Goal: Information Seeking & Learning: Learn about a topic

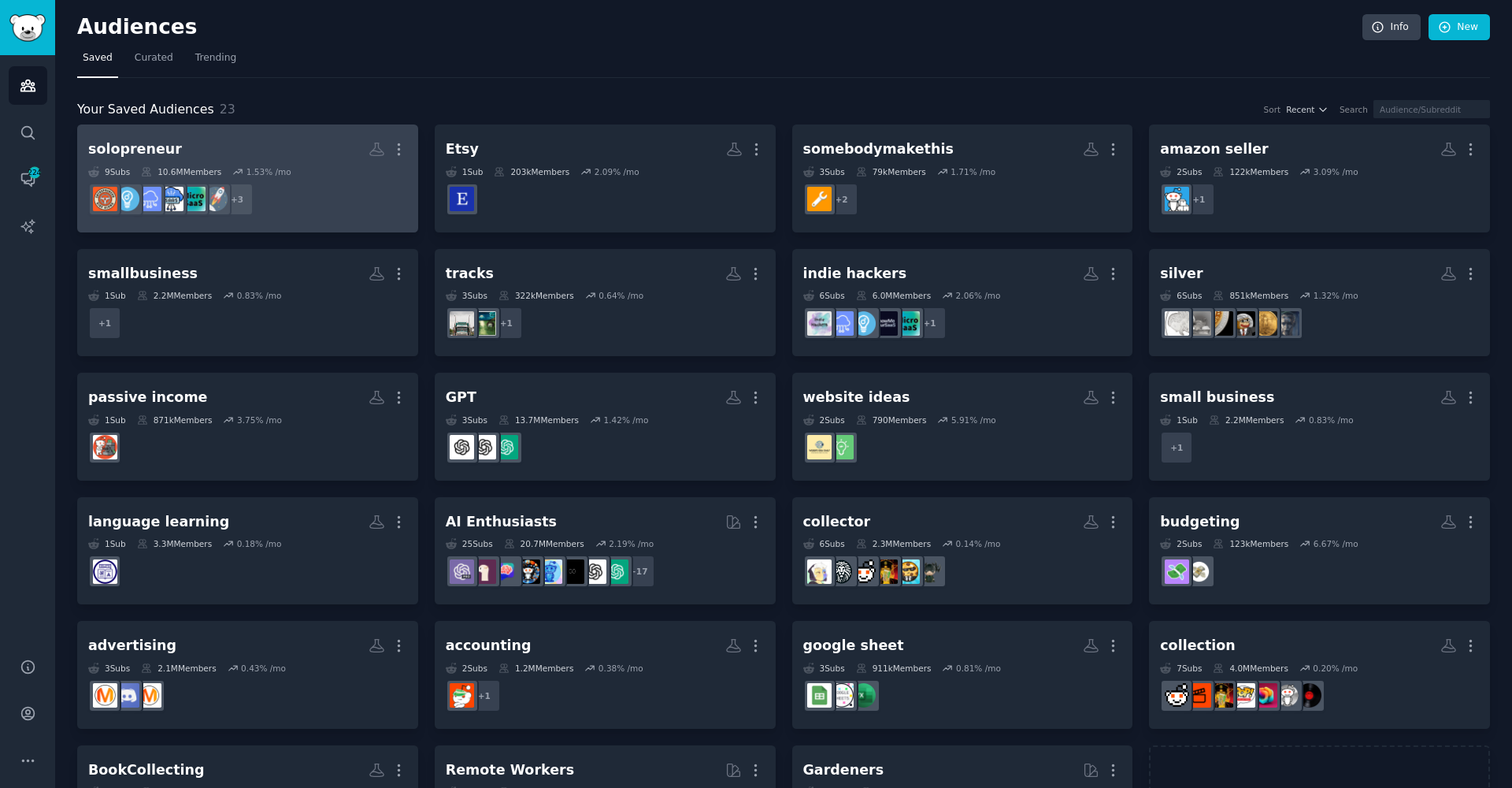
click at [284, 212] on dd "+ 3" at bounding box center [248, 199] width 319 height 44
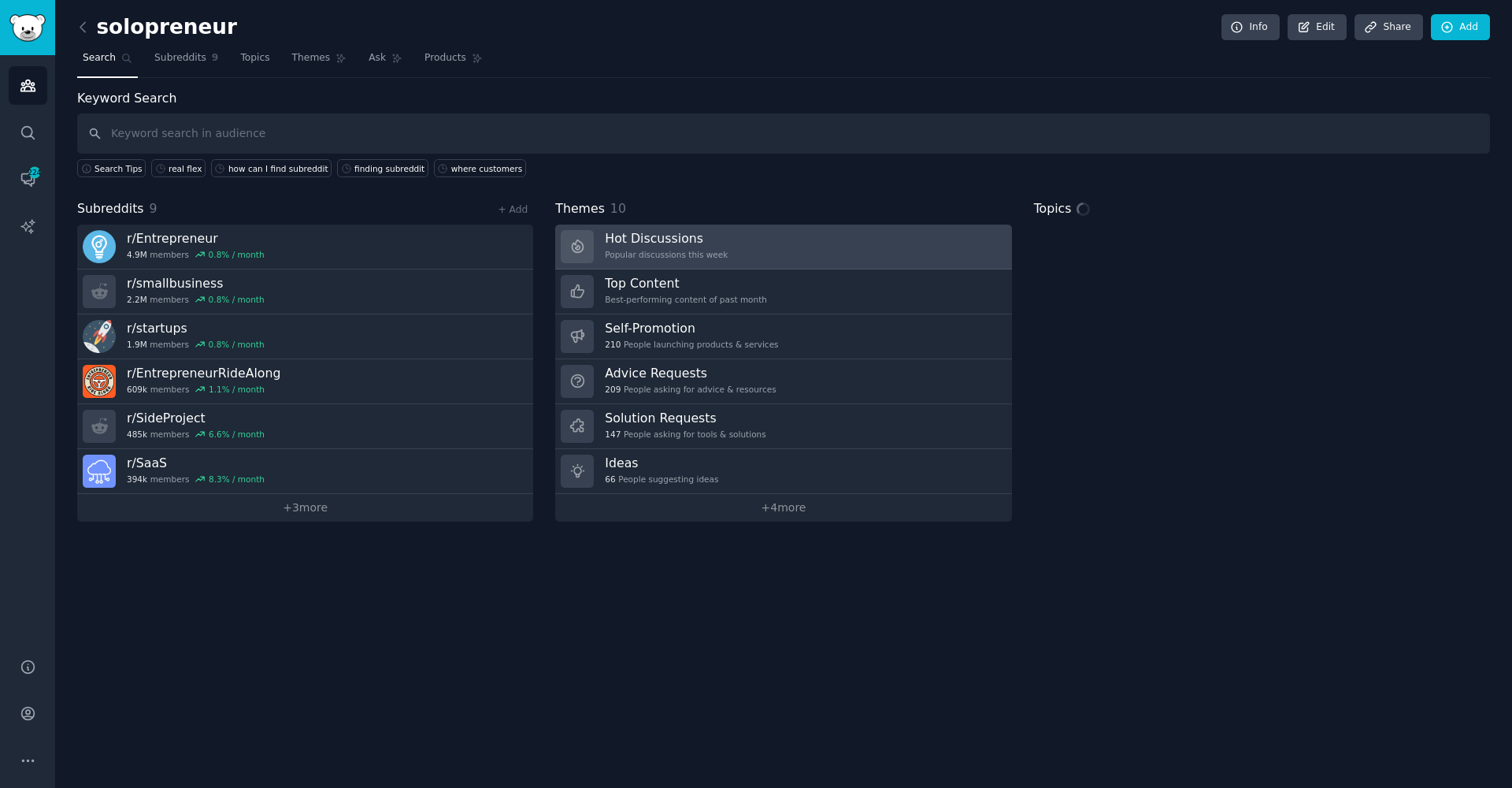
click at [656, 230] on h3 "Hot Discussions" at bounding box center [666, 238] width 123 height 16
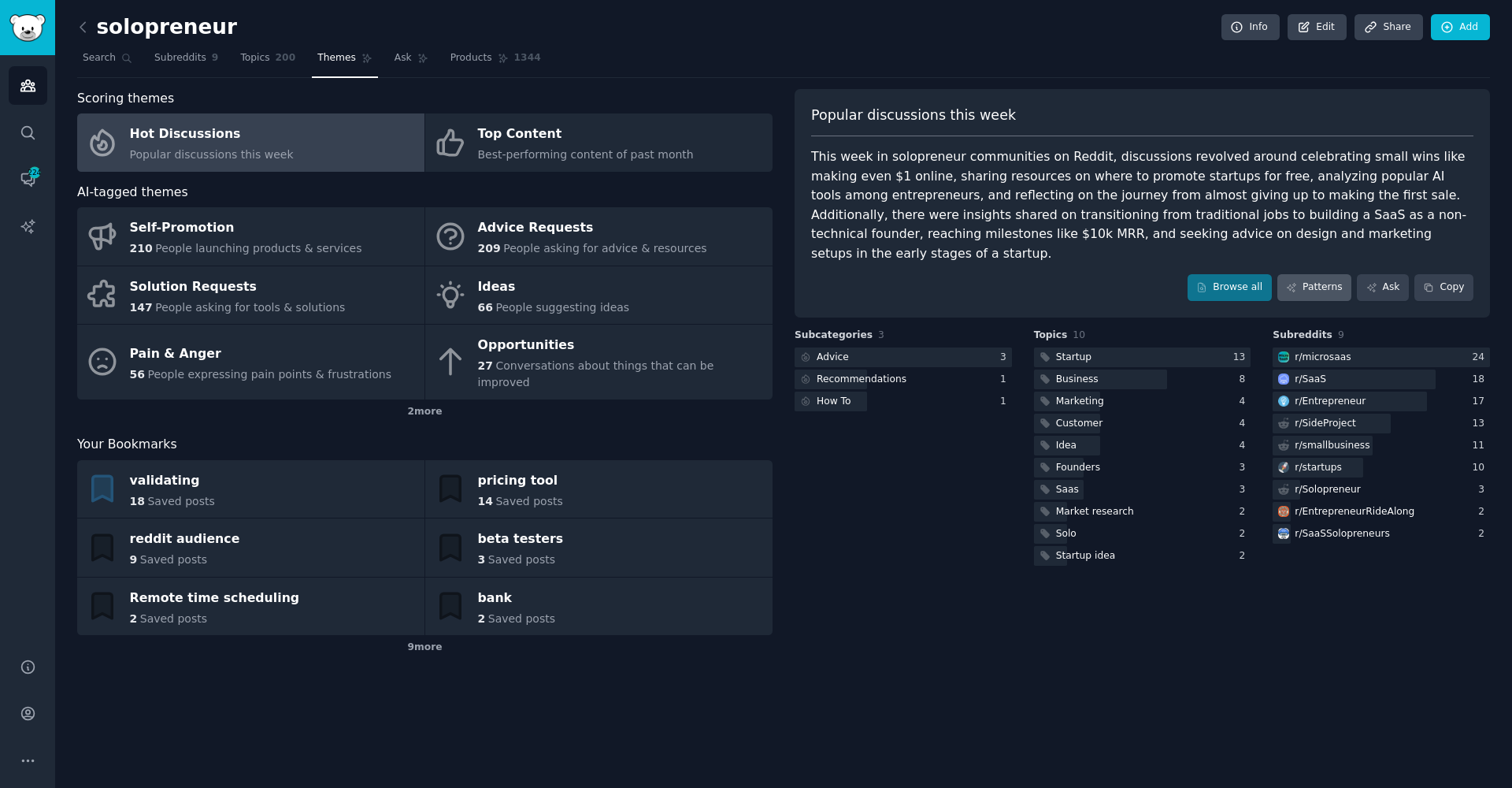
click at [1309, 274] on link "Patterns" at bounding box center [1315, 288] width 74 height 27
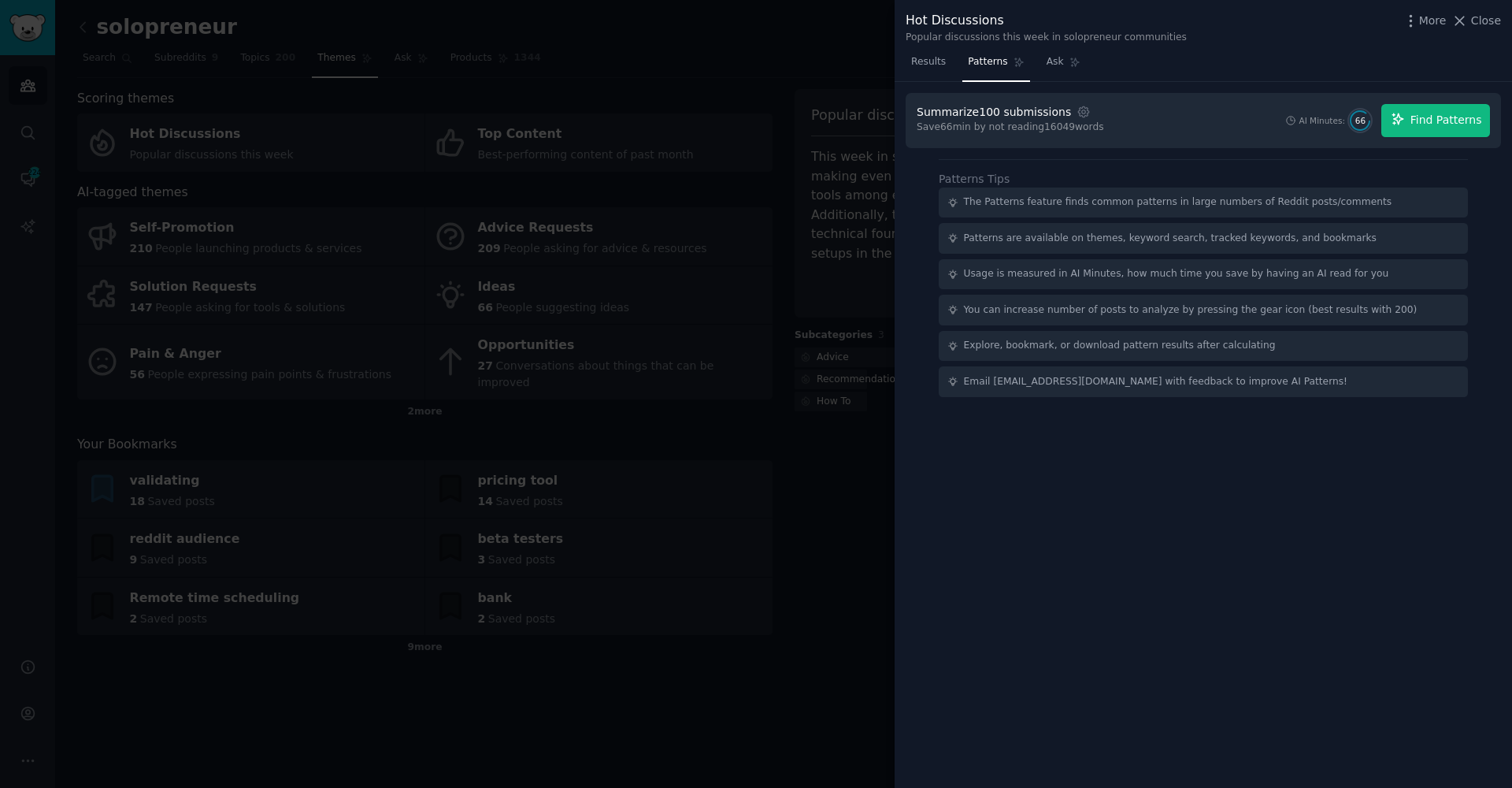
click at [1431, 121] on span "Find Patterns" at bounding box center [1446, 120] width 71 height 16
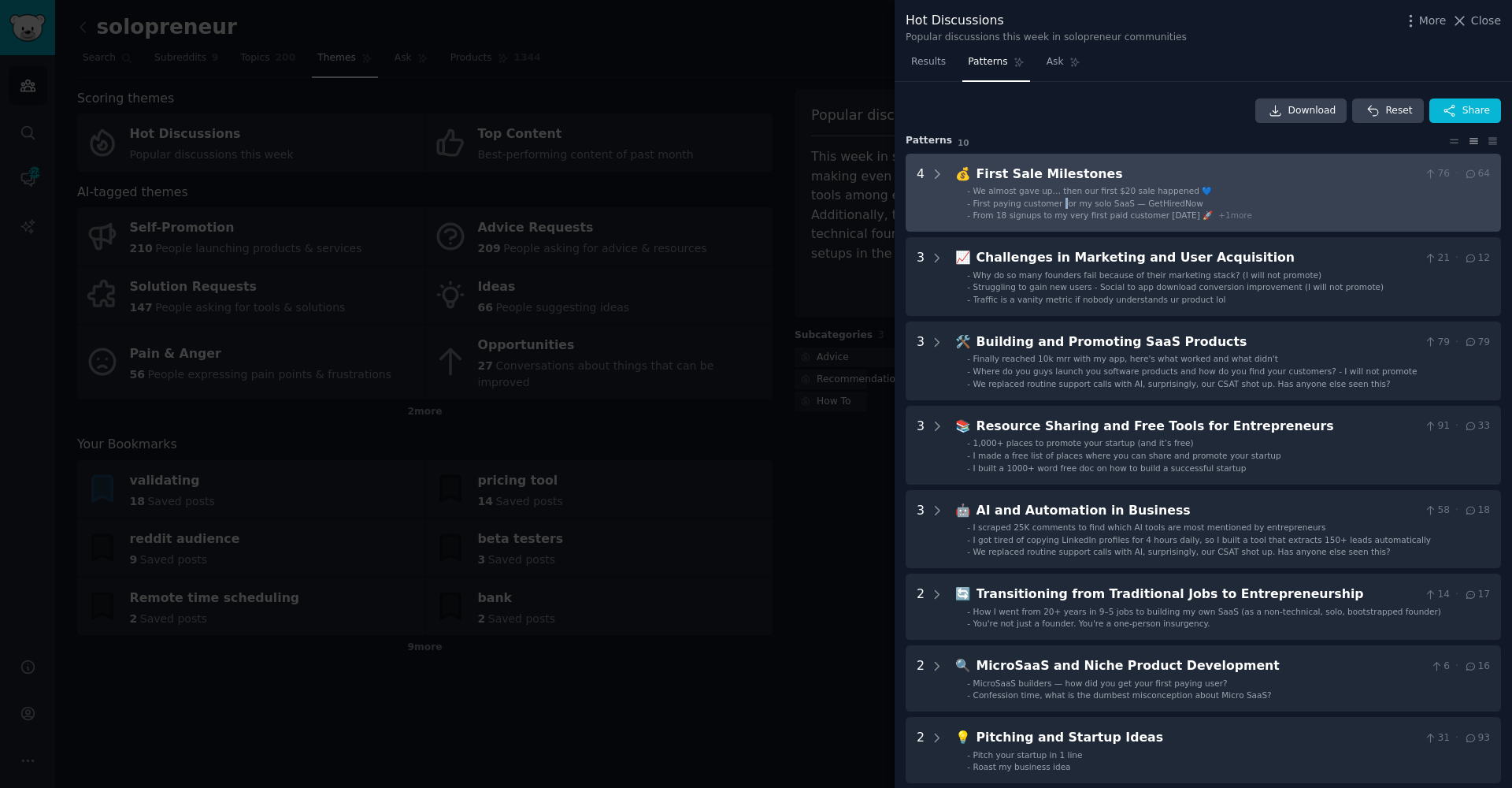
click at [1064, 200] on span "First paying customer for my solo SaaS — GetHiredNow" at bounding box center [1088, 203] width 230 height 9
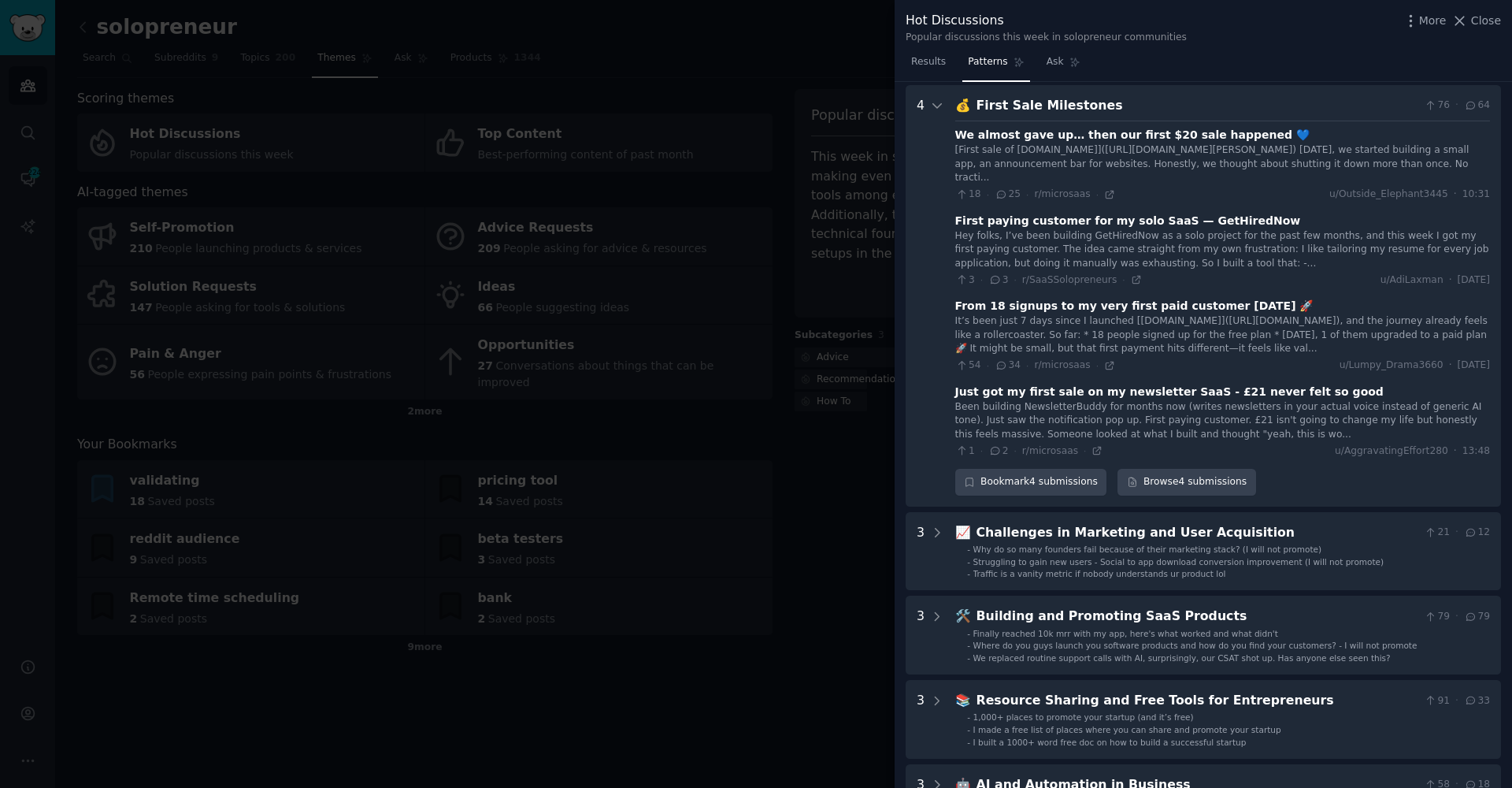
scroll to position [71, 0]
click at [1054, 64] on span "Ask" at bounding box center [1054, 62] width 17 height 14
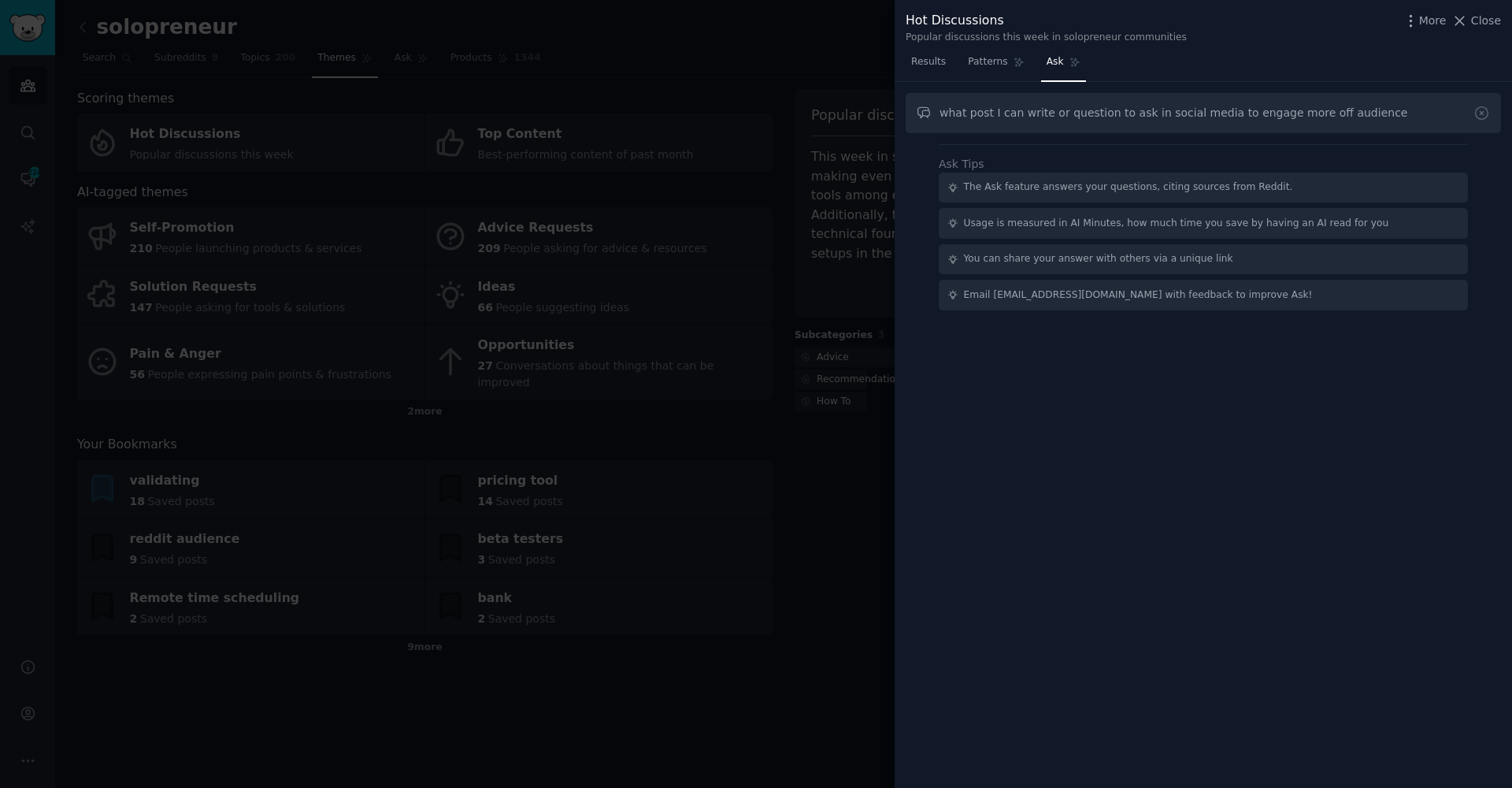
type input "what post I can write or question to ask in social media to engage more off aud…"
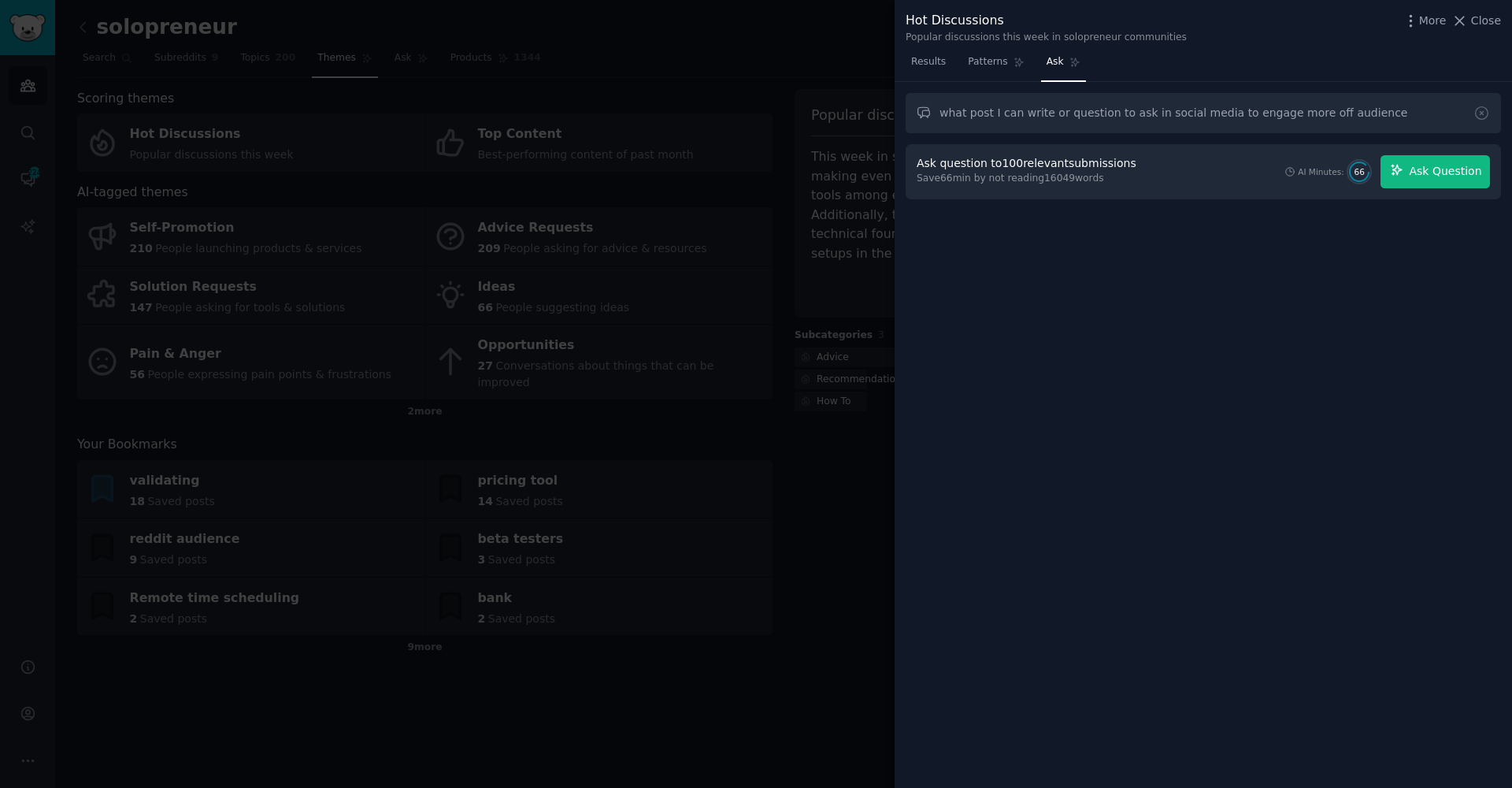
click at [1448, 174] on span "Ask Question" at bounding box center [1445, 171] width 72 height 16
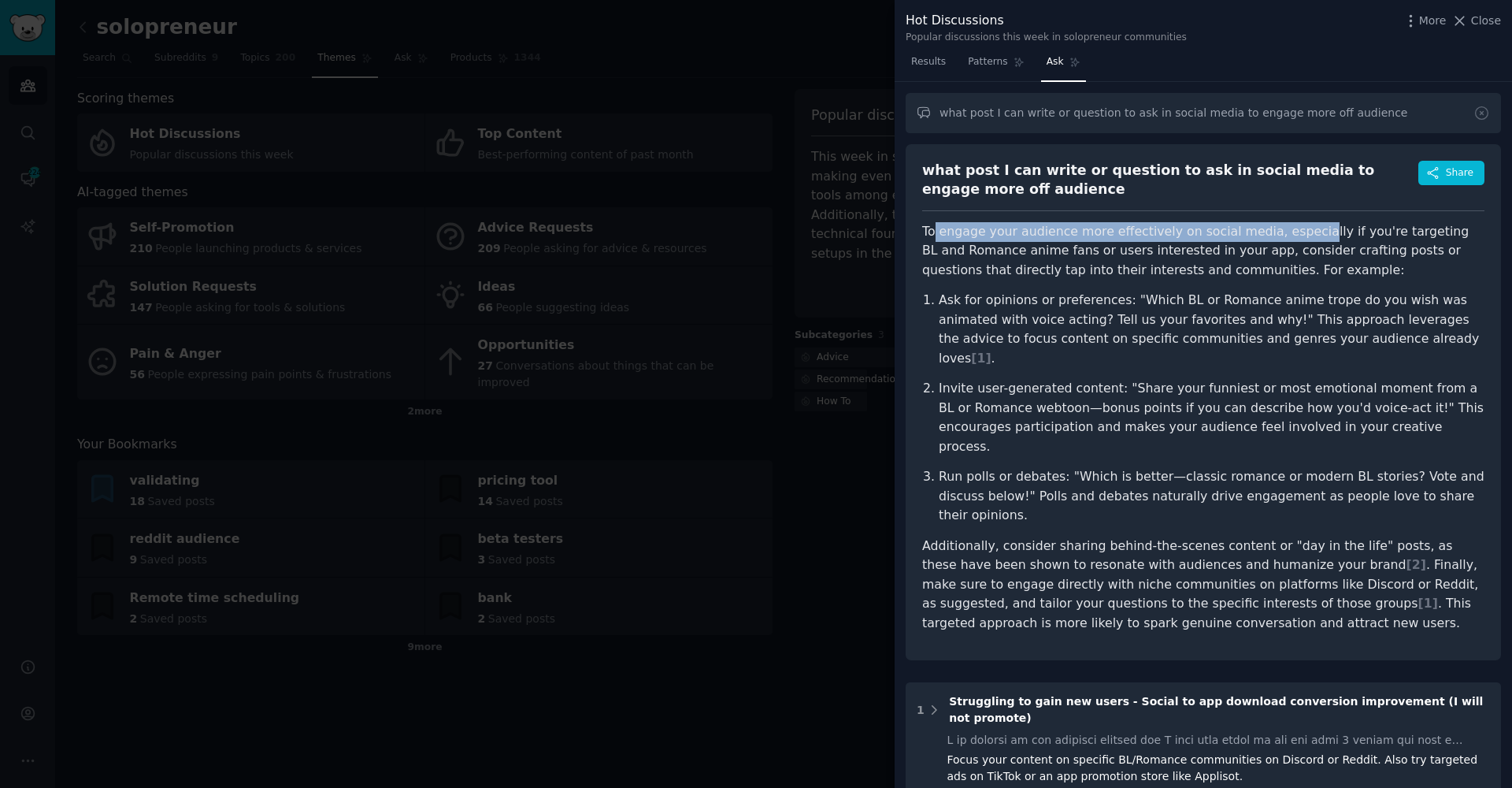
drag, startPoint x: 992, startPoint y: 222, endPoint x: 1297, endPoint y: 235, distance: 305.3
click at [1297, 235] on p "To engage your audience more effectively on social media, especially if you're …" at bounding box center [1204, 252] width 562 height 58
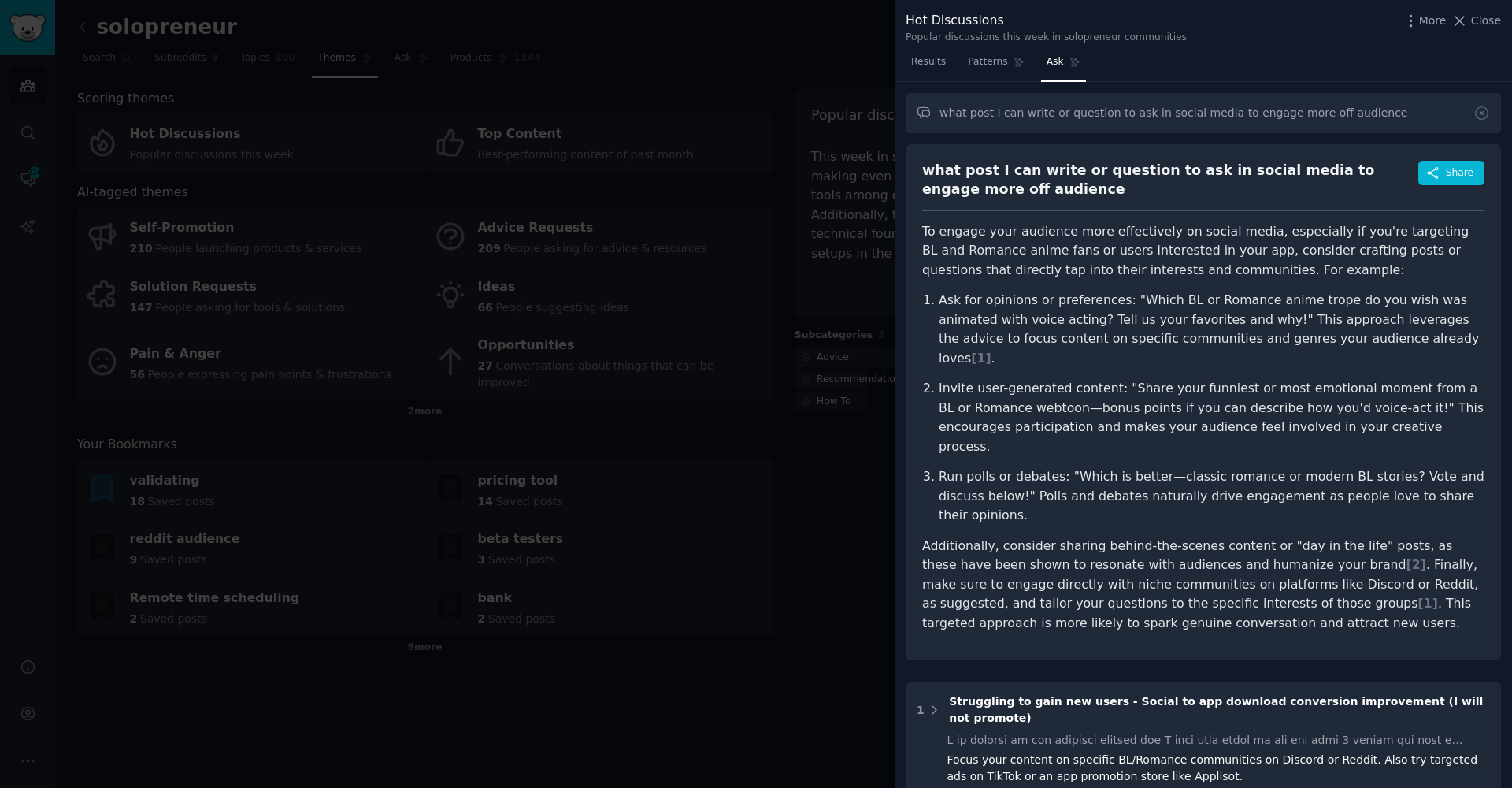
click at [1309, 255] on p "To engage your audience more effectively on social media, especially if you're …" at bounding box center [1204, 252] width 562 height 58
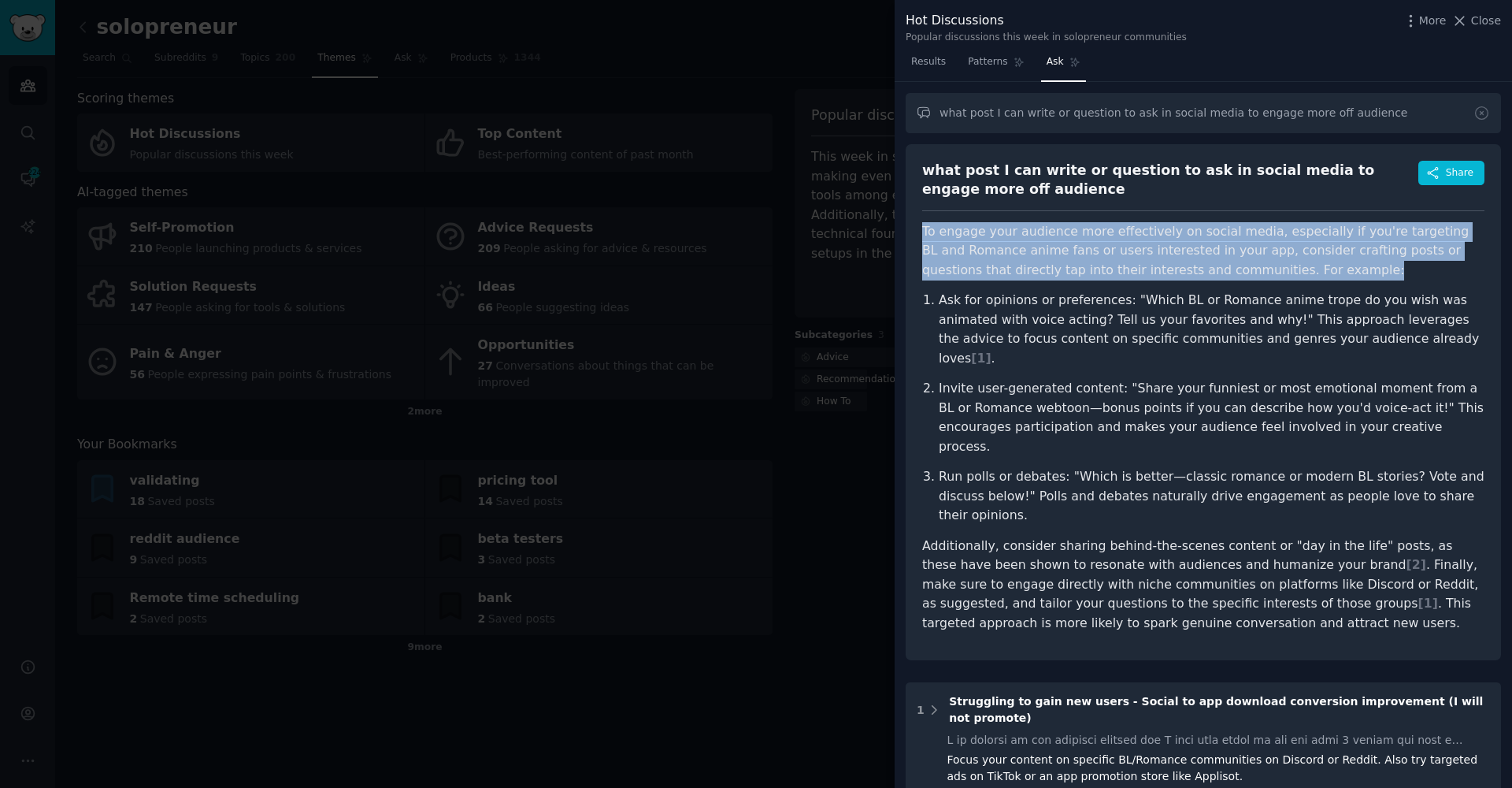
drag, startPoint x: 1331, startPoint y: 257, endPoint x: 924, endPoint y: 230, distance: 407.9
click at [924, 230] on p "To engage your audience more effectively on social media, especially if you're …" at bounding box center [1204, 252] width 562 height 58
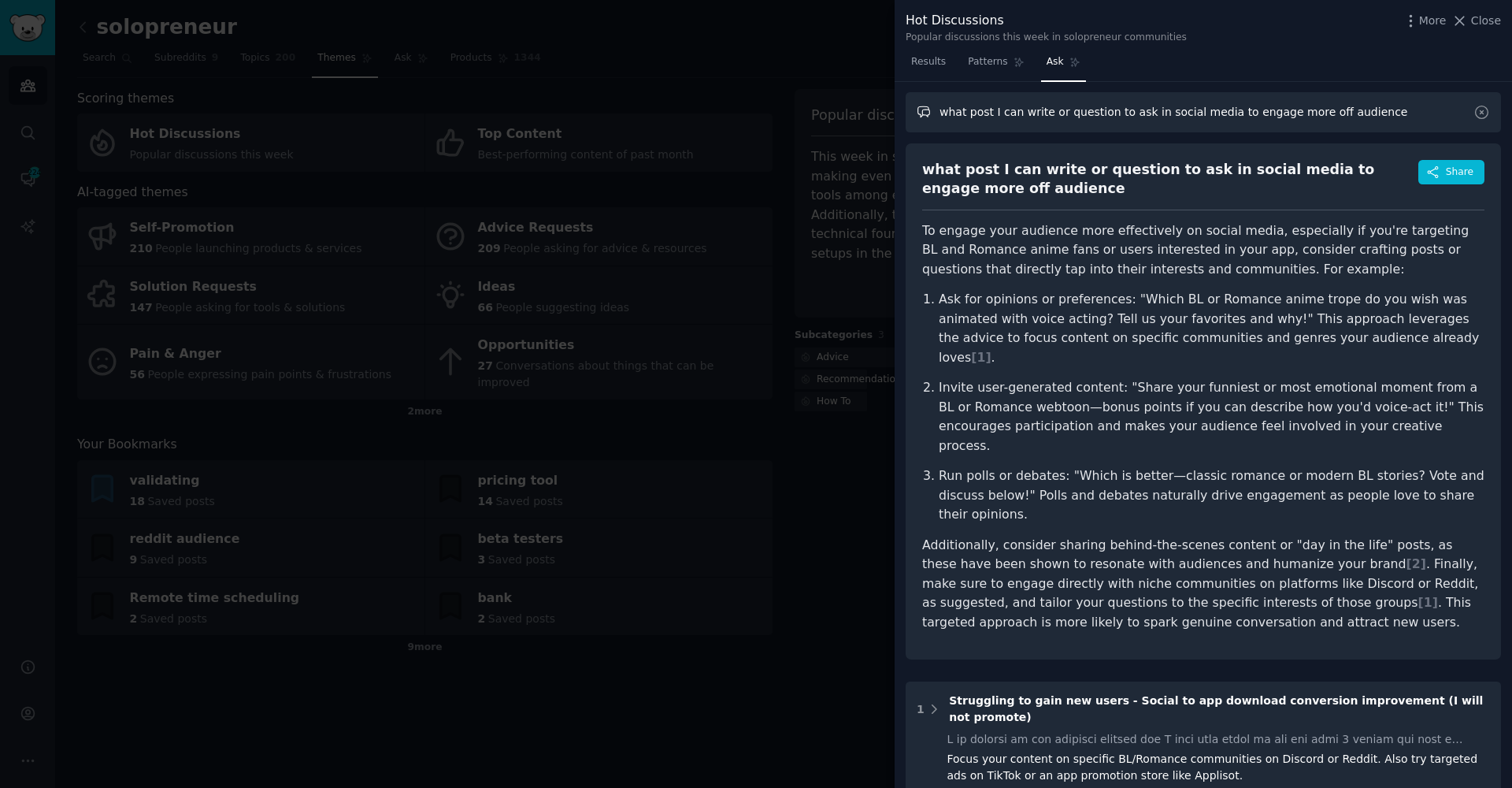
click at [1333, 113] on input "what post I can write or question to ask in social media to engage more off aud…" at bounding box center [1204, 112] width 595 height 40
click at [1314, 109] on input "what post I can write or question to ask in social media to engage more off aud…" at bounding box center [1204, 112] width 595 height 40
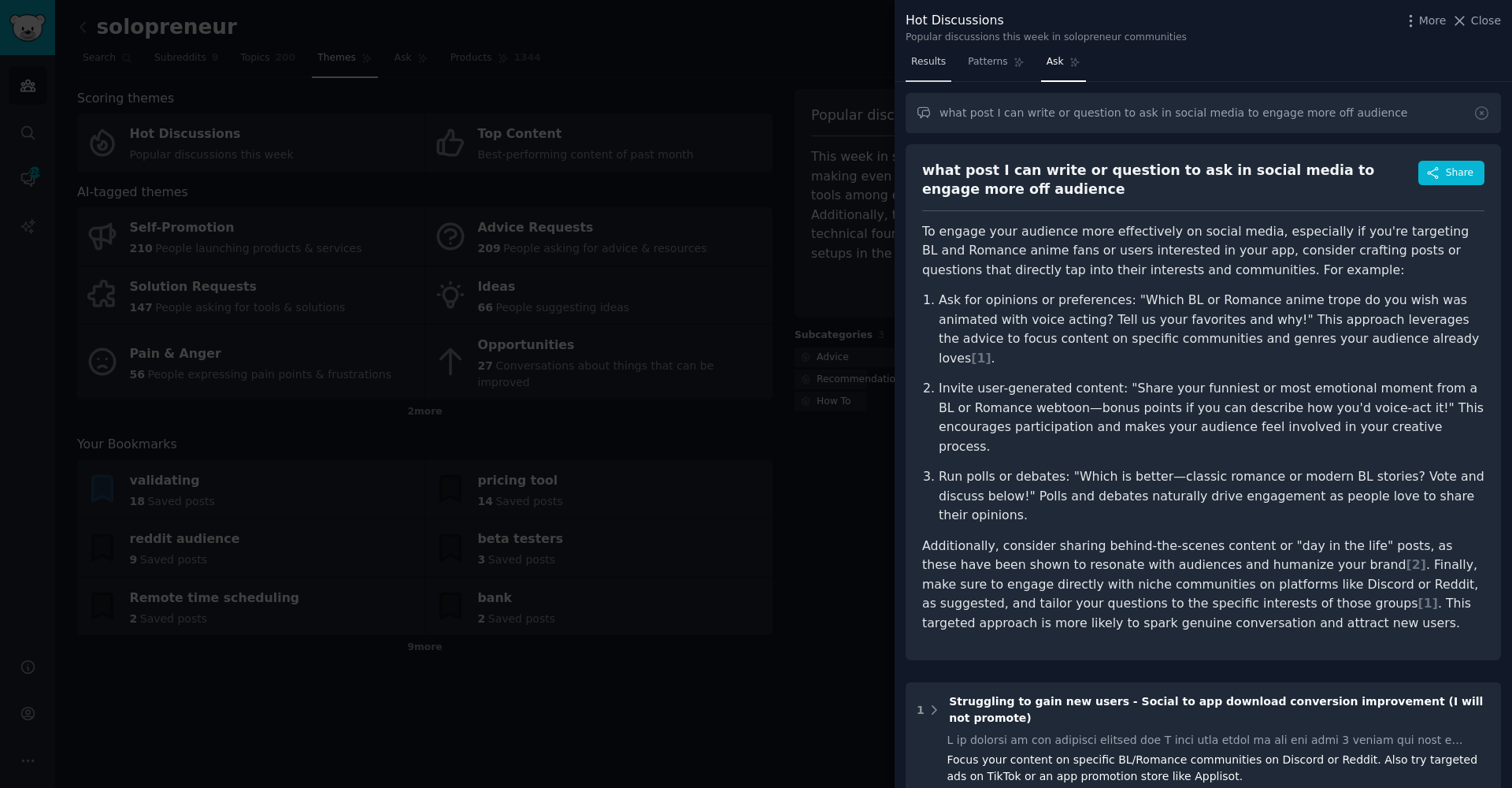
click at [932, 63] on span "Results" at bounding box center [929, 62] width 34 height 14
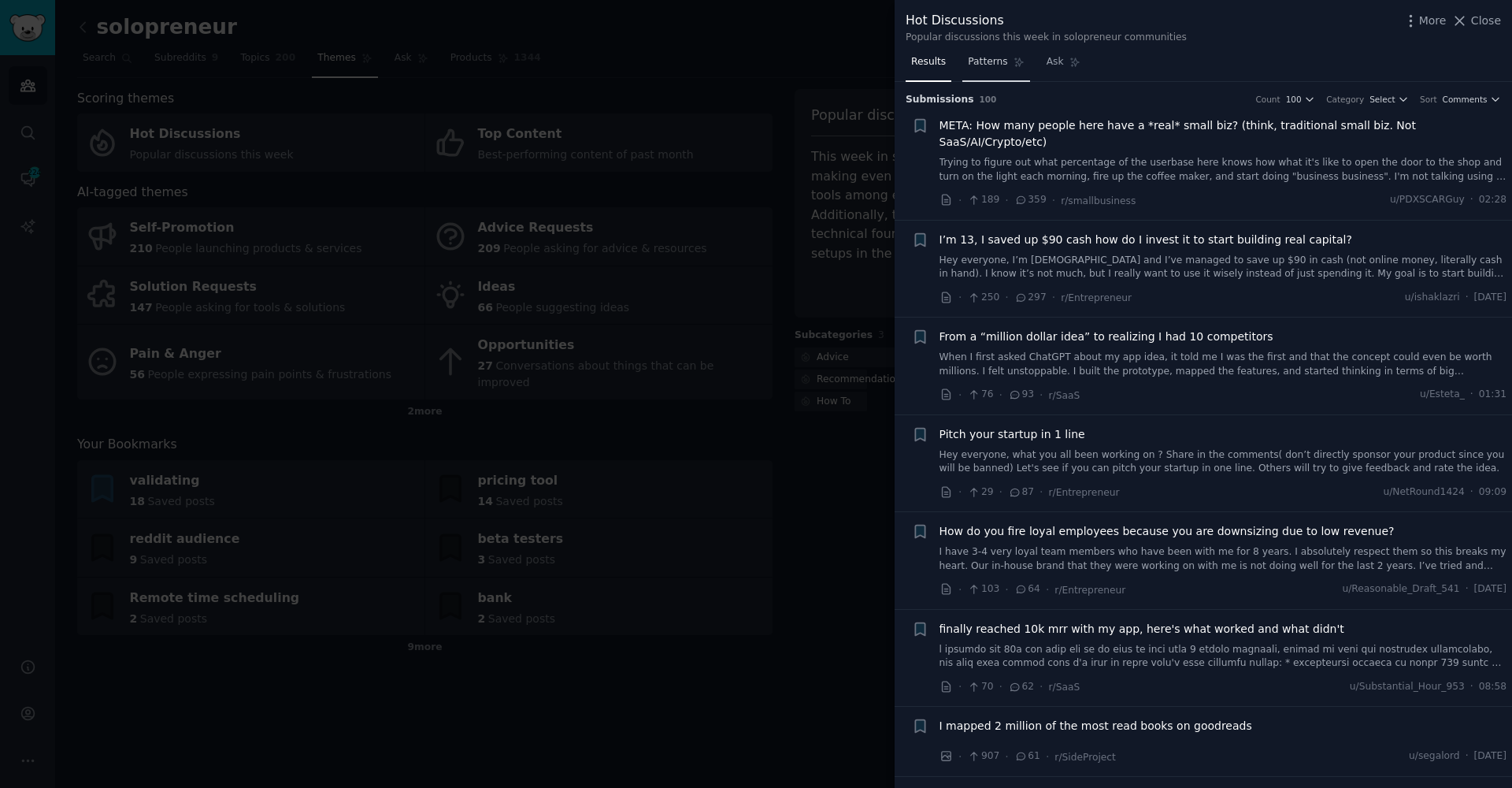
click at [974, 68] on link "Patterns" at bounding box center [996, 66] width 67 height 33
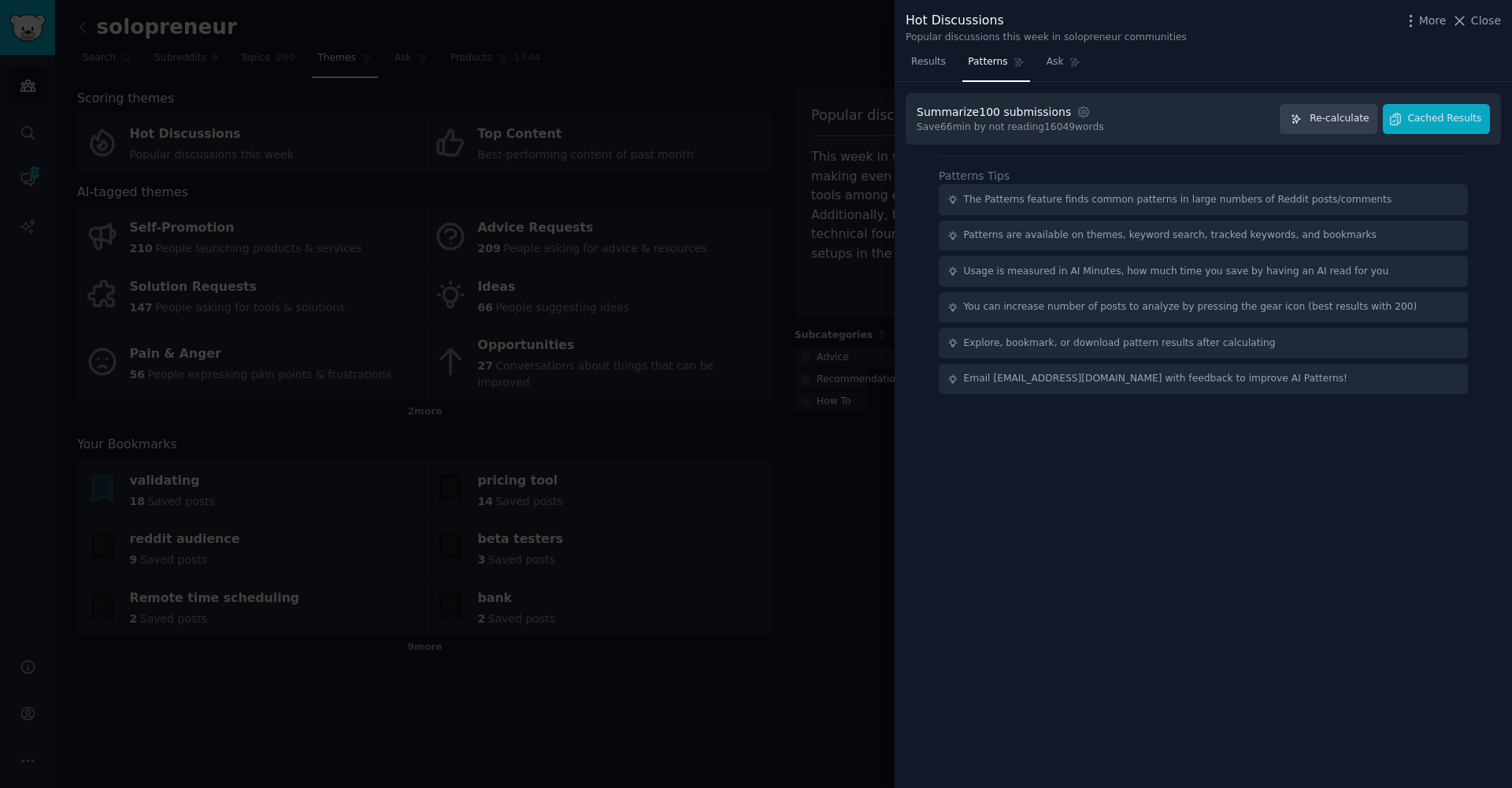
drag, startPoint x: 1333, startPoint y: 109, endPoint x: 1469, endPoint y: 208, distance: 168.2
click at [1467, 246] on div "Summarize 100 submissions Settings Save 66 min by not reading 16049 words Re-ca…" at bounding box center [1203, 435] width 618 height 707
click at [1446, 131] on button "Cached Results" at bounding box center [1436, 119] width 107 height 31
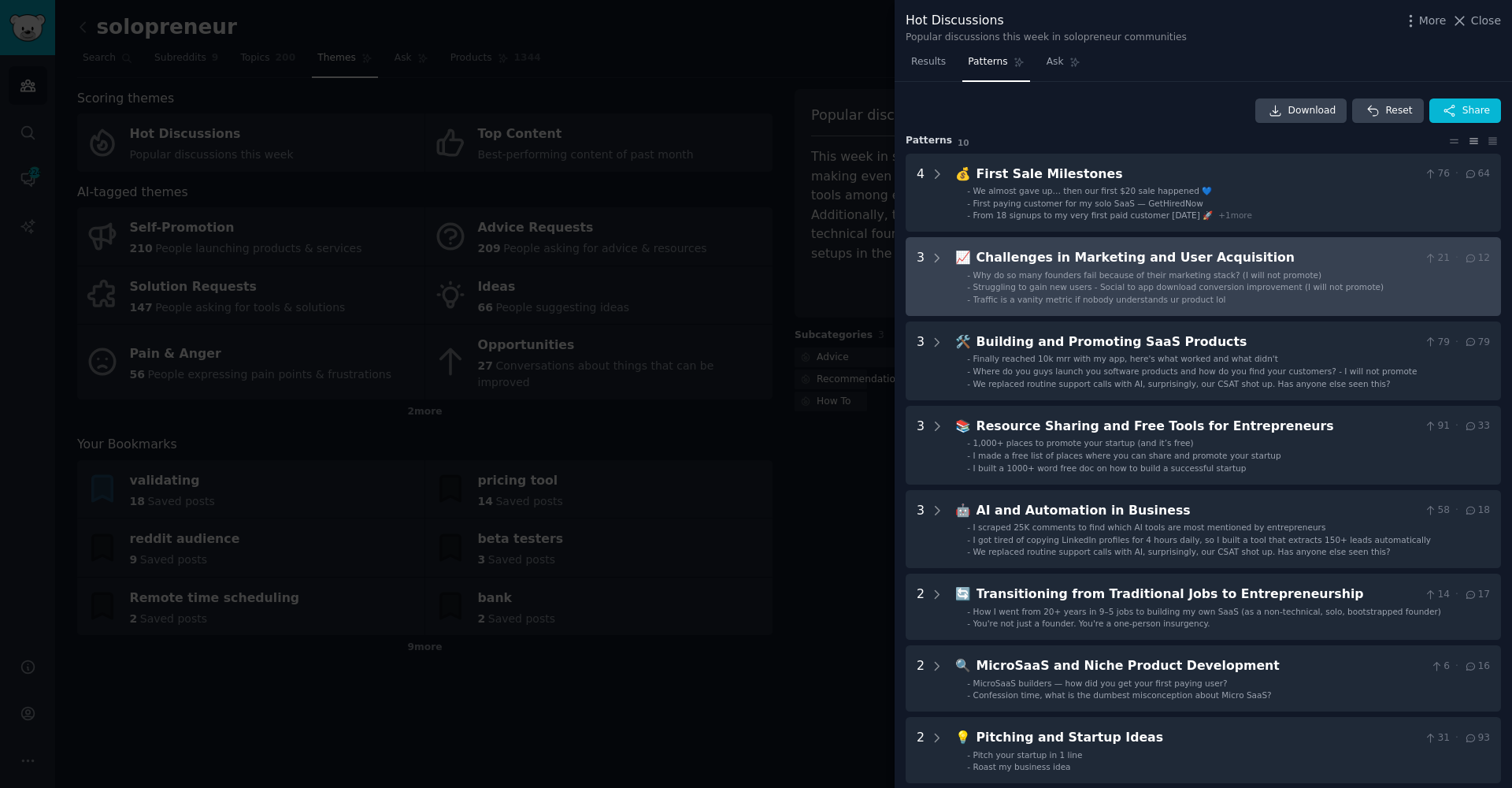
click at [1022, 278] on div "Why do so many founders fail because of their marketing stack? (I will not prom…" at bounding box center [1147, 275] width 348 height 11
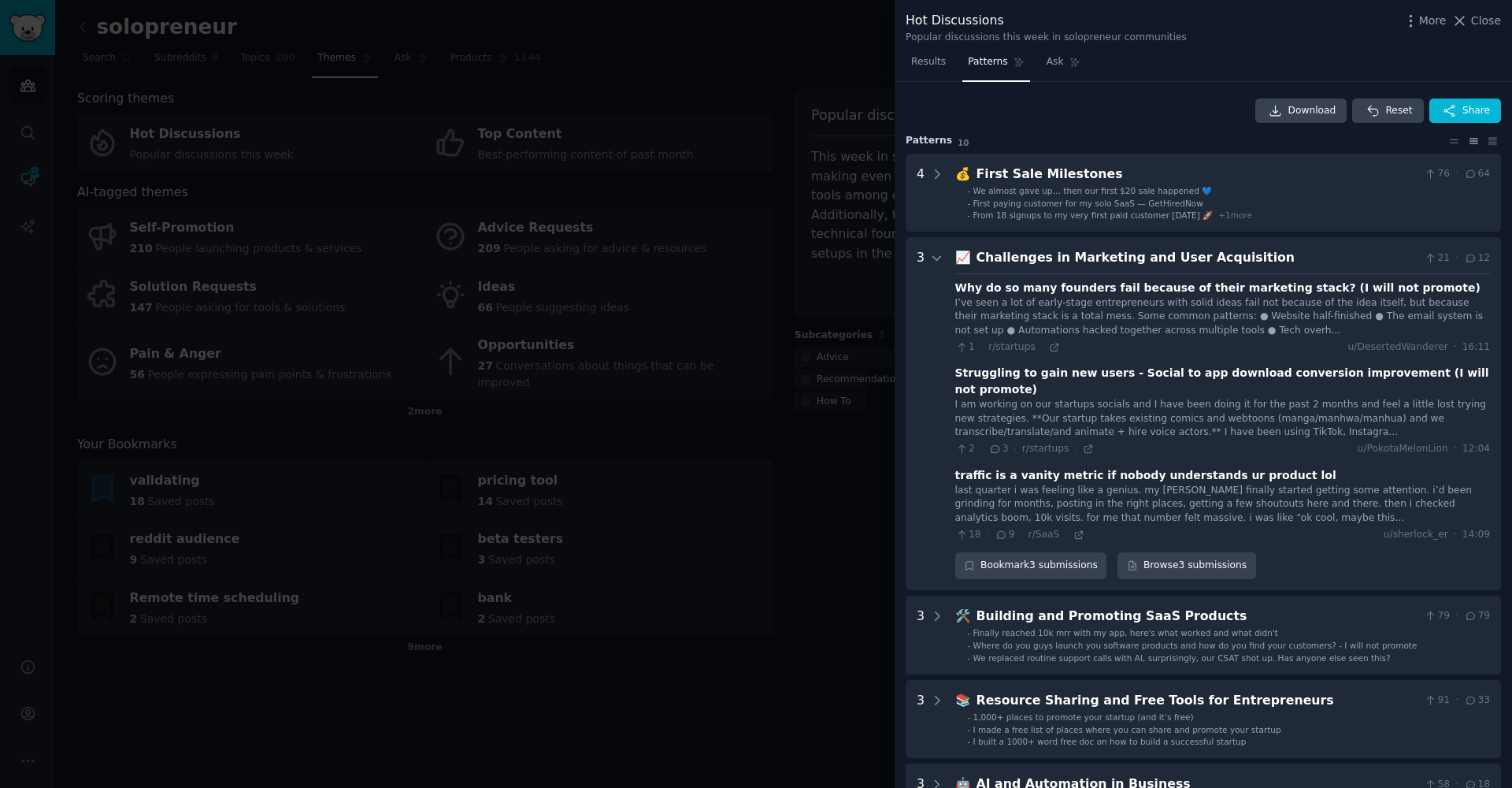
scroll to position [156, 0]
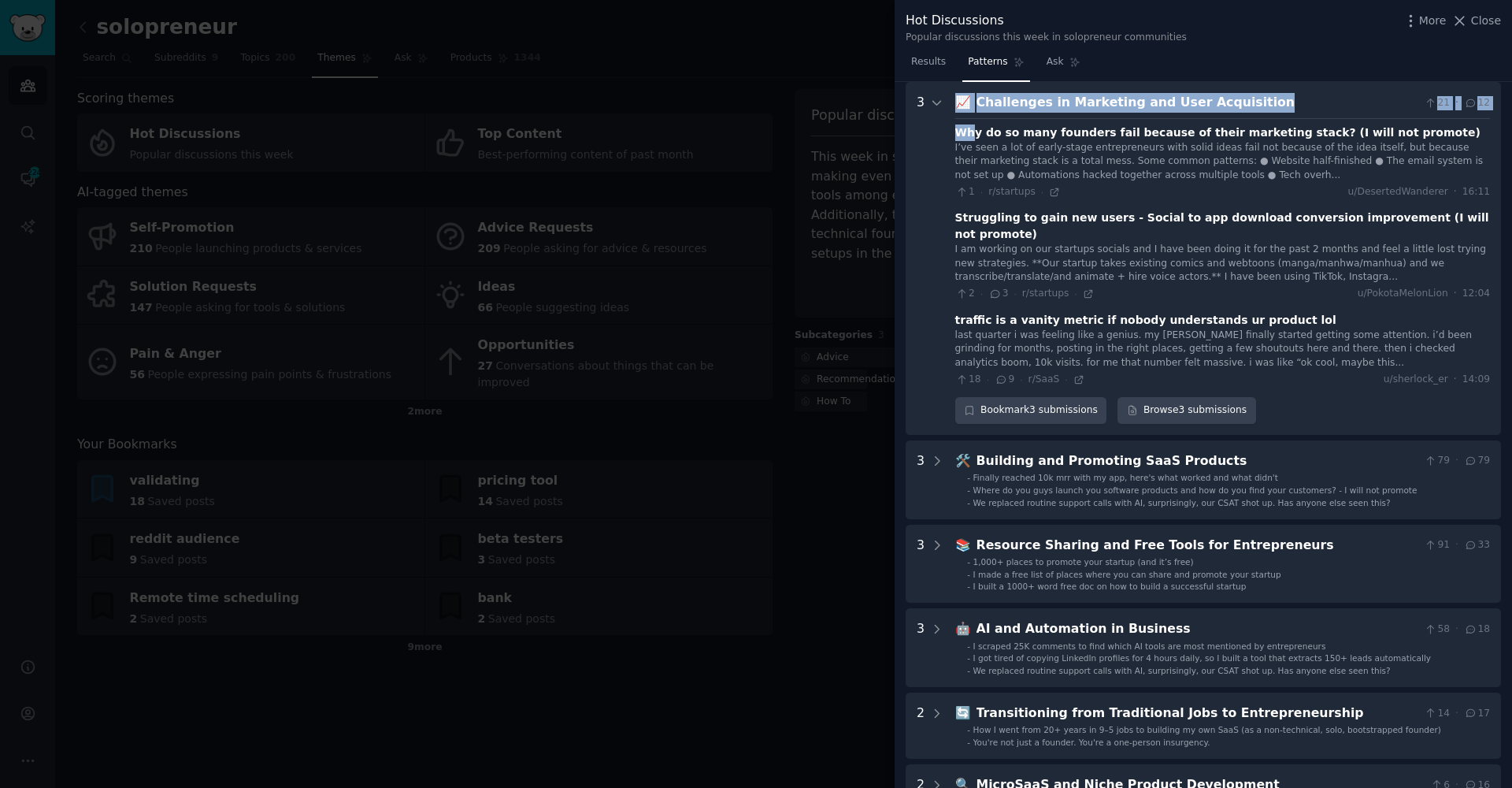
drag, startPoint x: 948, startPoint y: 127, endPoint x: 1039, endPoint y: 123, distance: 91.1
click at [1007, 123] on Acquisition "3 📈 Challenges in Marketing and User Acquisition 21 · 12 Why do so many founder…" at bounding box center [1204, 259] width 595 height 353
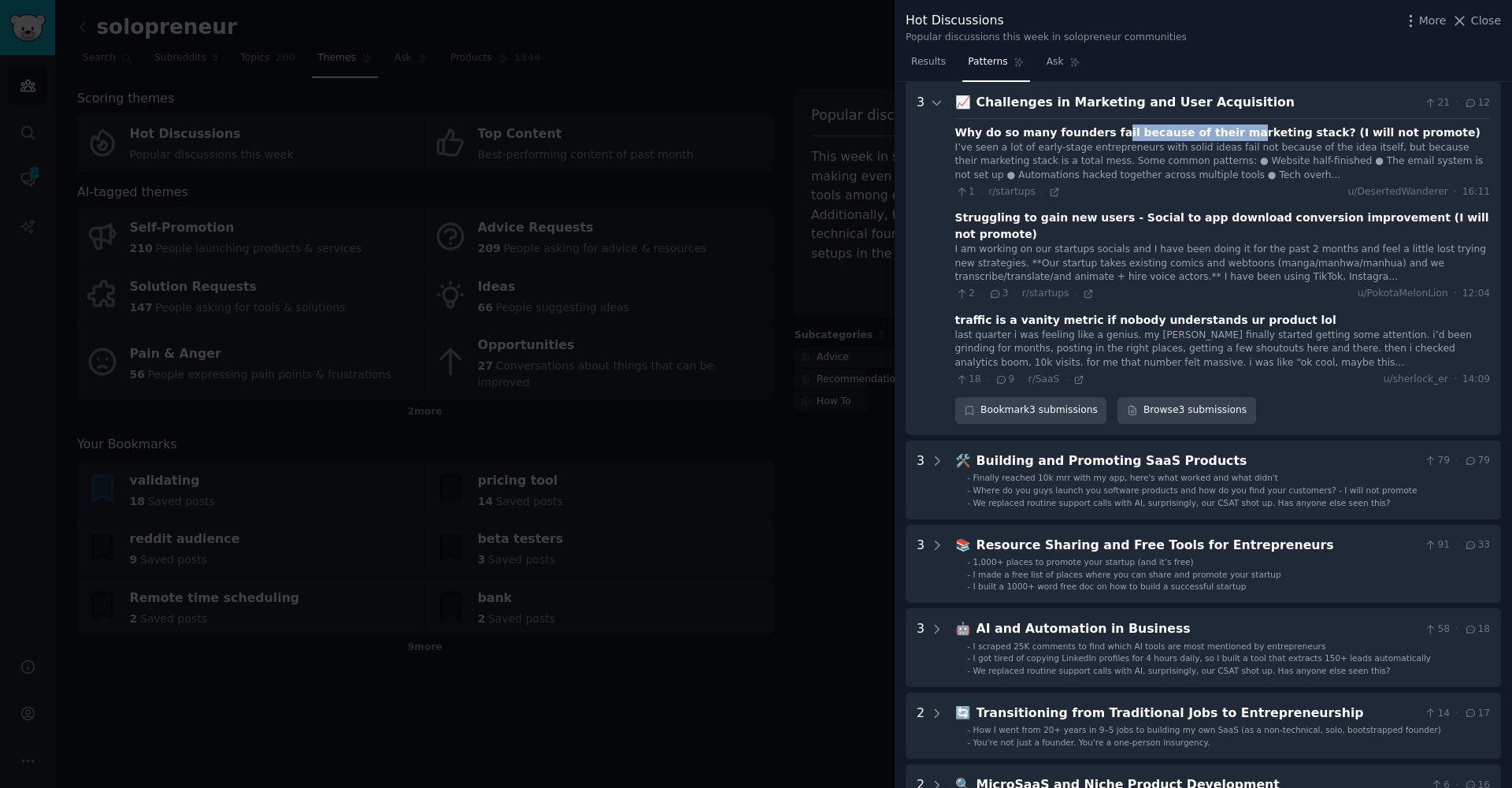
drag, startPoint x: 1138, startPoint y: 131, endPoint x: 1216, endPoint y: 131, distance: 78.0
click at [1216, 131] on div "Why do so many founders fail because of their marketing stack? (I will not prom…" at bounding box center [1217, 133] width 525 height 16
click at [997, 151] on div "I’ve seen a lot of early-stage entrepreneurs with solid ideas fail not because …" at bounding box center [1222, 162] width 534 height 42
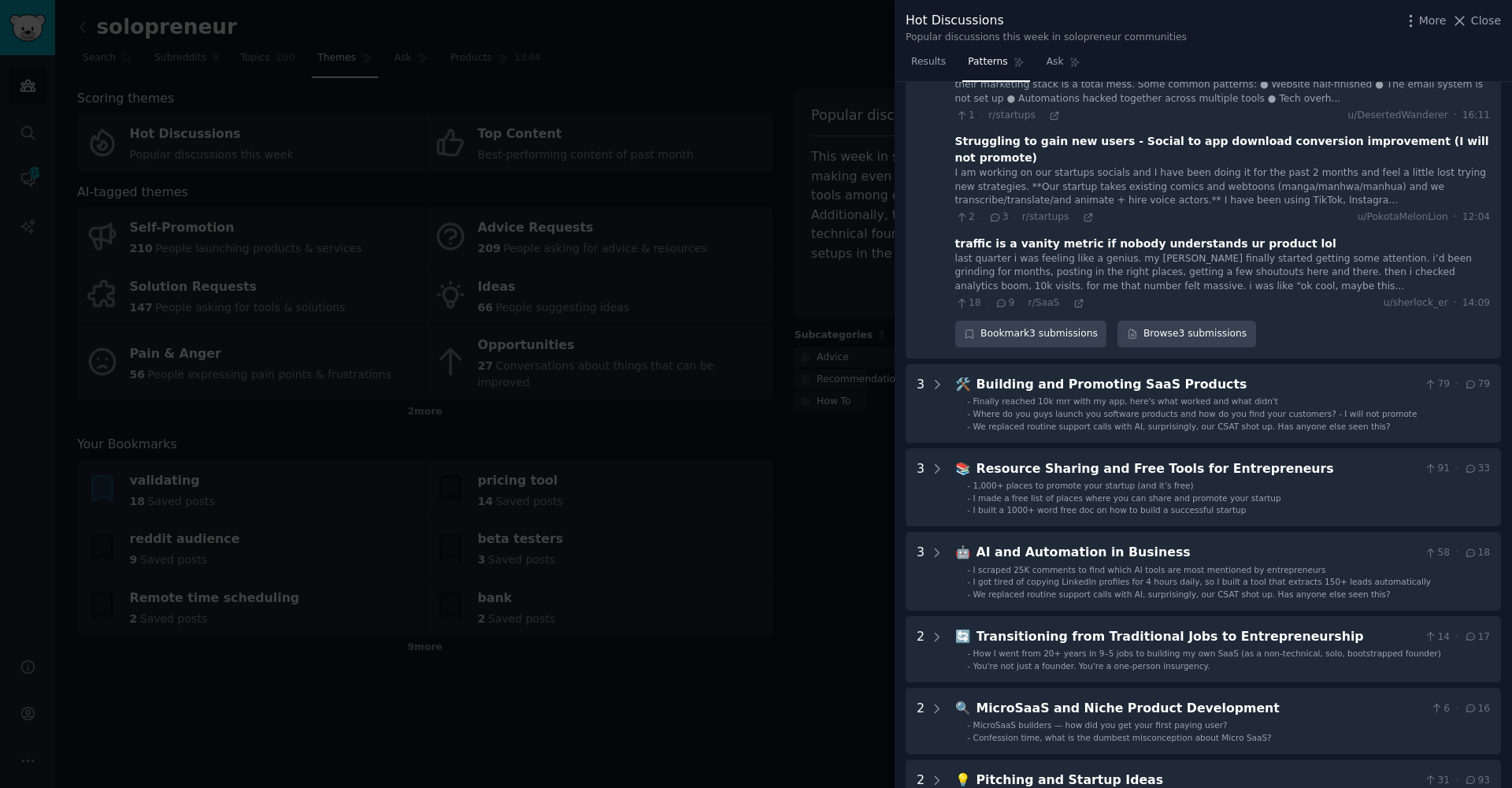
scroll to position [289, 0]
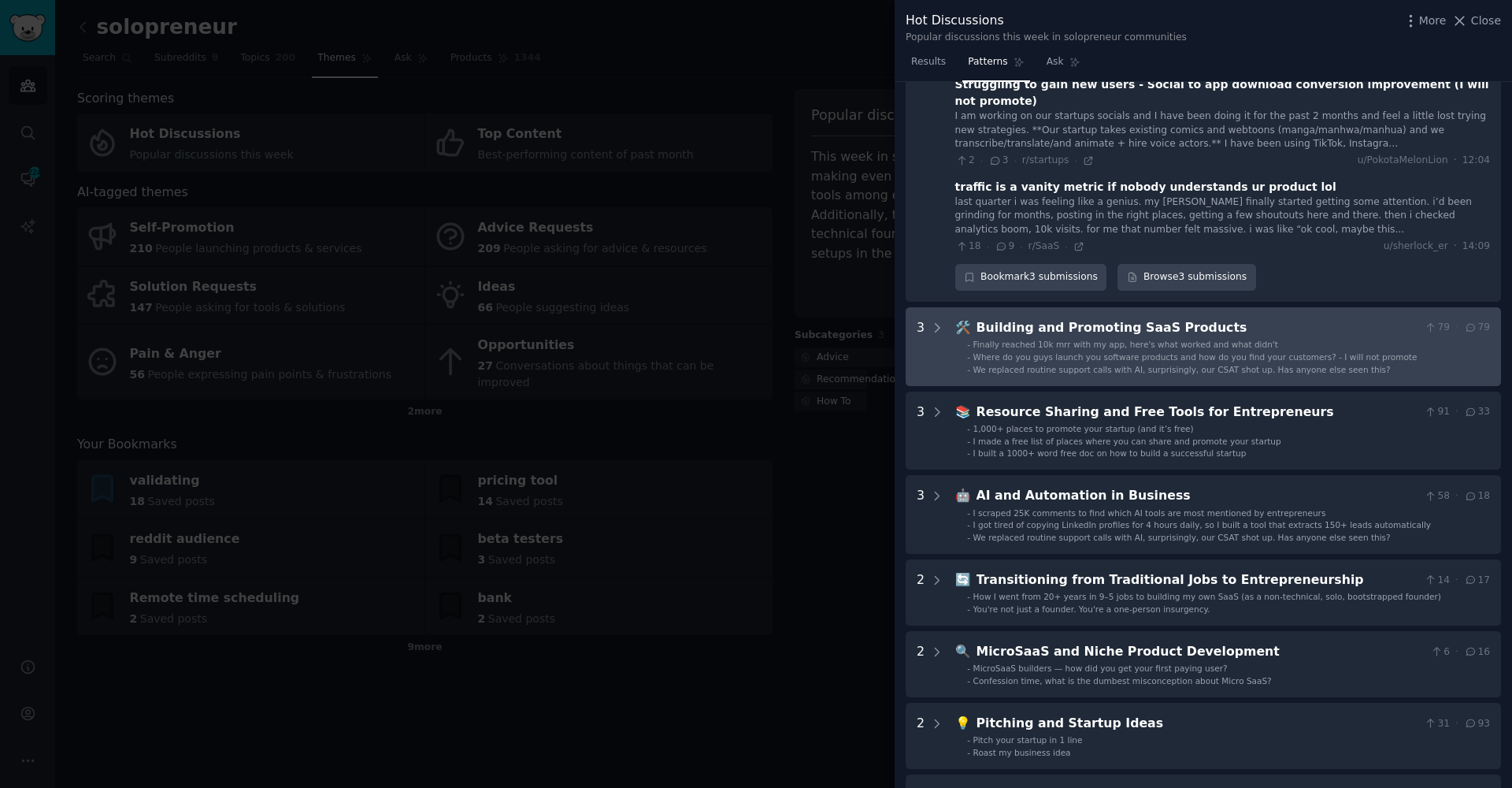
click at [1230, 318] on div "Building and Promoting SaaS Products" at bounding box center [1197, 328] width 442 height 20
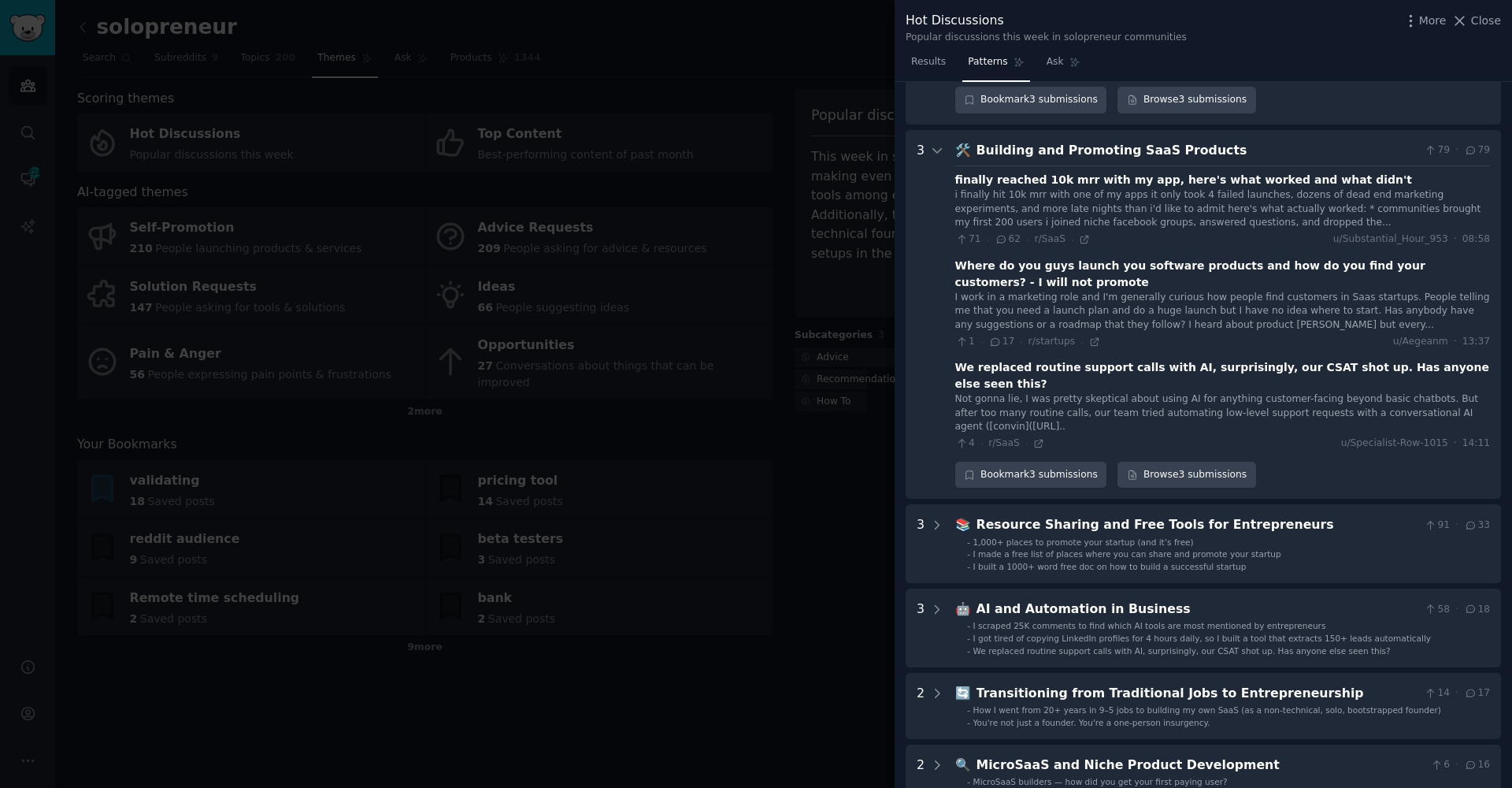
scroll to position [491, 0]
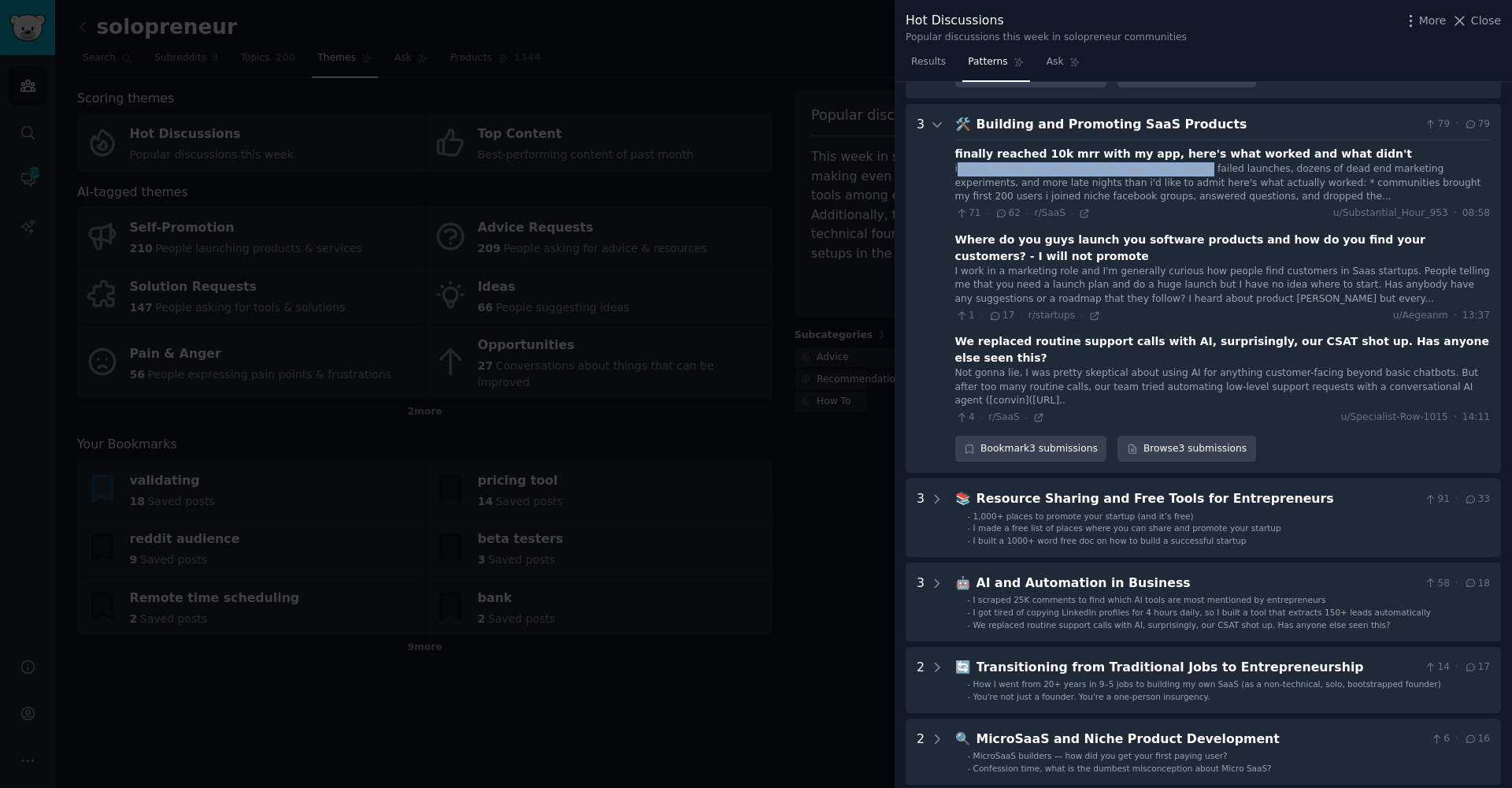
drag, startPoint x: 957, startPoint y: 147, endPoint x: 1193, endPoint y: 147, distance: 236.0
click at [1193, 162] on div "i finally hit 10k mrr with one of my apps it only took 4 failed launches, dozen…" at bounding box center [1222, 183] width 534 height 42
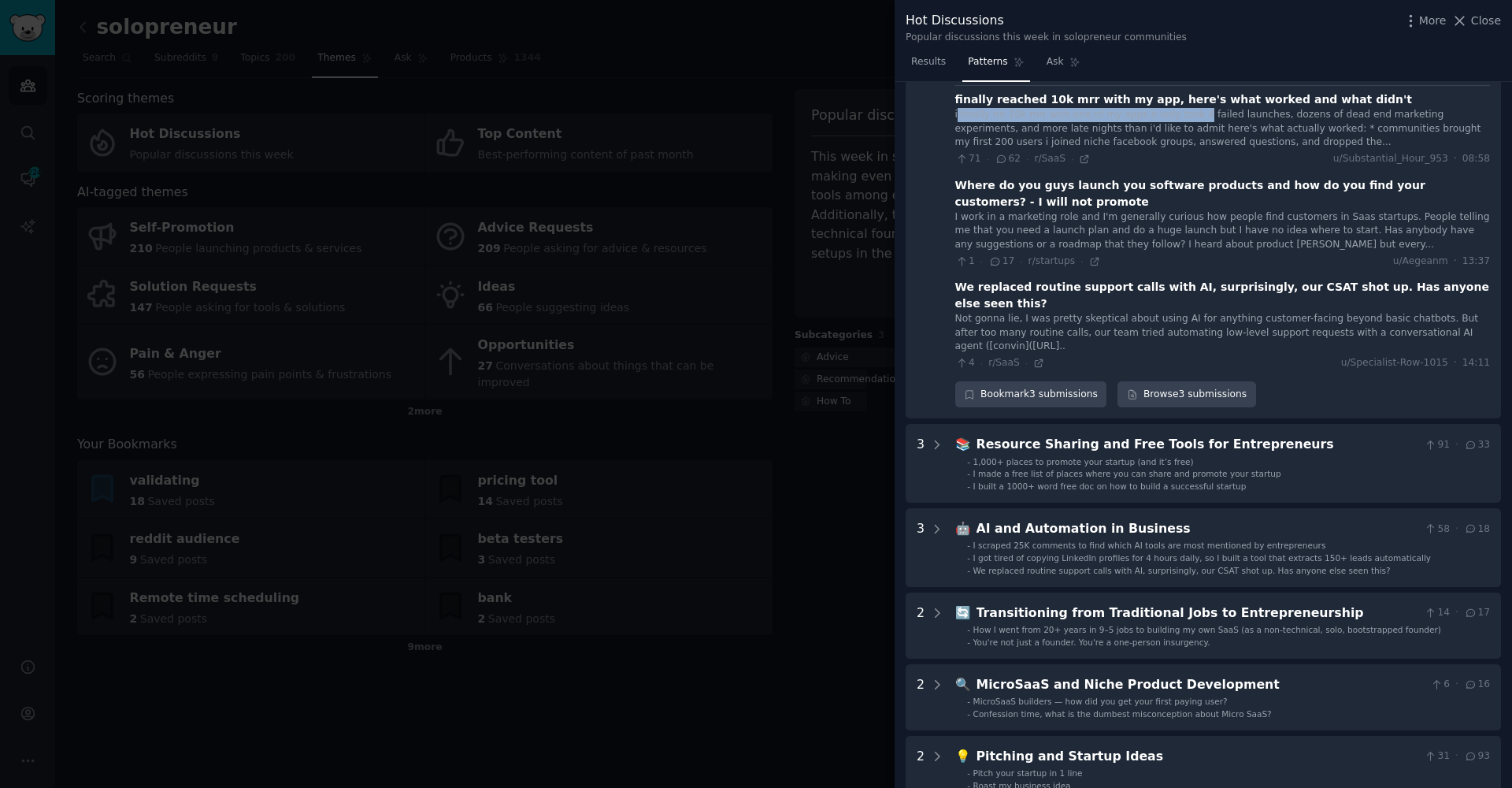
scroll to position [656, 0]
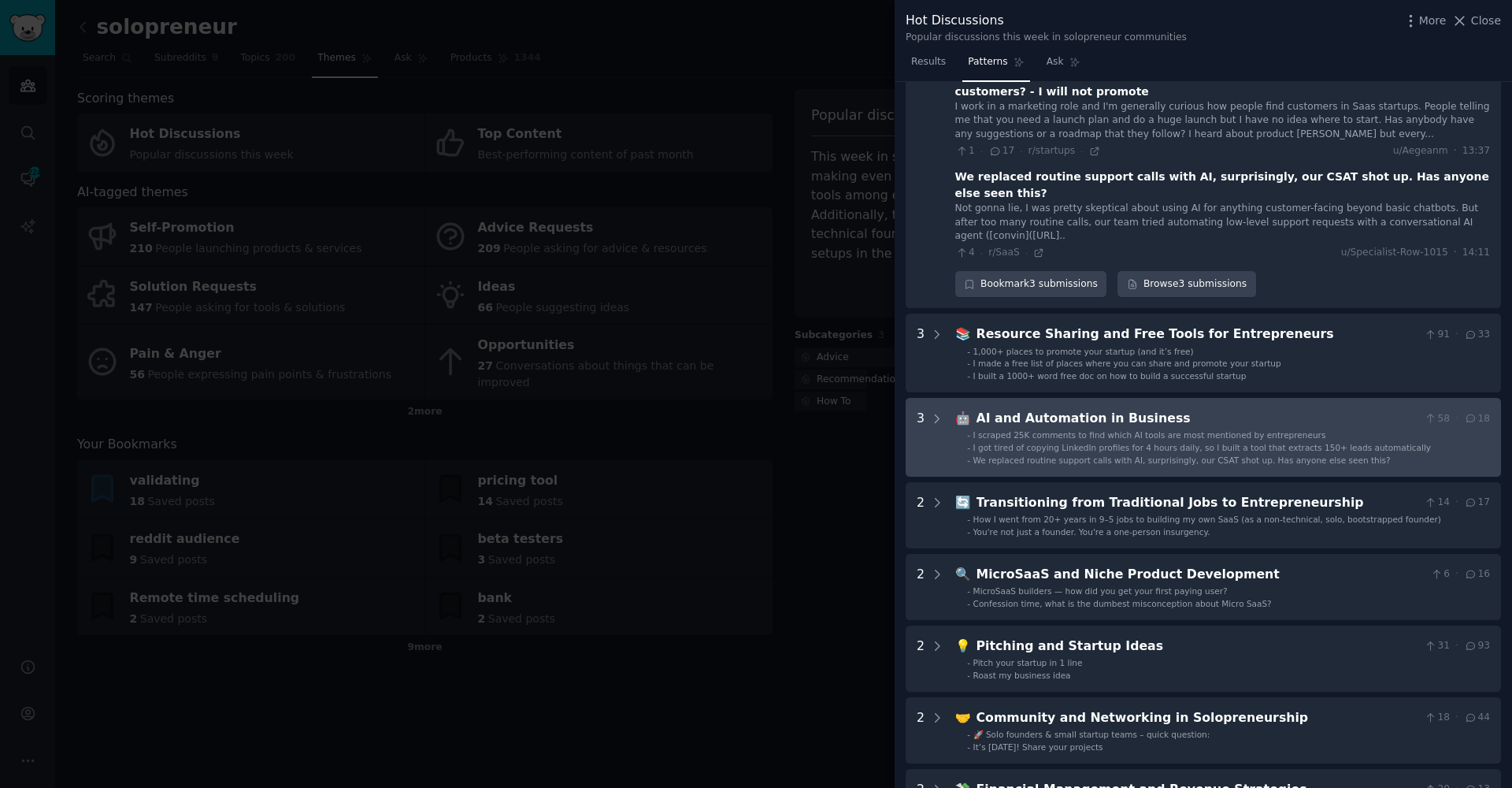
click at [1039, 439] on Business "3 🤖 AI and Automation in Business 58 · 18 - I scraped 25K comments to find whic…" at bounding box center [1204, 437] width 595 height 79
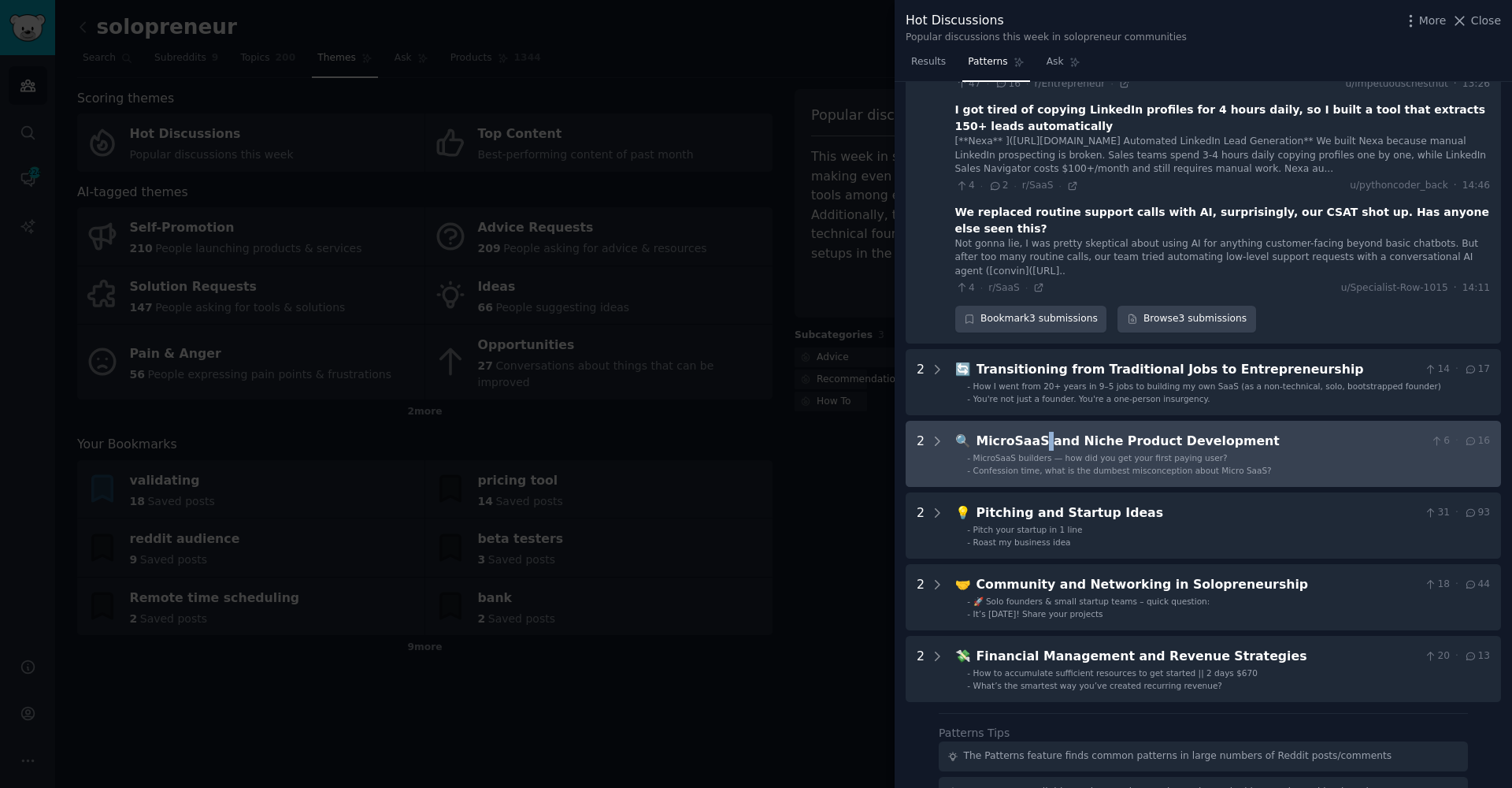
click at [1042, 432] on div "MicroSaaS and Niche Product Development" at bounding box center [1201, 441] width 449 height 20
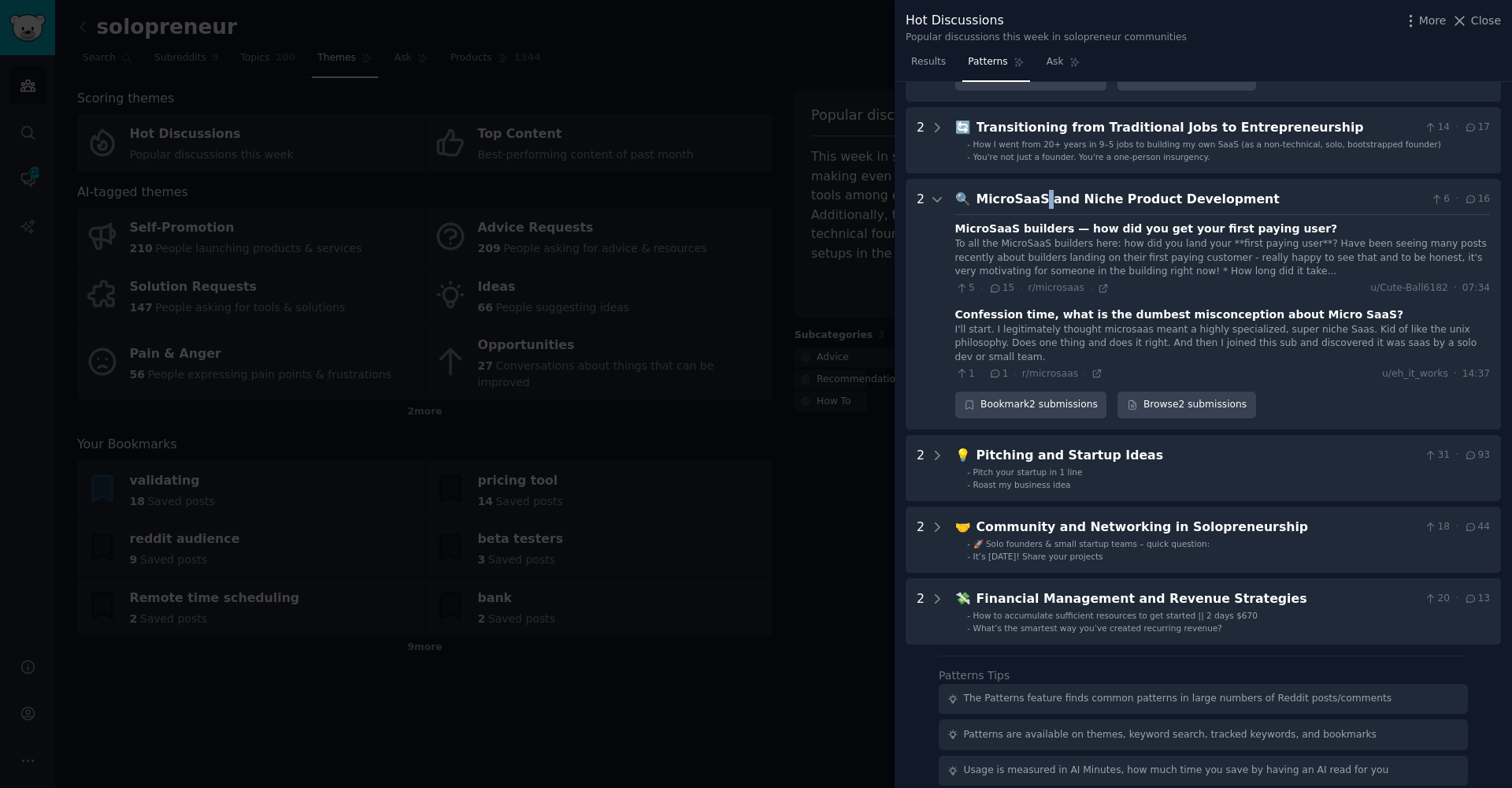
scroll to position [1385, 0]
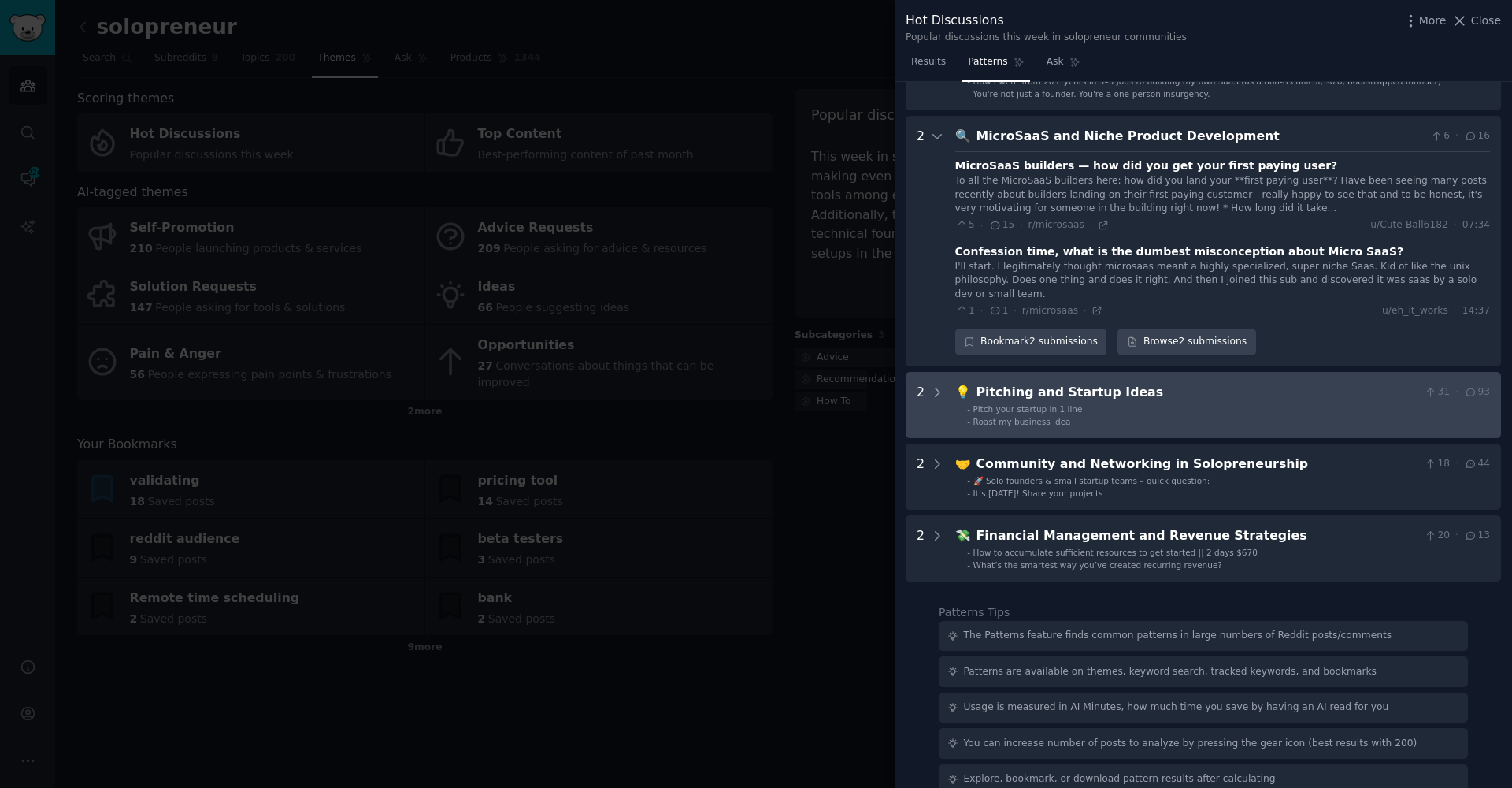
click at [1044, 383] on div "Pitching and Startup Ideas" at bounding box center [1197, 393] width 442 height 20
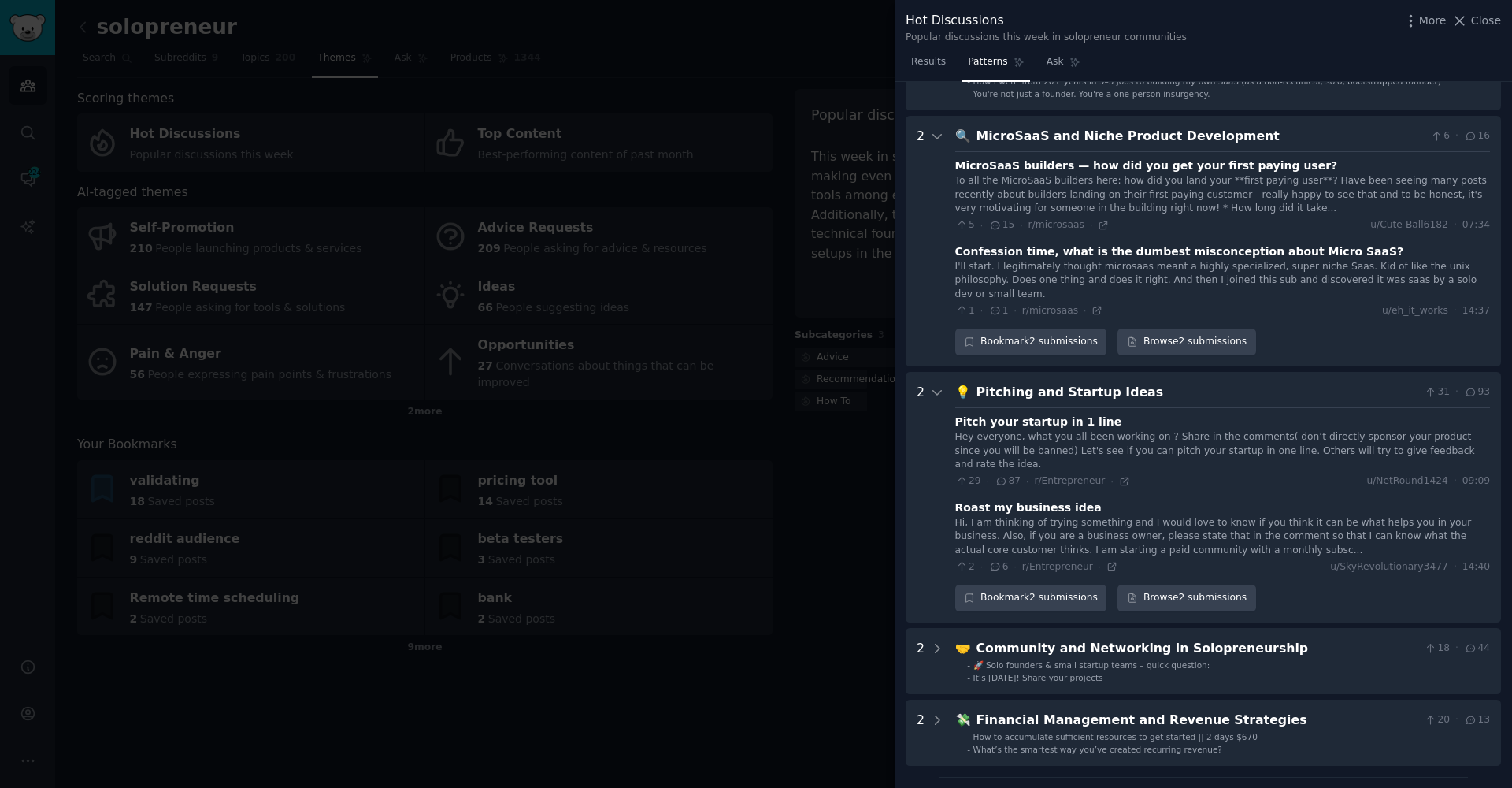
scroll to position [1569, 0]
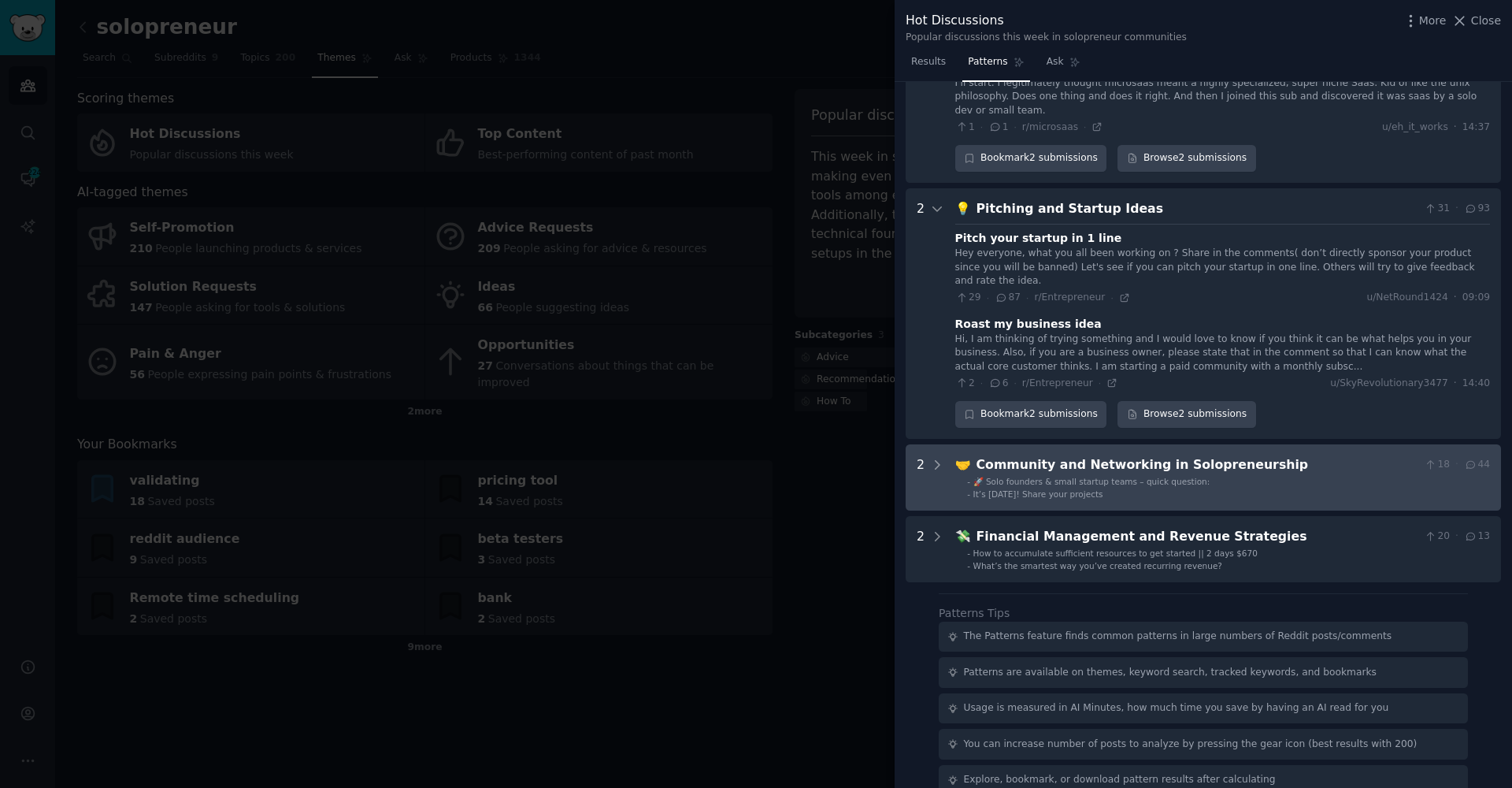
click at [1063, 477] on span "🚀 Solo founders & small startup teams – quick question:" at bounding box center [1091, 481] width 237 height 9
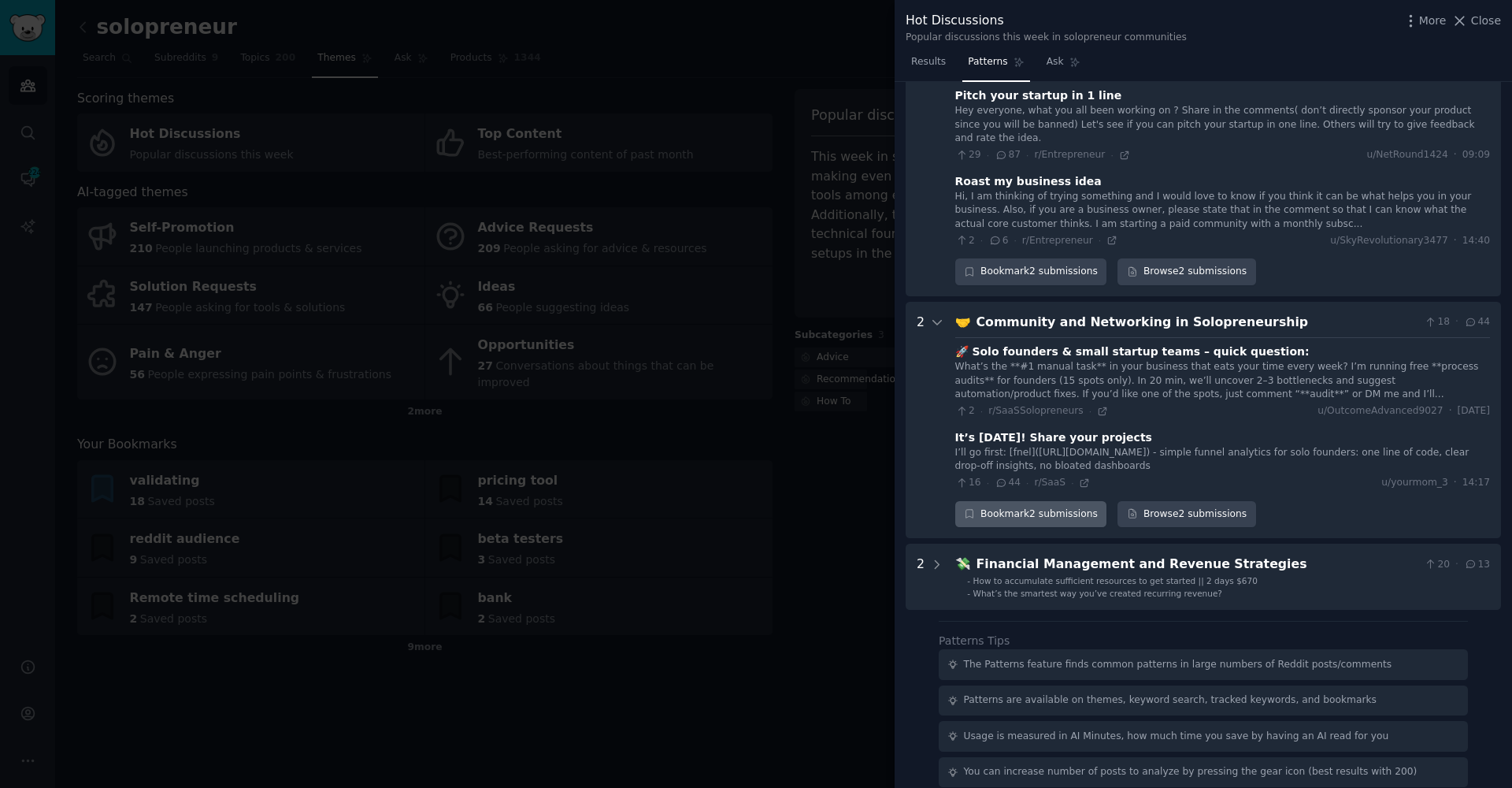
scroll to position [1736, 0]
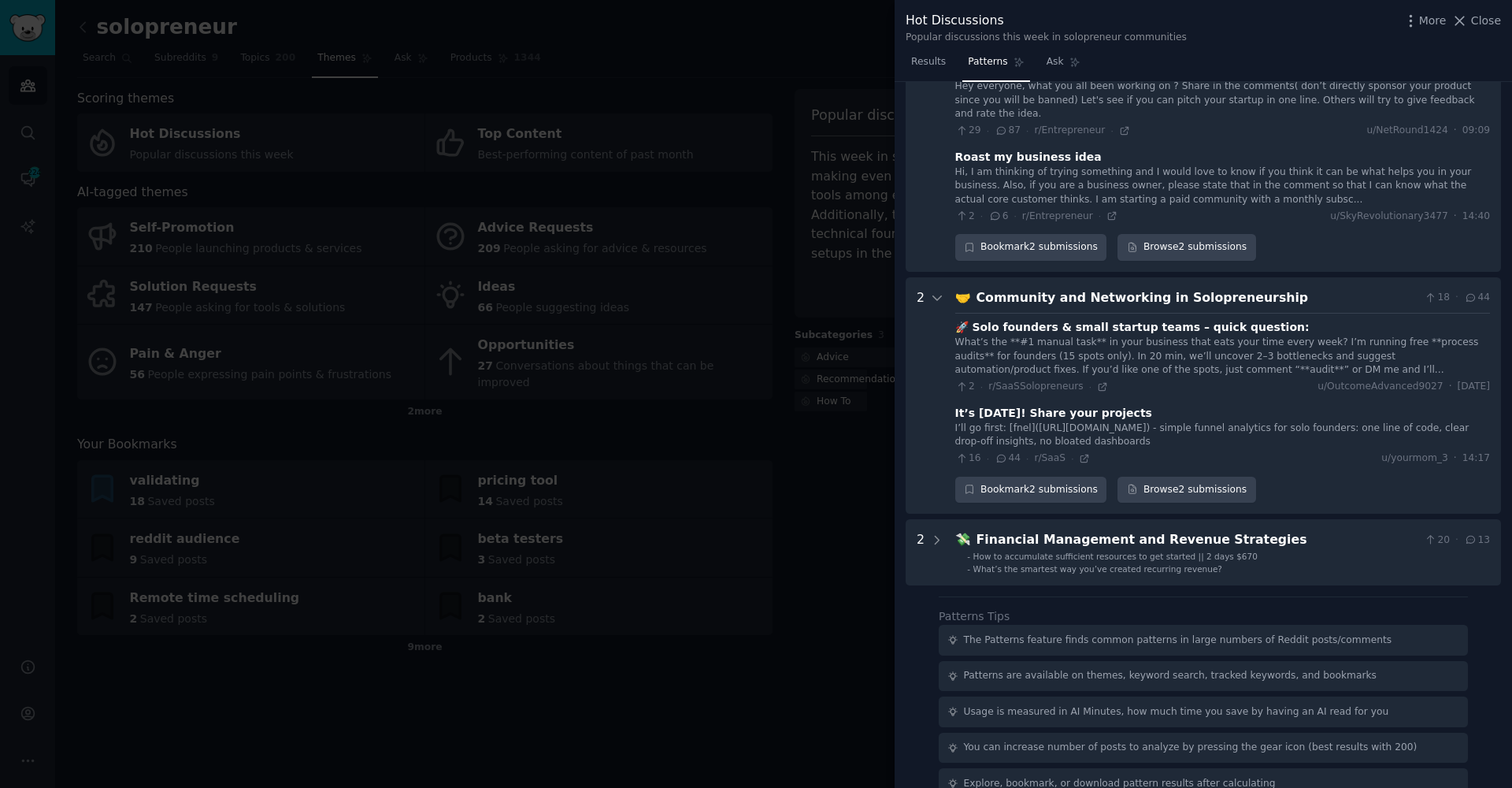
drag, startPoint x: 995, startPoint y: 261, endPoint x: 1195, endPoint y: 261, distance: 200.0
click at [1195, 313] on div "🚀 Solo founders & small startup teams – quick question: What’s the **#1 manual …" at bounding box center [1222, 389] width 534 height 153
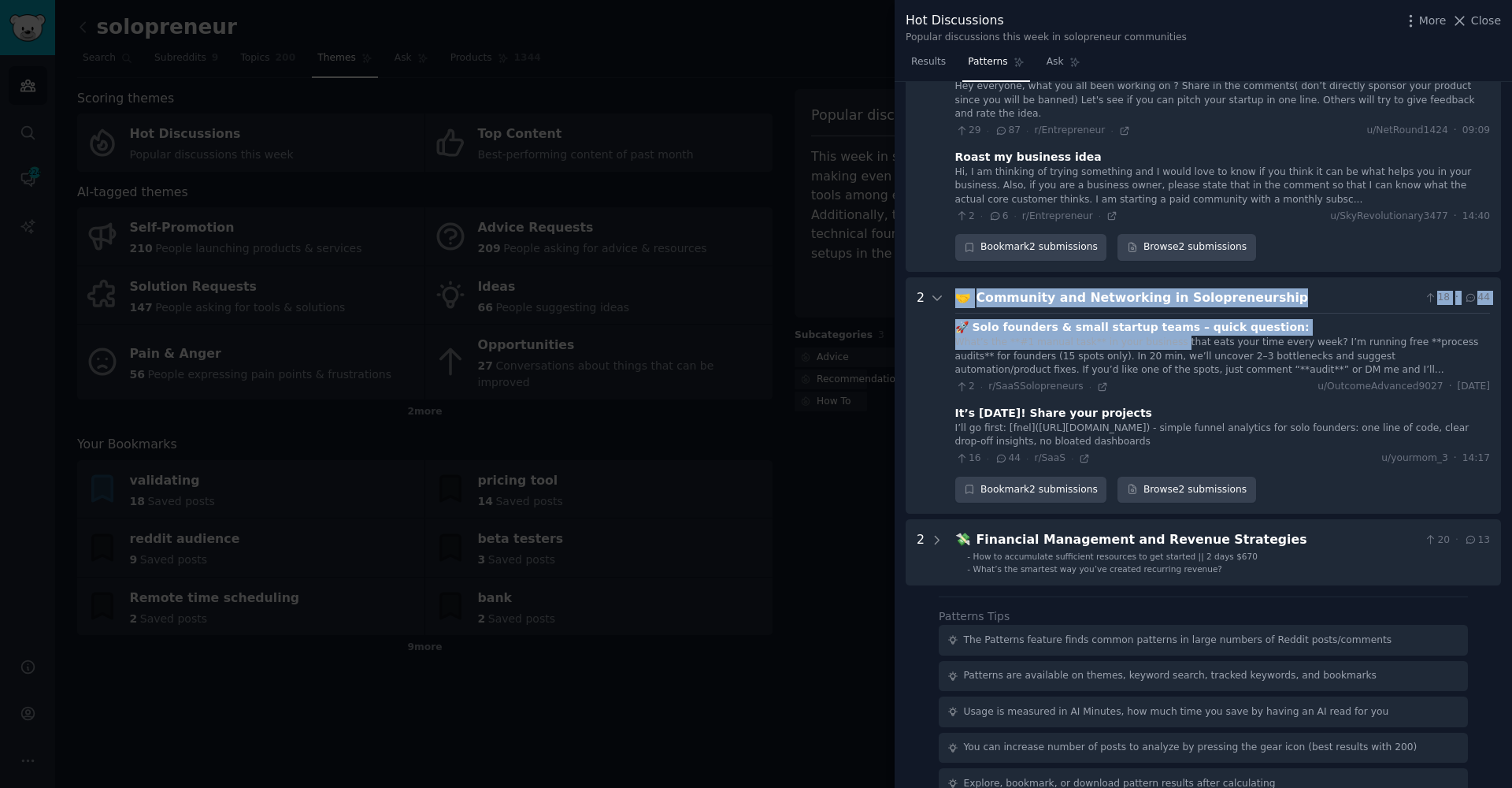
drag, startPoint x: 1144, startPoint y: 280, endPoint x: 944, endPoint y: 266, distance: 200.5
click at [944, 278] on Solopreneurship "2 🤝 Community and Networking in Solopreneurship 18 · 44 🚀 Solo founders & small…" at bounding box center [1204, 396] width 595 height 237
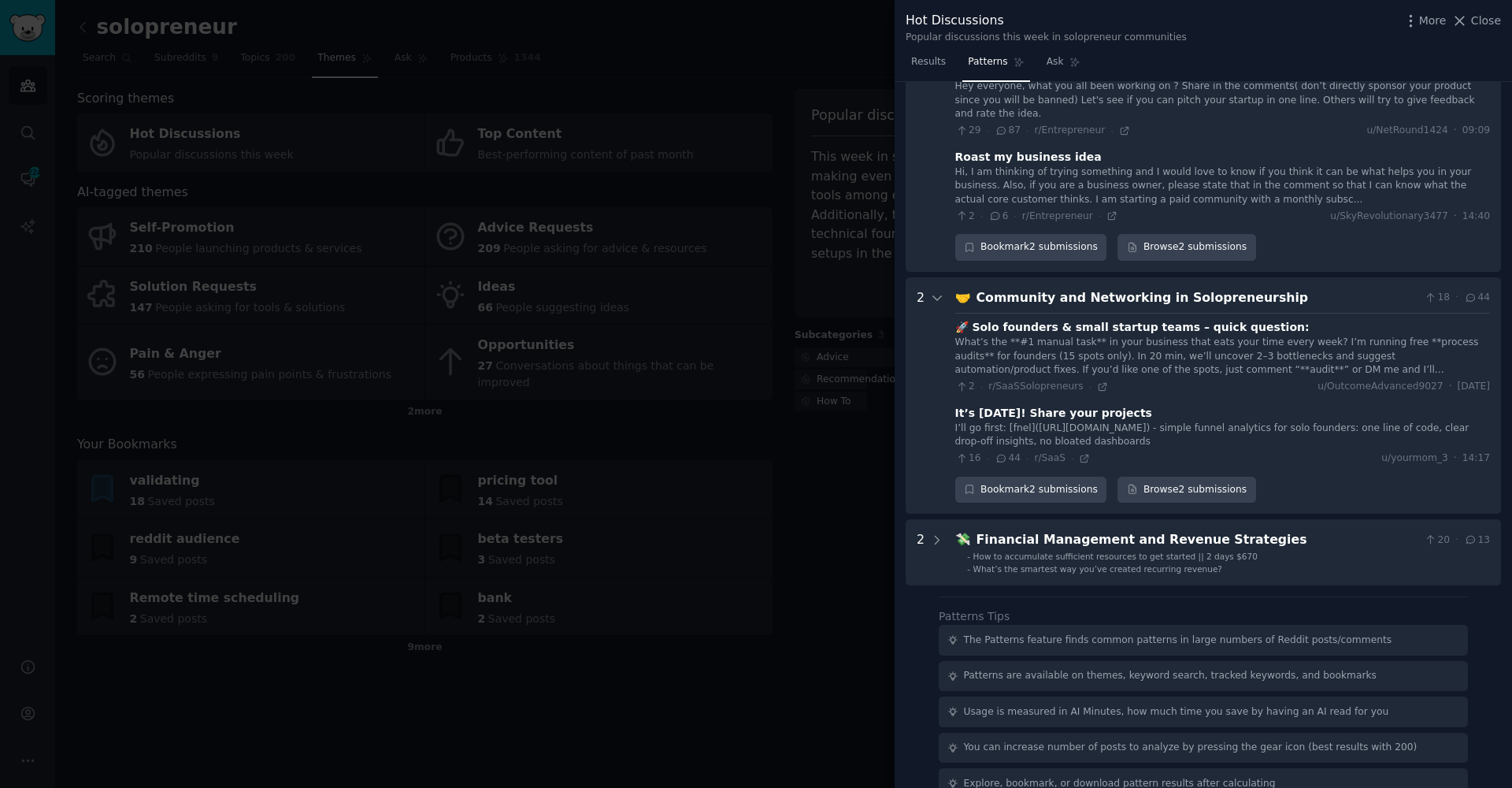
click at [1226, 336] on div "What’s the **#1 manual task** in your business that eats your time every week? …" at bounding box center [1222, 356] width 534 height 42
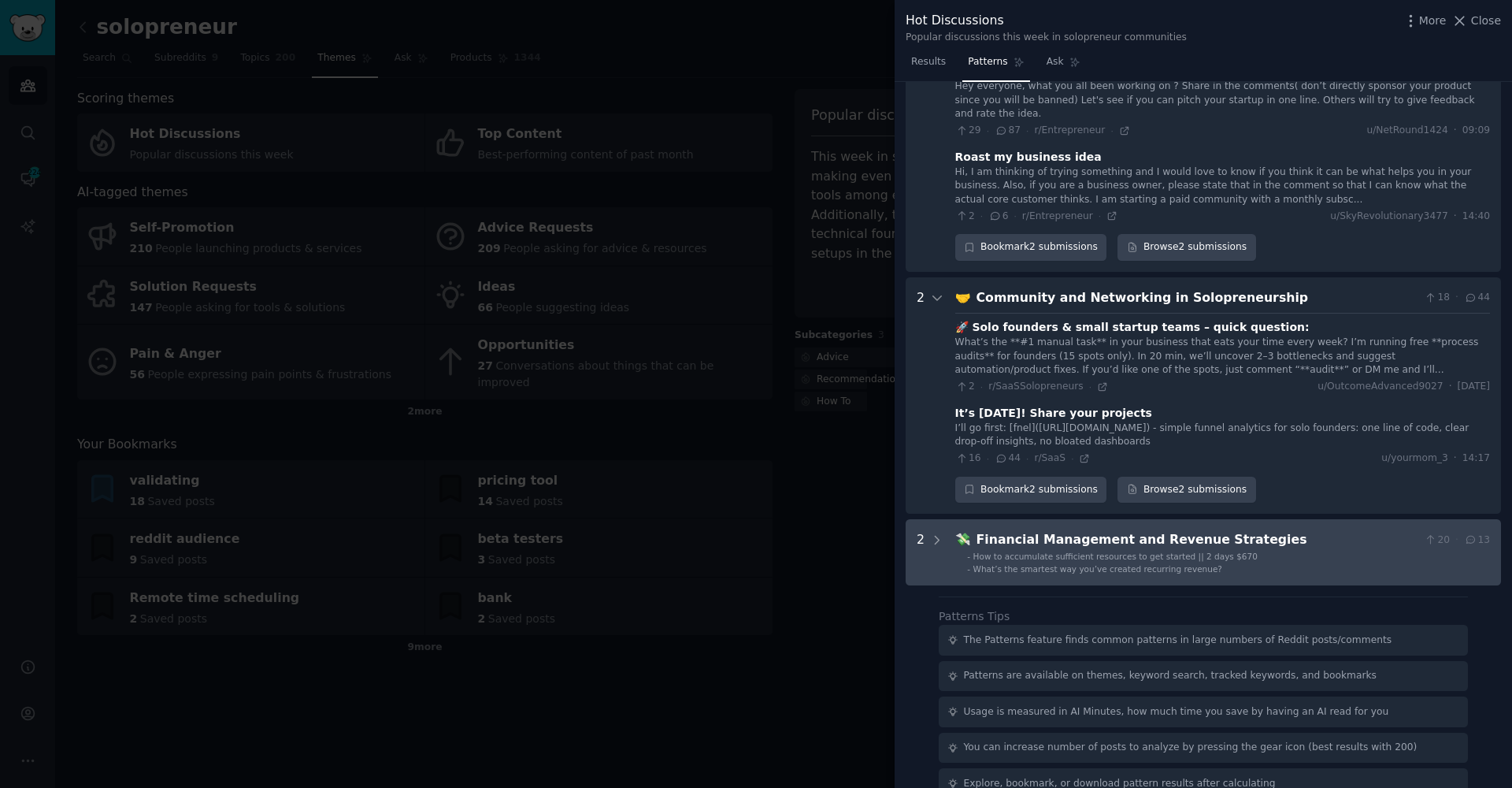
click at [1002, 552] on span "How to accumulate sufficient resources to get started || 2 days $670" at bounding box center [1115, 556] width 284 height 9
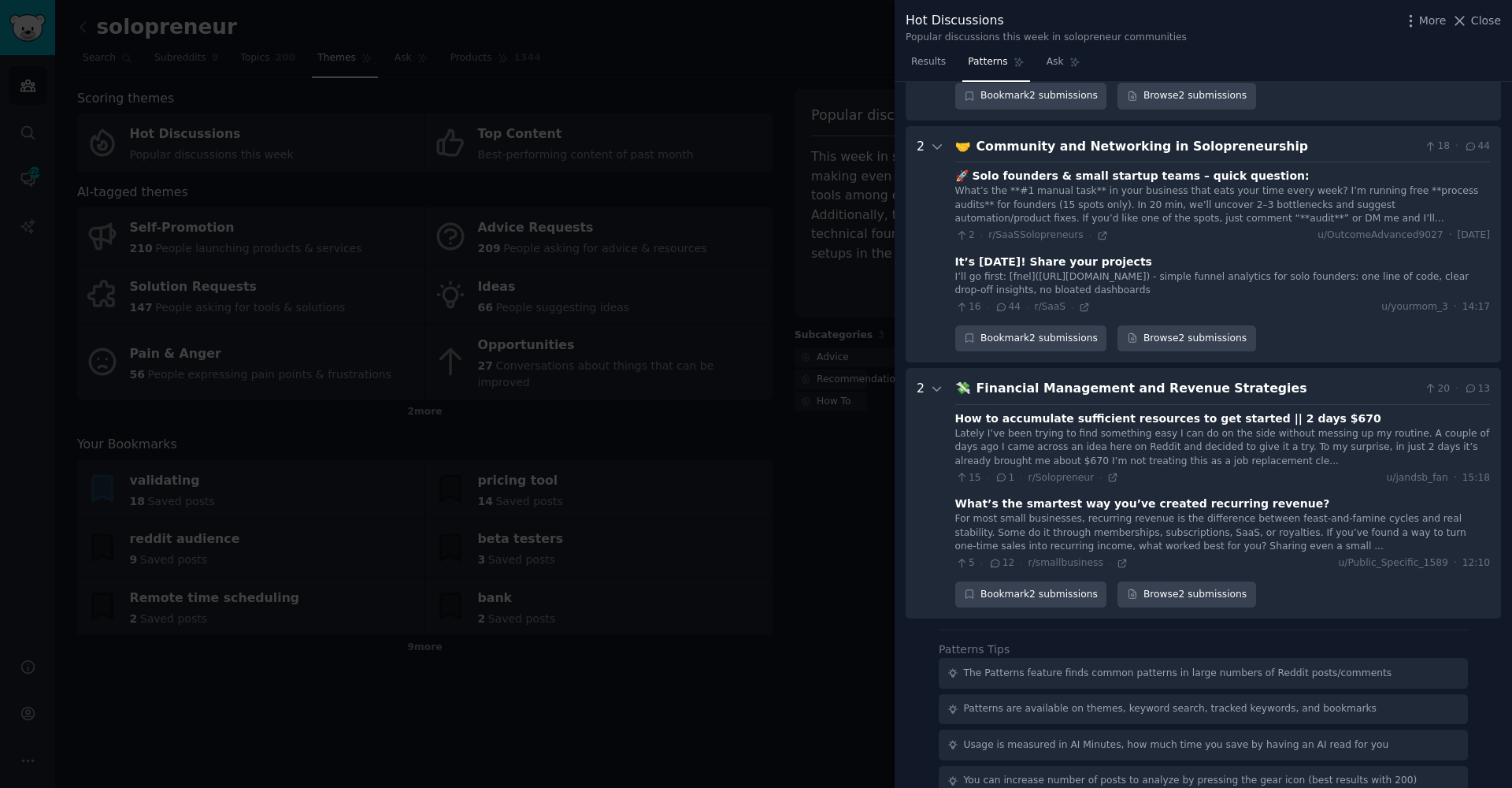
scroll to position [1917, 0]
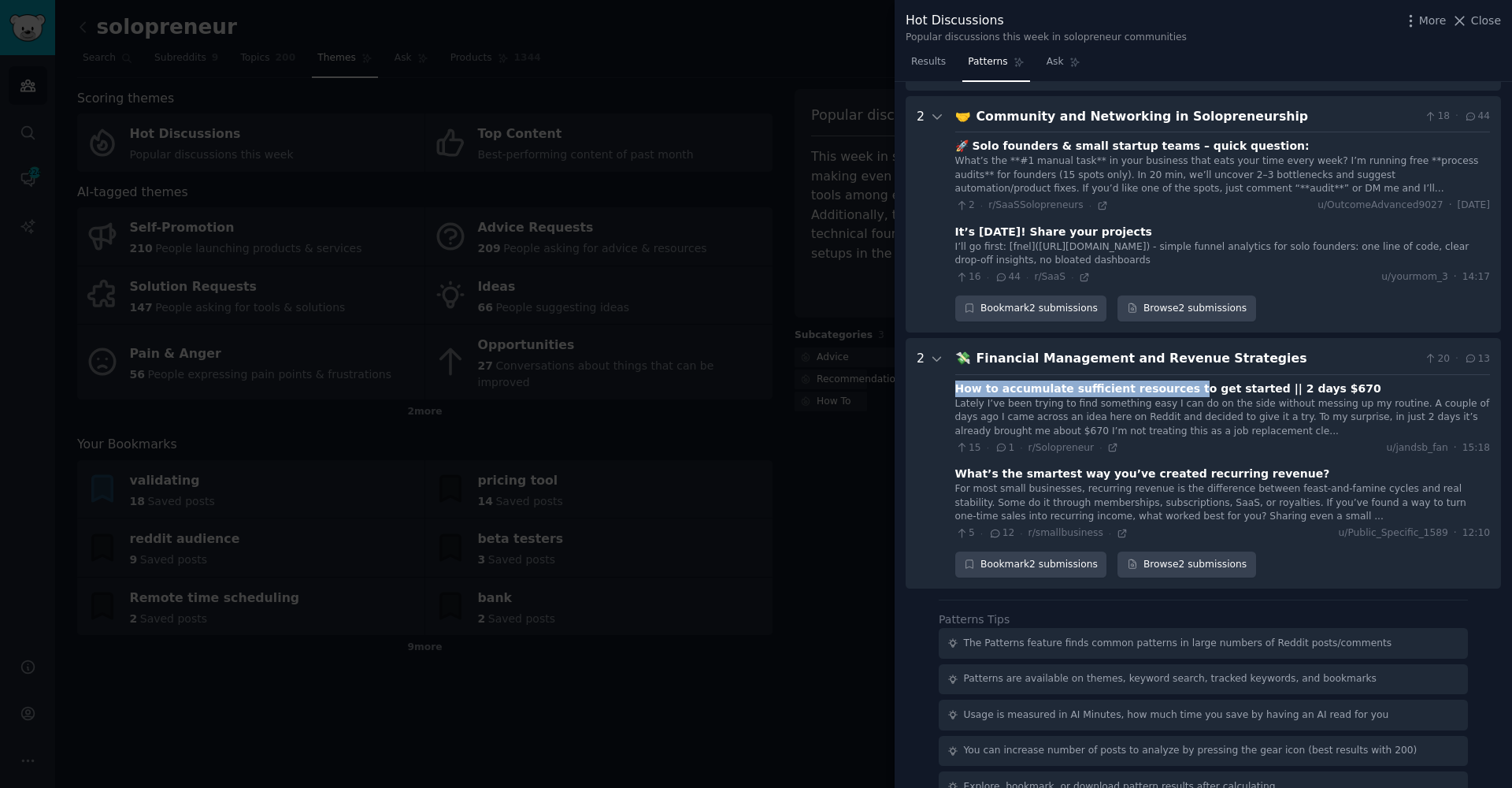
drag, startPoint x: 1036, startPoint y: 330, endPoint x: 1144, endPoint y: 328, distance: 108.0
click at [1171, 381] on div "How to accumulate sufficient resources to get started || 2 days $670" at bounding box center [1167, 389] width 426 height 16
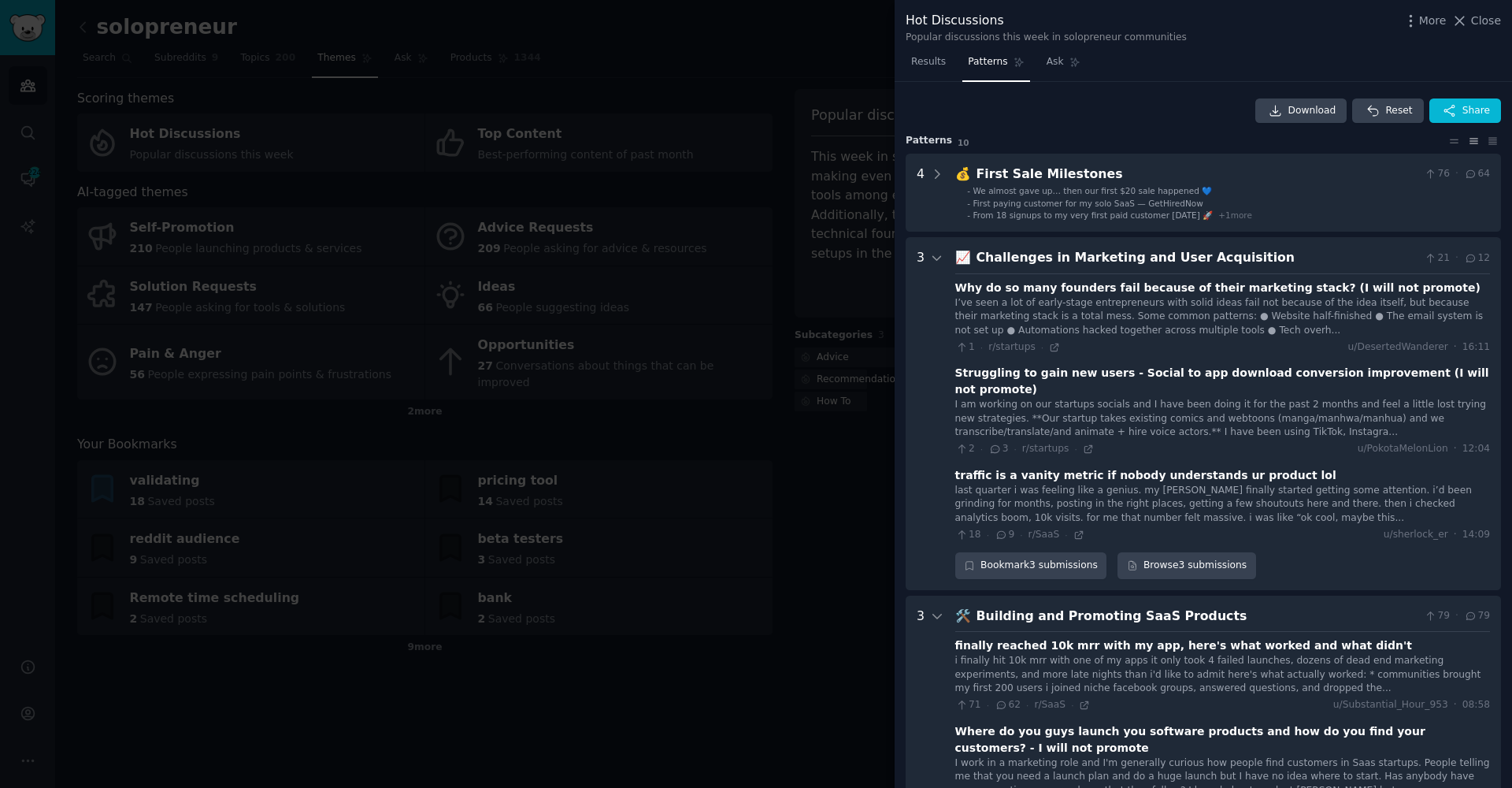
scroll to position [0, 0]
click at [975, 300] on div "I’ve seen a lot of early-stage entrepreneurs with solid ideas fail not because …" at bounding box center [1222, 317] width 534 height 42
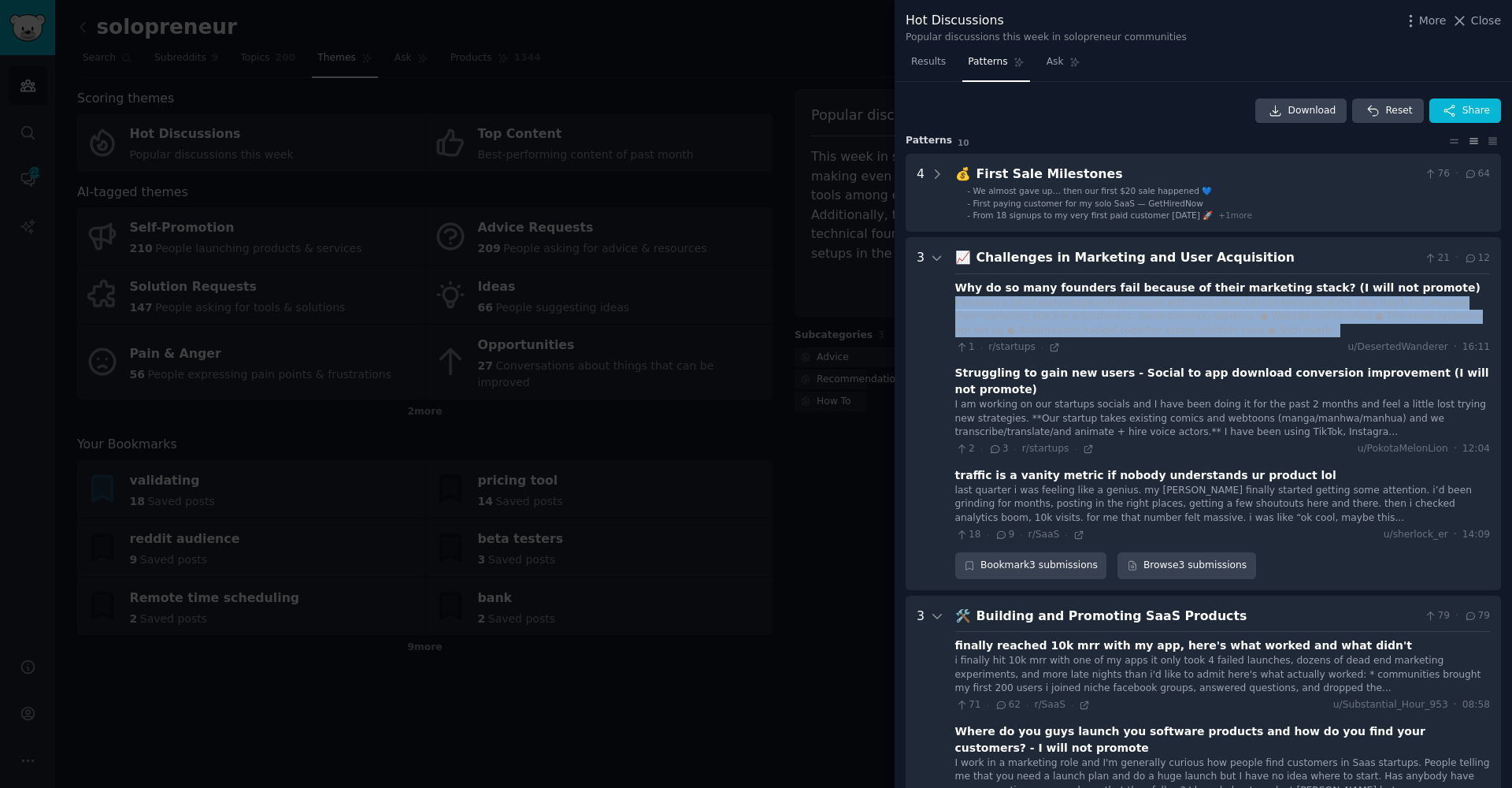
click at [975, 300] on div "I’ve seen a lot of early-stage entrepreneurs with solid ideas fail not because …" at bounding box center [1222, 317] width 534 height 42
click at [1156, 333] on div "I’ve seen a lot of early-stage entrepreneurs with solid ideas fail not because …" at bounding box center [1222, 317] width 534 height 42
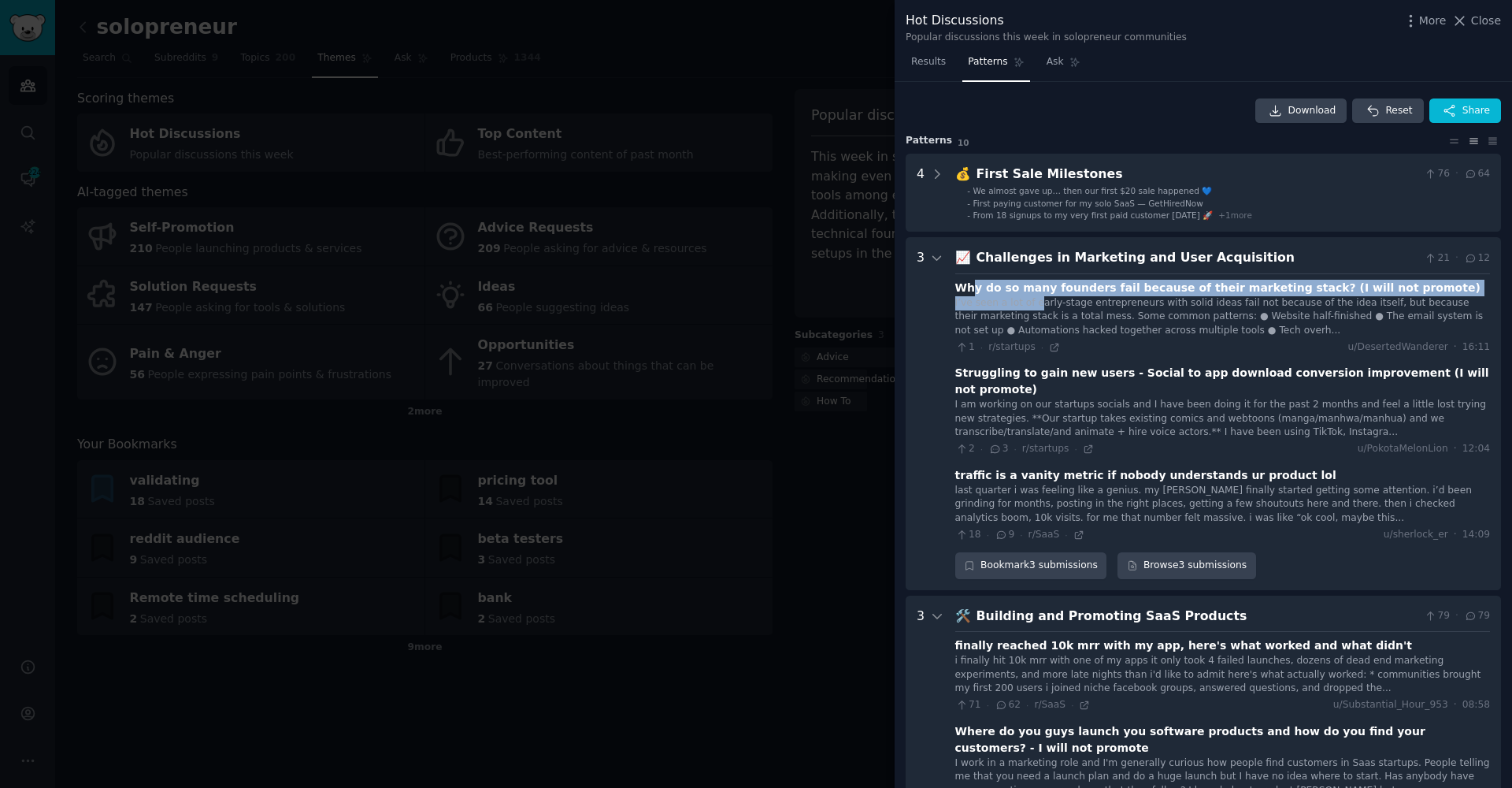
drag, startPoint x: 1034, startPoint y: 296, endPoint x: 1147, endPoint y: 299, distance: 113.0
click at [1081, 299] on div "Why do so many founders fail because of their marketing stack? (I will not prom…" at bounding box center [1222, 317] width 534 height 75
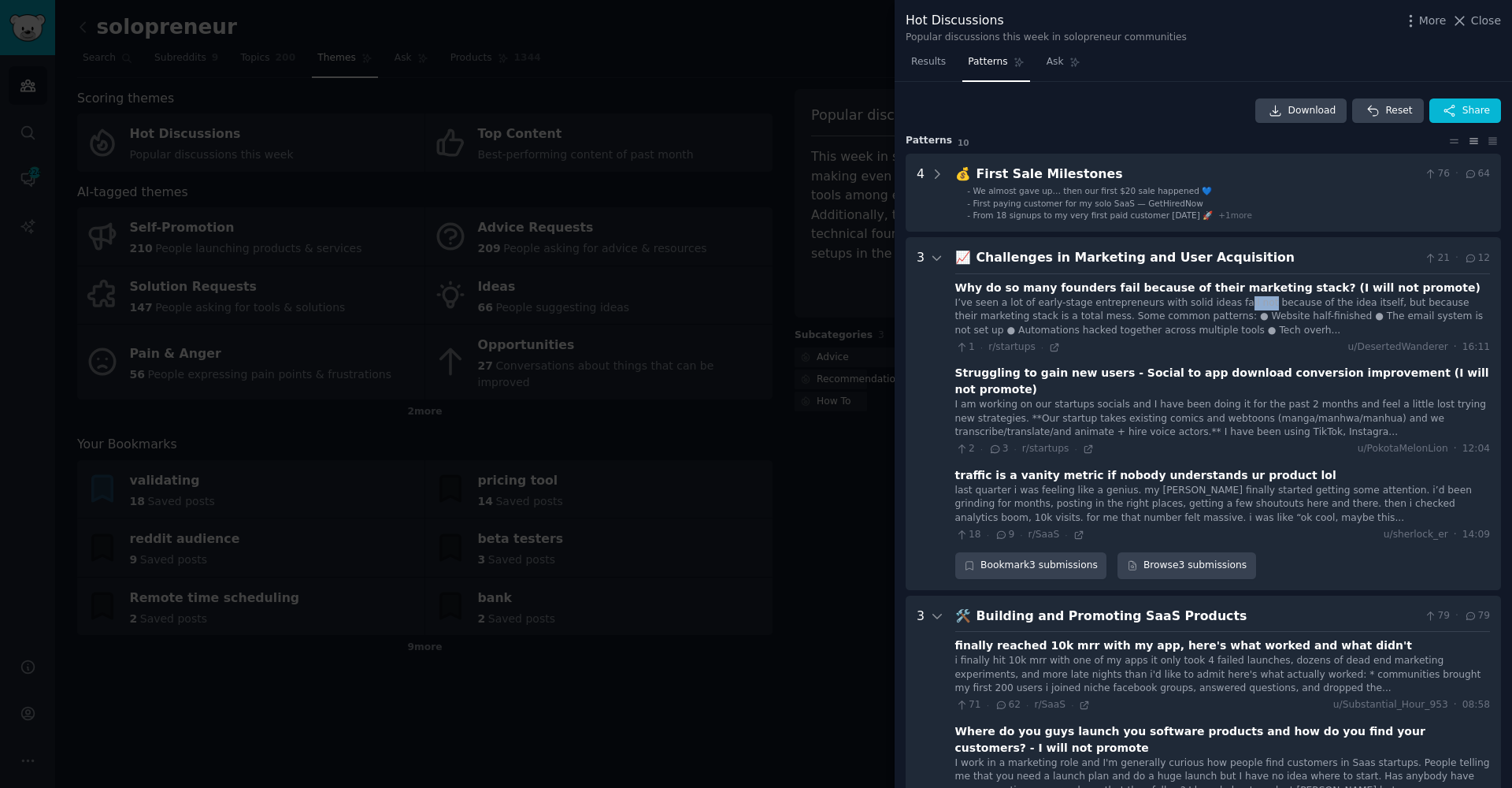
click at [1262, 299] on div "I’ve seen a lot of early-stage entrepreneurs with solid ideas fail not because …" at bounding box center [1222, 317] width 534 height 42
click at [1265, 299] on div "I’ve seen a lot of early-stage entrepreneurs with solid ideas fail not because …" at bounding box center [1222, 317] width 534 height 42
drag, startPoint x: 1437, startPoint y: 286, endPoint x: 1220, endPoint y: 280, distance: 217.1
click at [1357, 280] on div "Why do so many founders fail because of their marketing stack? (I will not prom…" at bounding box center [1222, 288] width 534 height 16
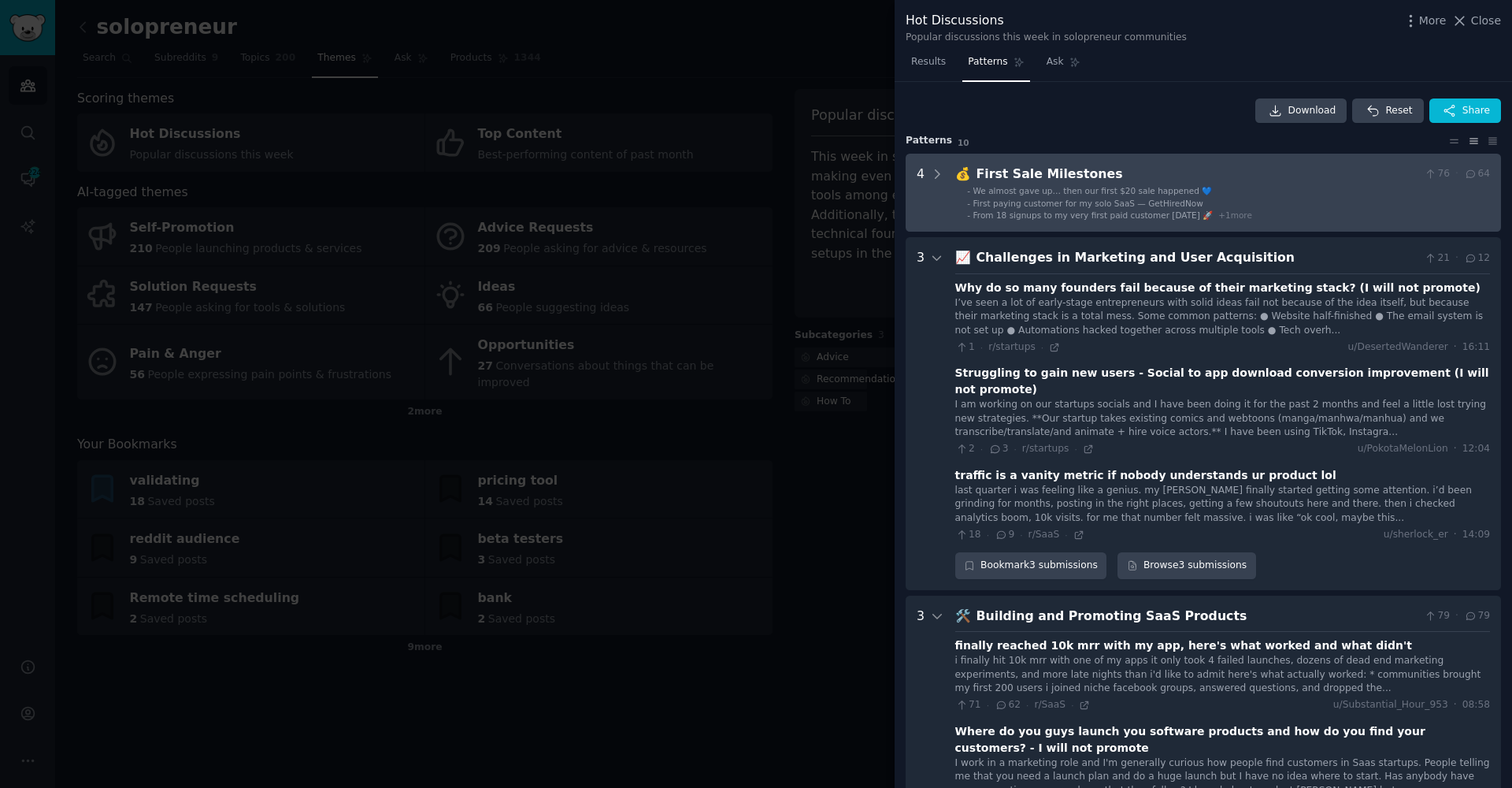
click at [1142, 212] on span "From 18 signups to my very first paid customer [DATE] 🚀" at bounding box center [1093, 215] width 241 height 9
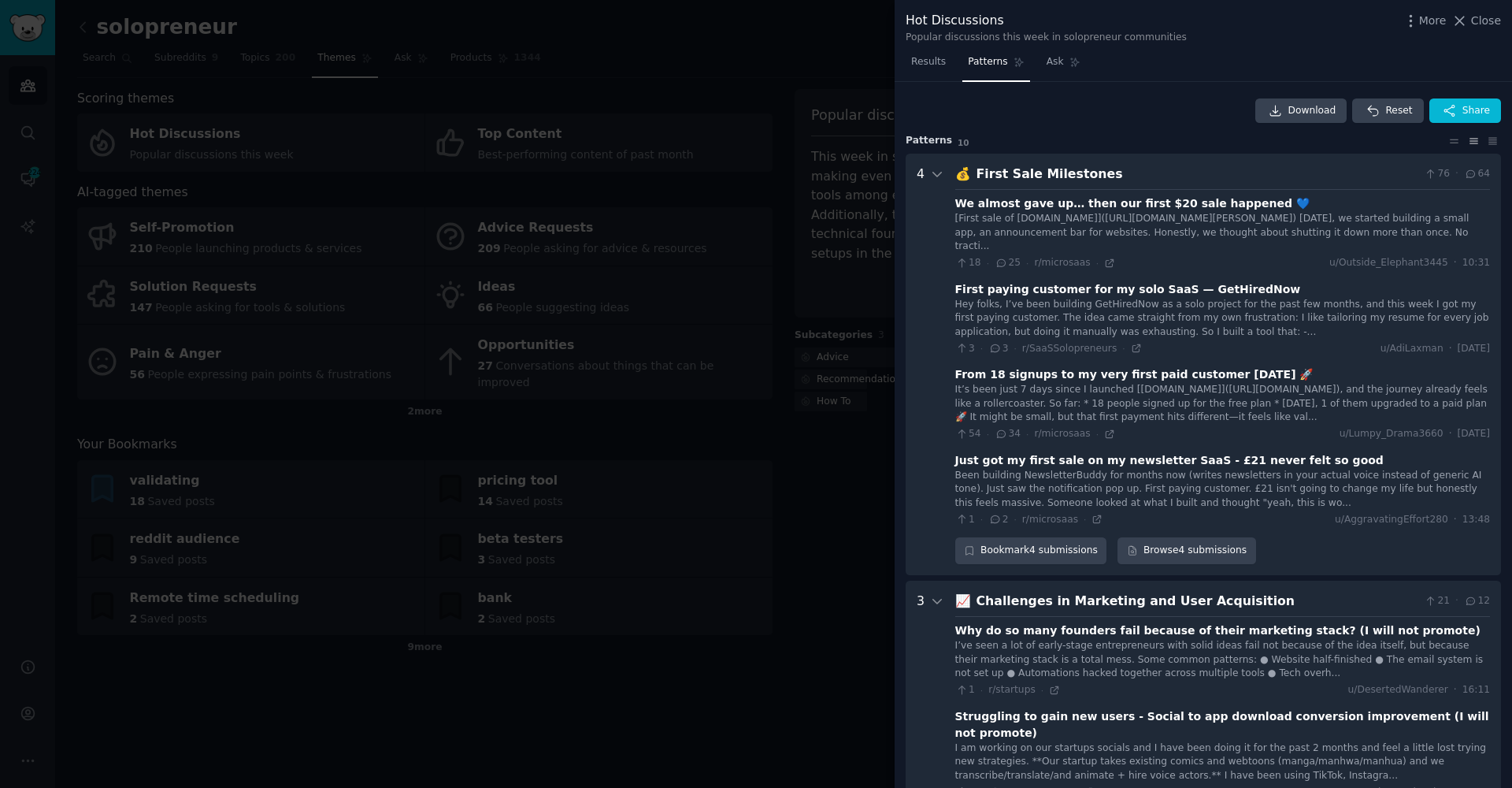
scroll to position [71, 0]
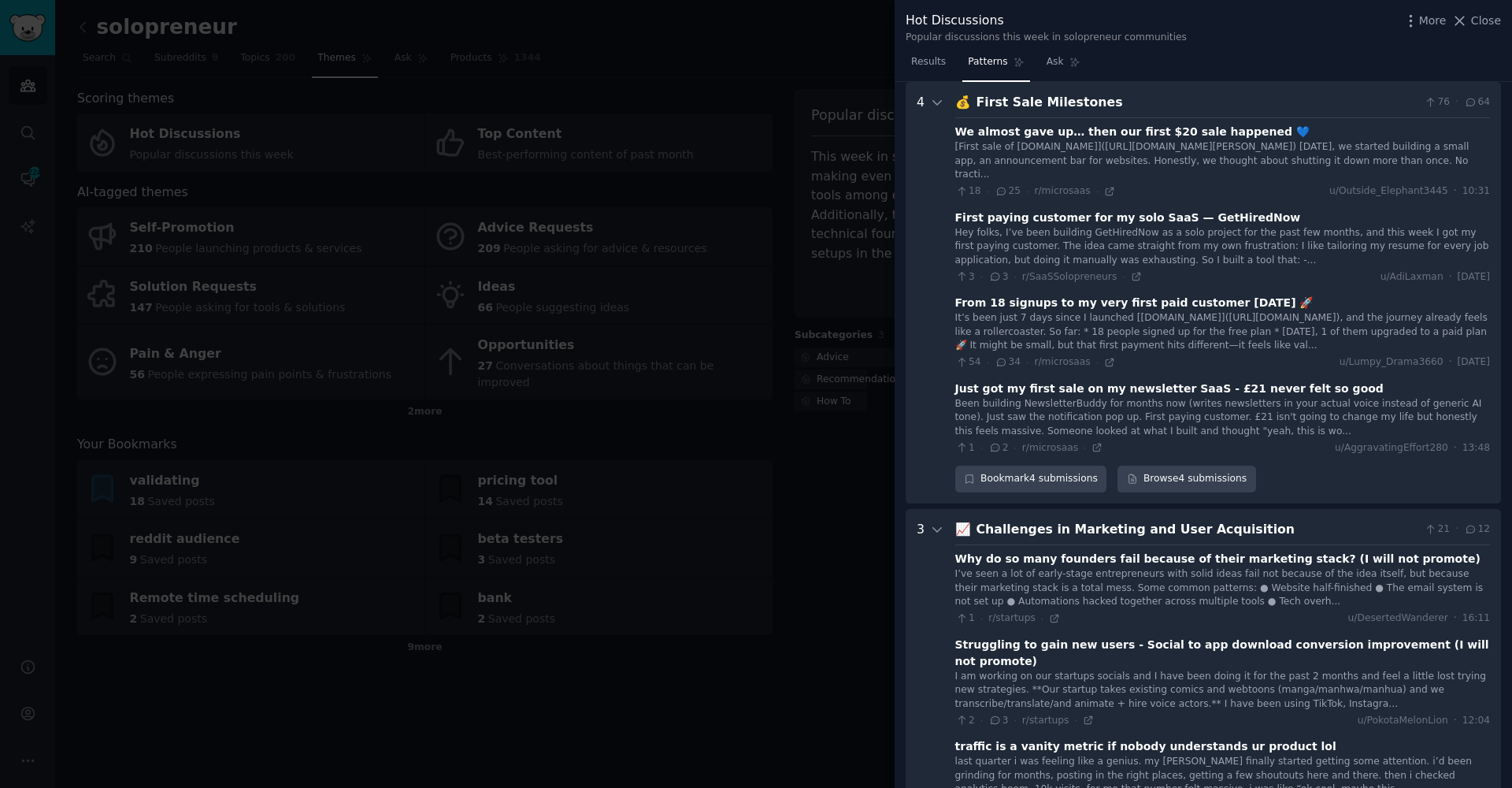
click at [531, 362] on div at bounding box center [756, 394] width 1512 height 788
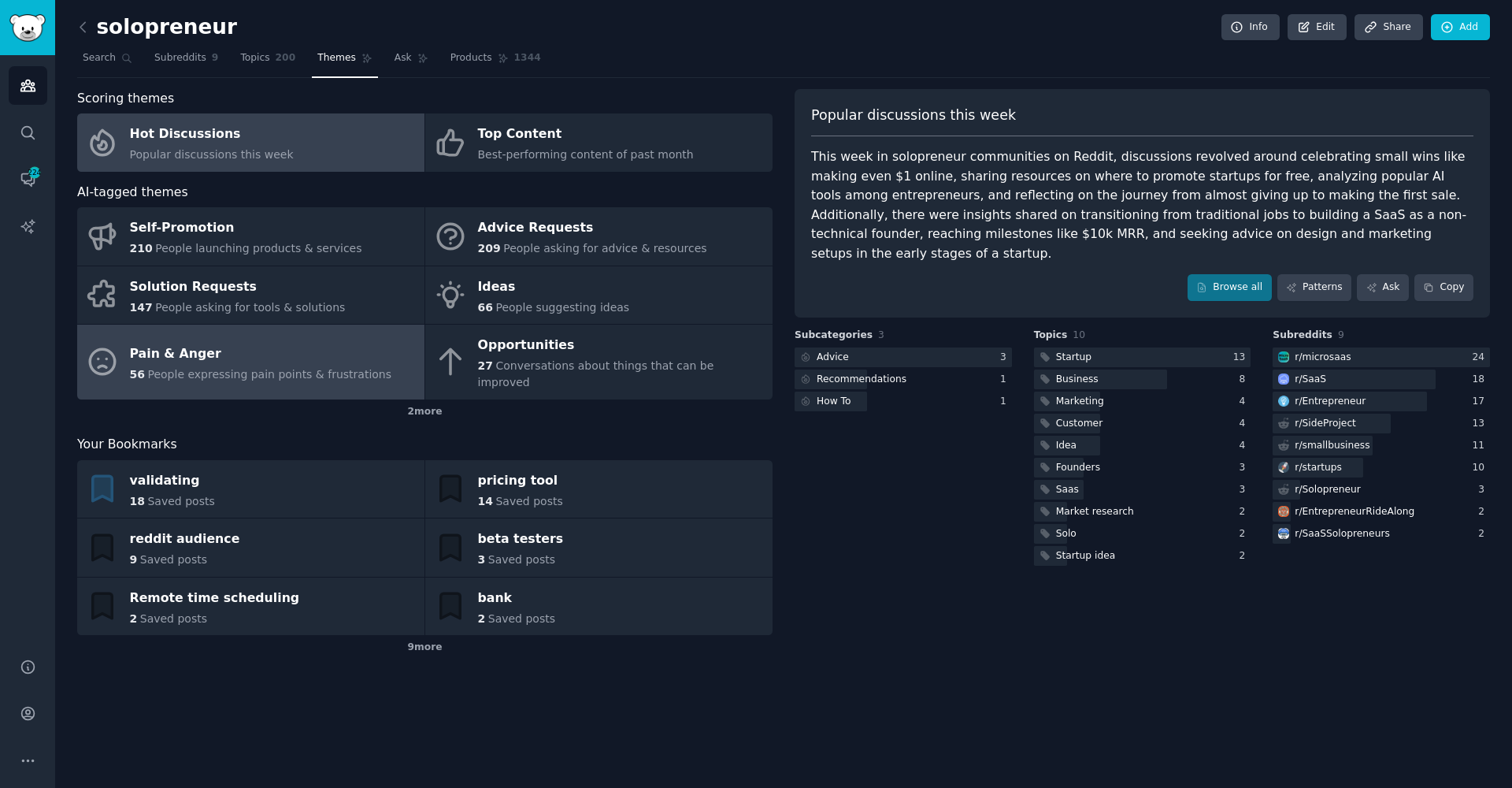
click at [184, 368] on span "People expressing pain points & frustrations" at bounding box center [269, 375] width 244 height 13
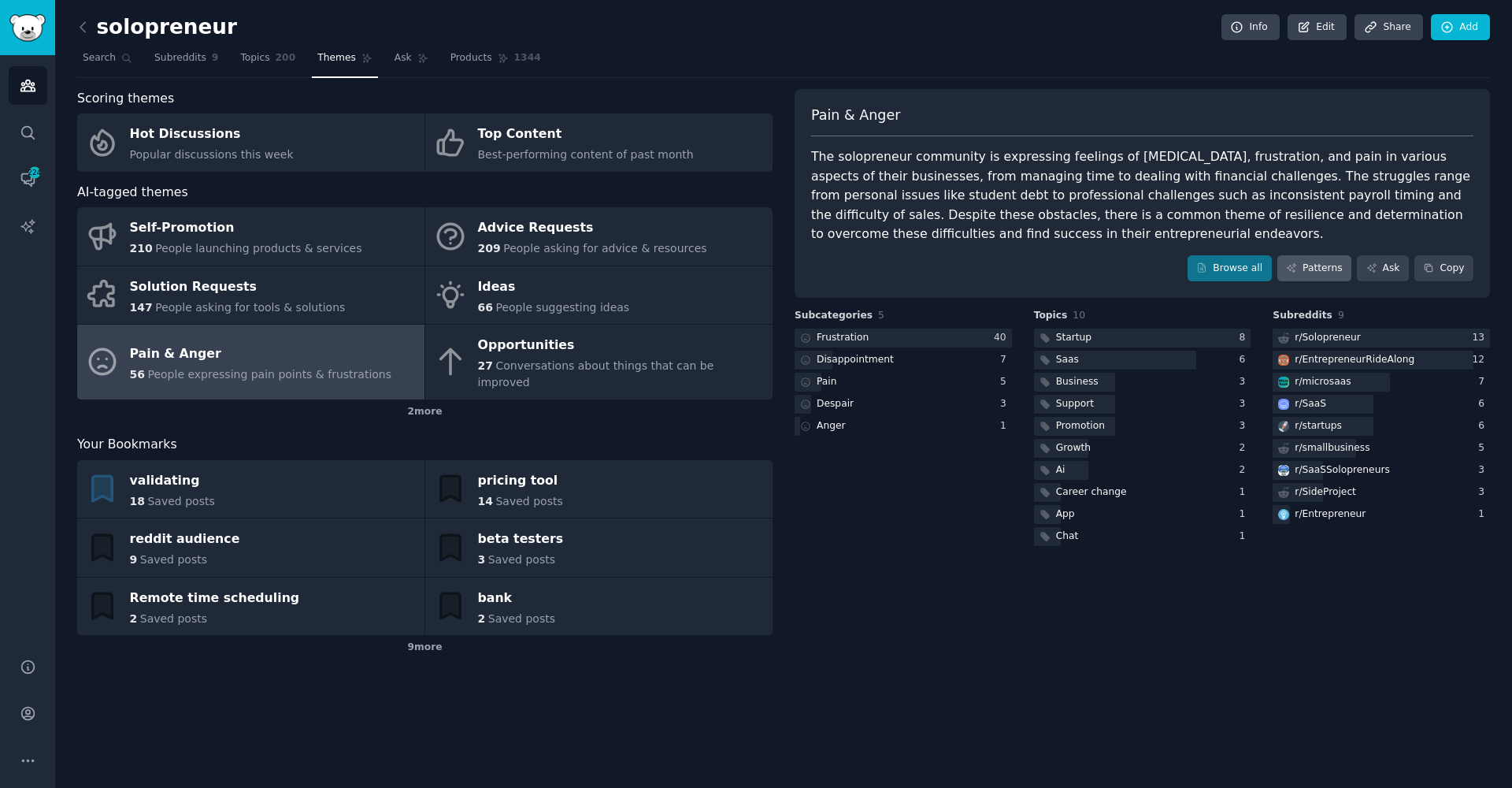
click at [1315, 262] on link "Patterns" at bounding box center [1315, 269] width 74 height 27
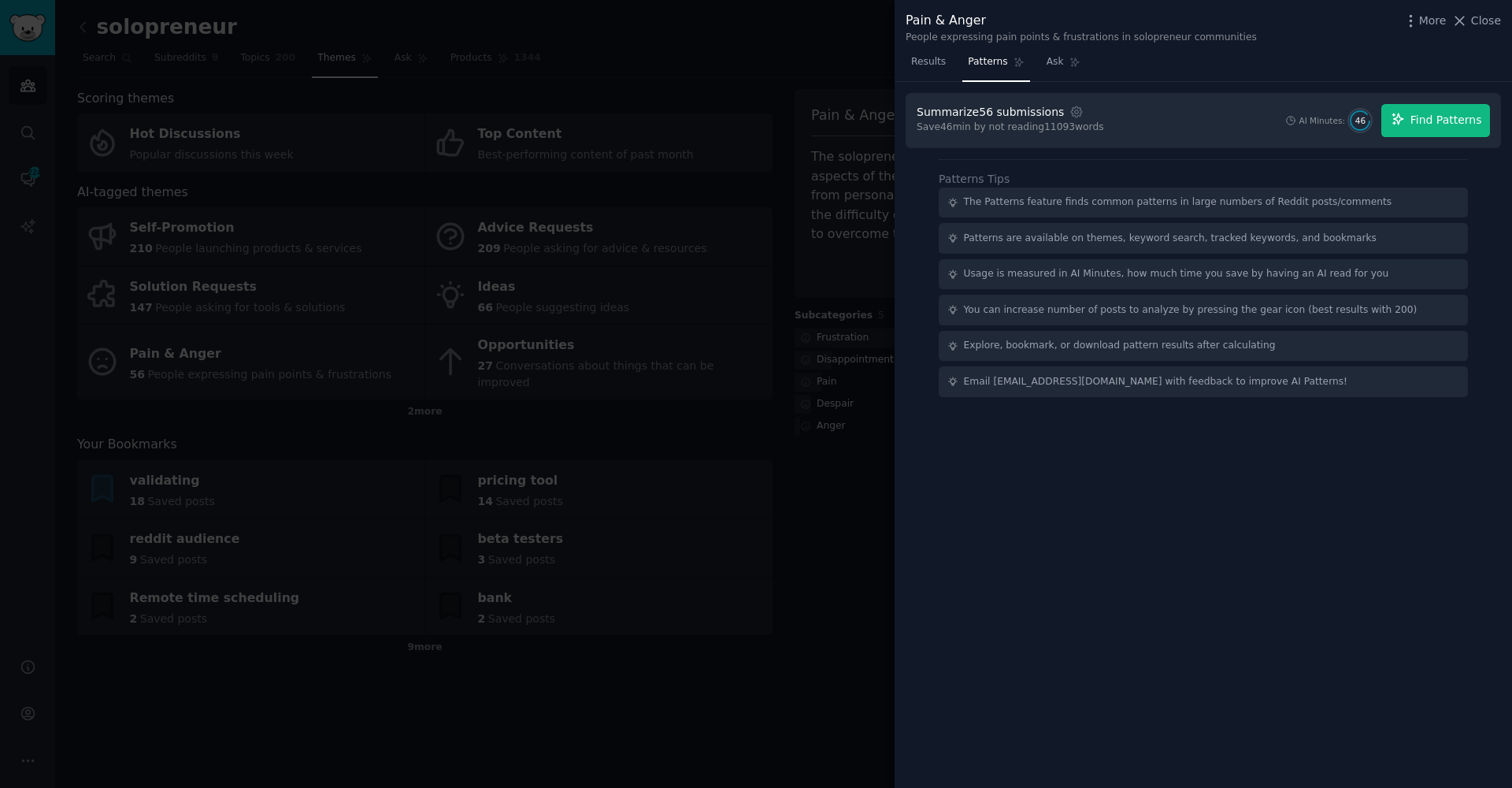
click at [1421, 120] on span "Find Patterns" at bounding box center [1446, 120] width 71 height 16
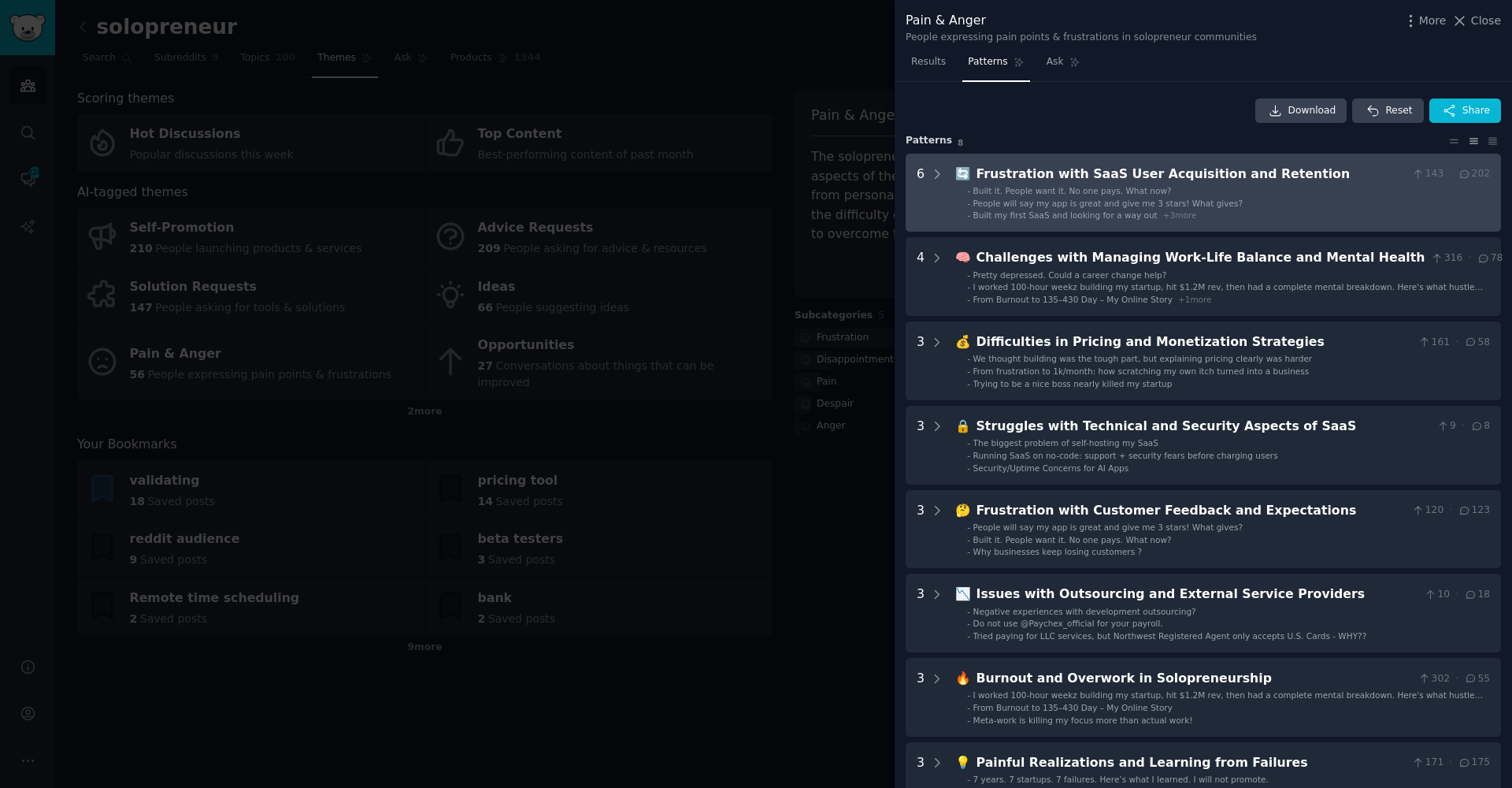
click at [1017, 198] on span "People will say my app is great and give me 3 stars! What gives?" at bounding box center [1108, 203] width 269 height 9
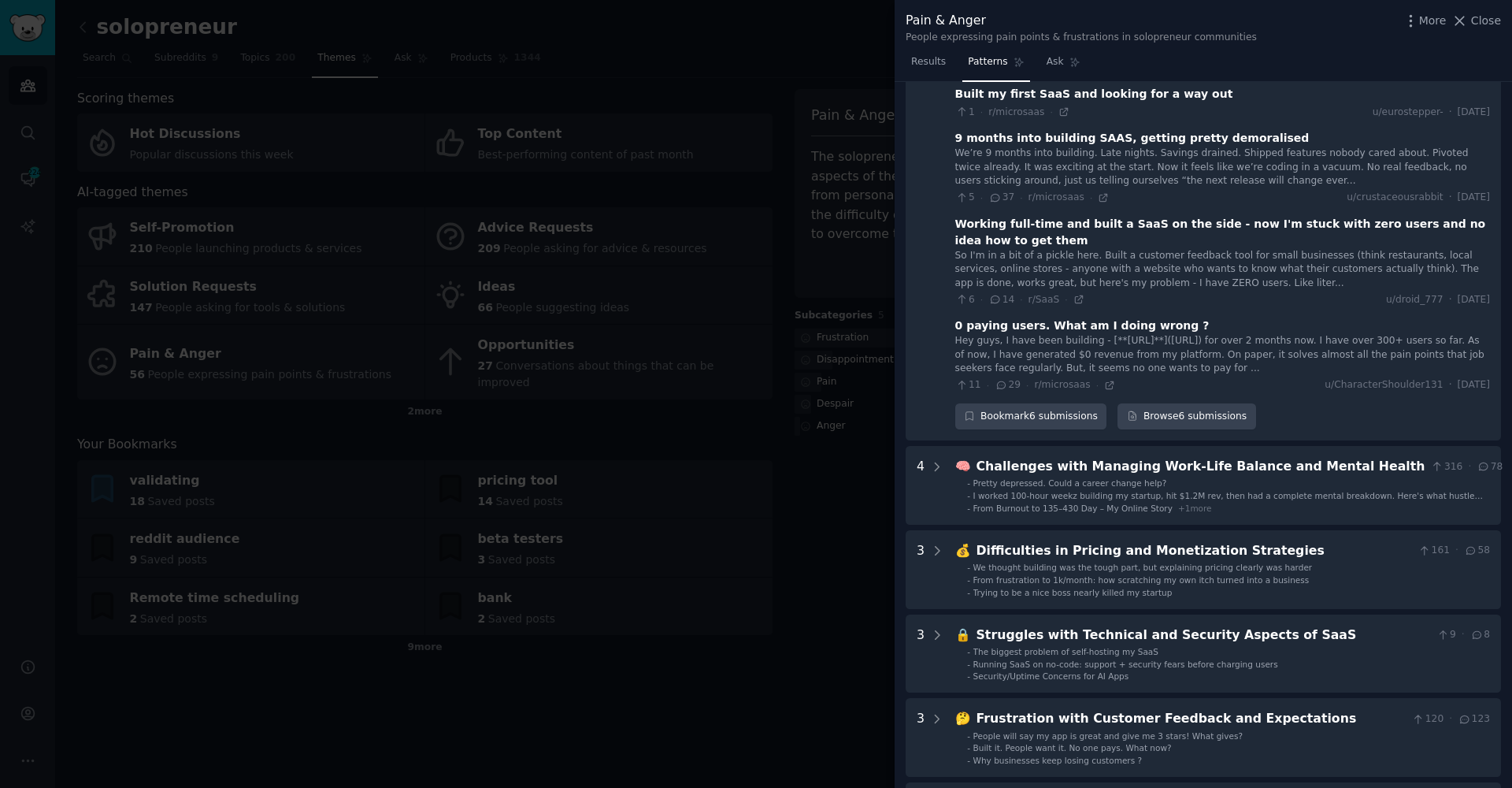
scroll to position [356, 0]
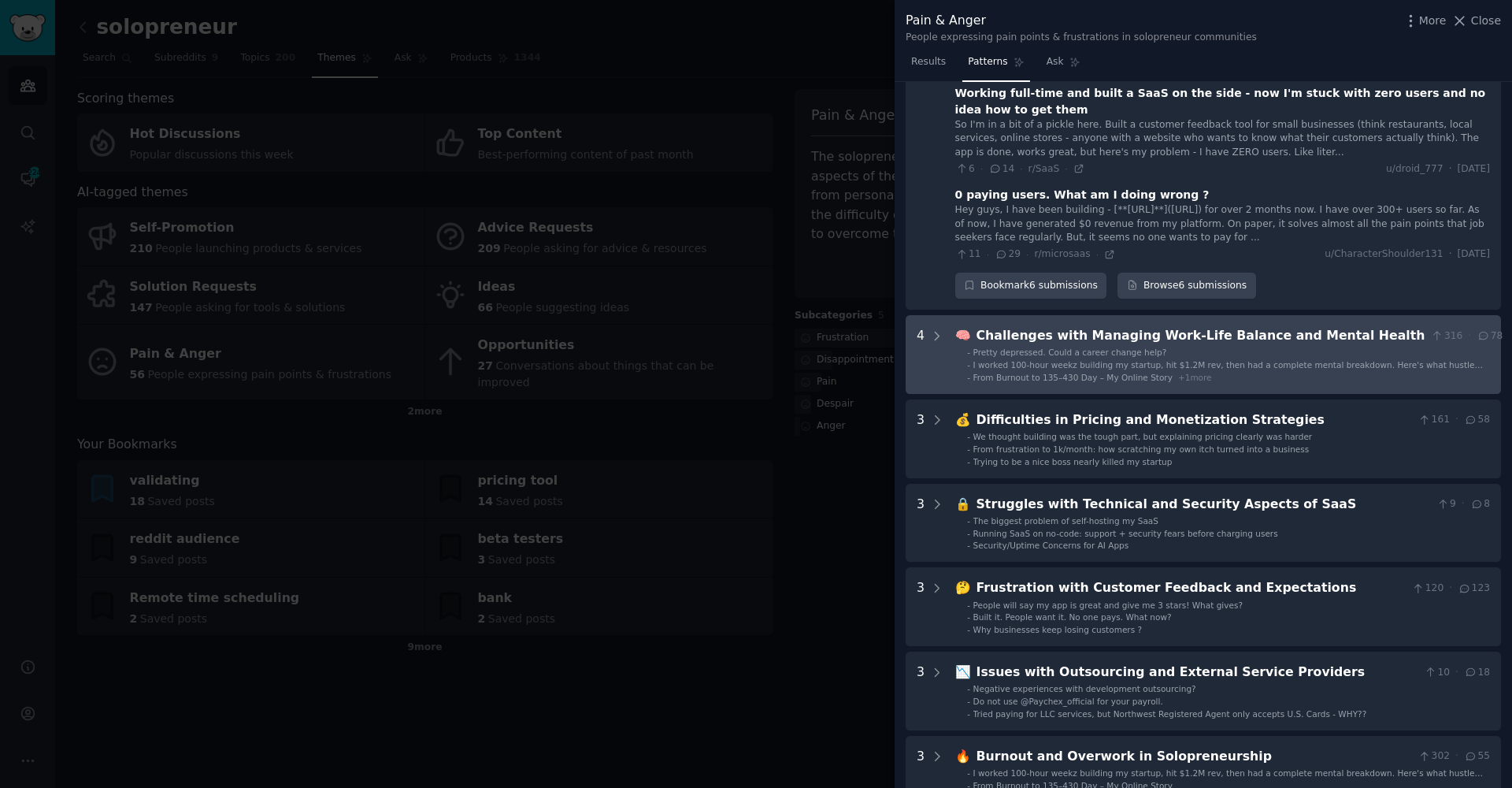
click at [1046, 327] on div "Challenges with Managing Work-Life Balance and Mental Health" at bounding box center [1201, 337] width 449 height 20
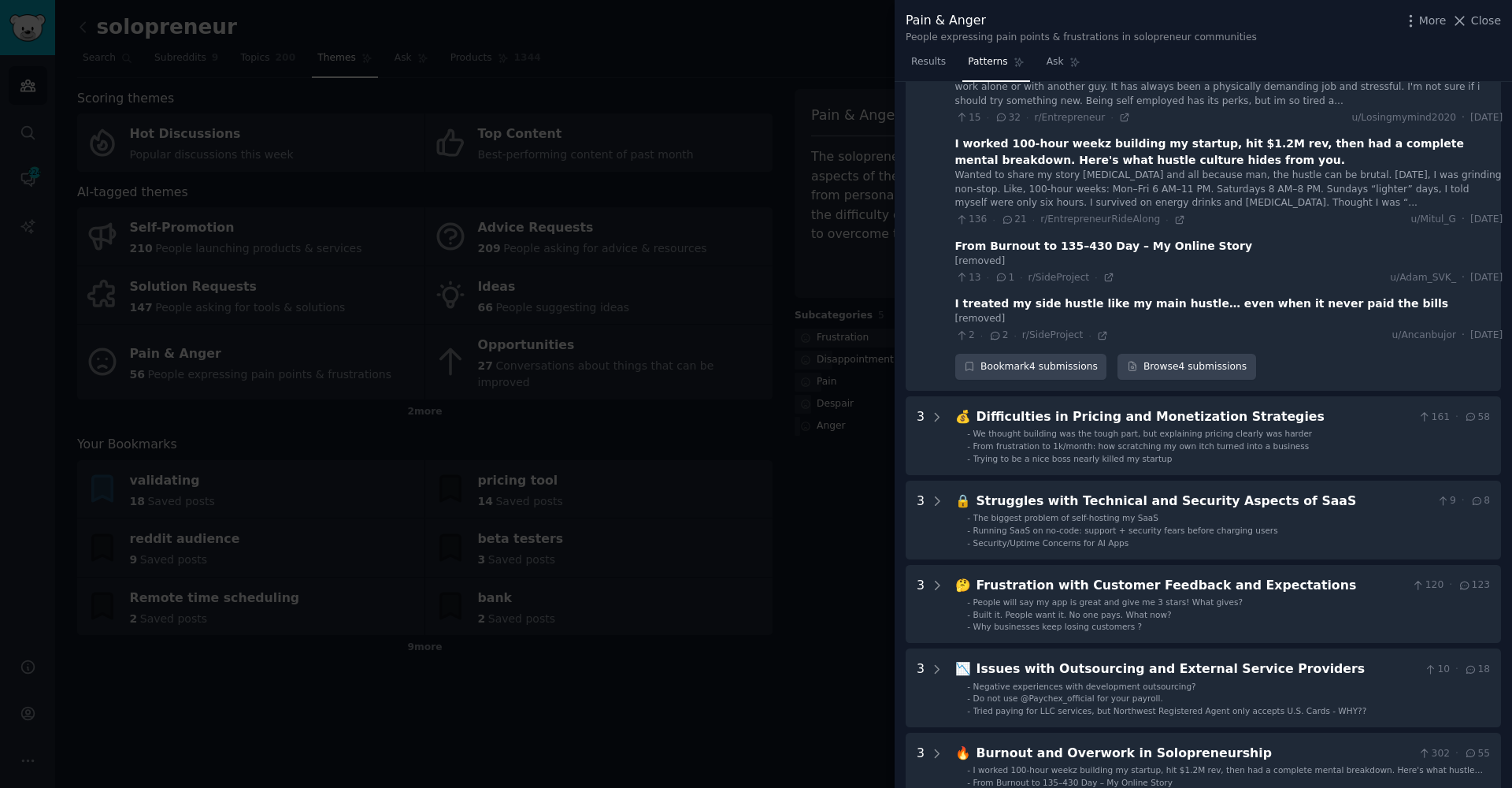
scroll to position [678, 0]
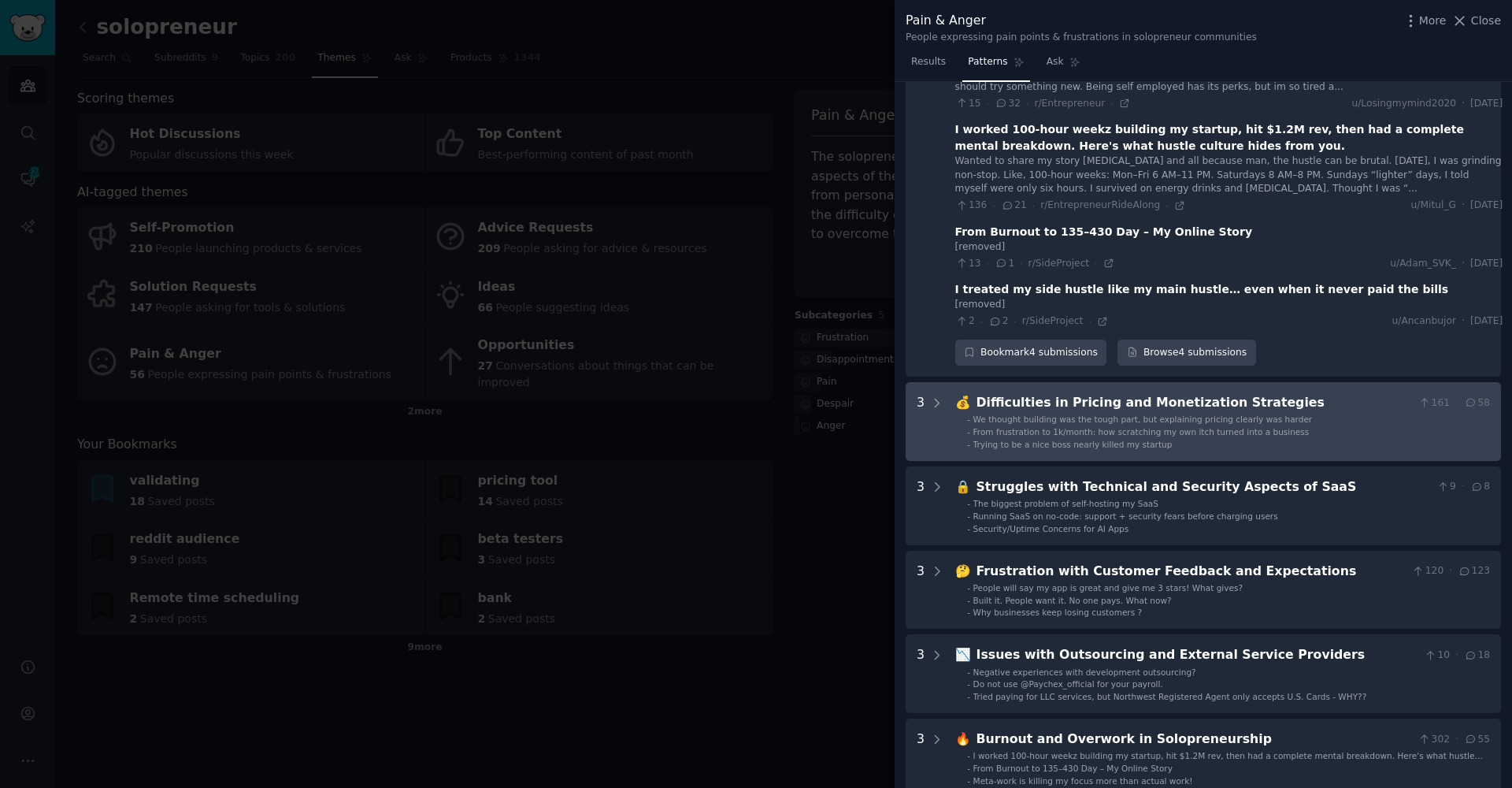
click at [1200, 414] on span "We thought building was the tough part, but explaining pricing clearly was hard…" at bounding box center [1142, 419] width 339 height 9
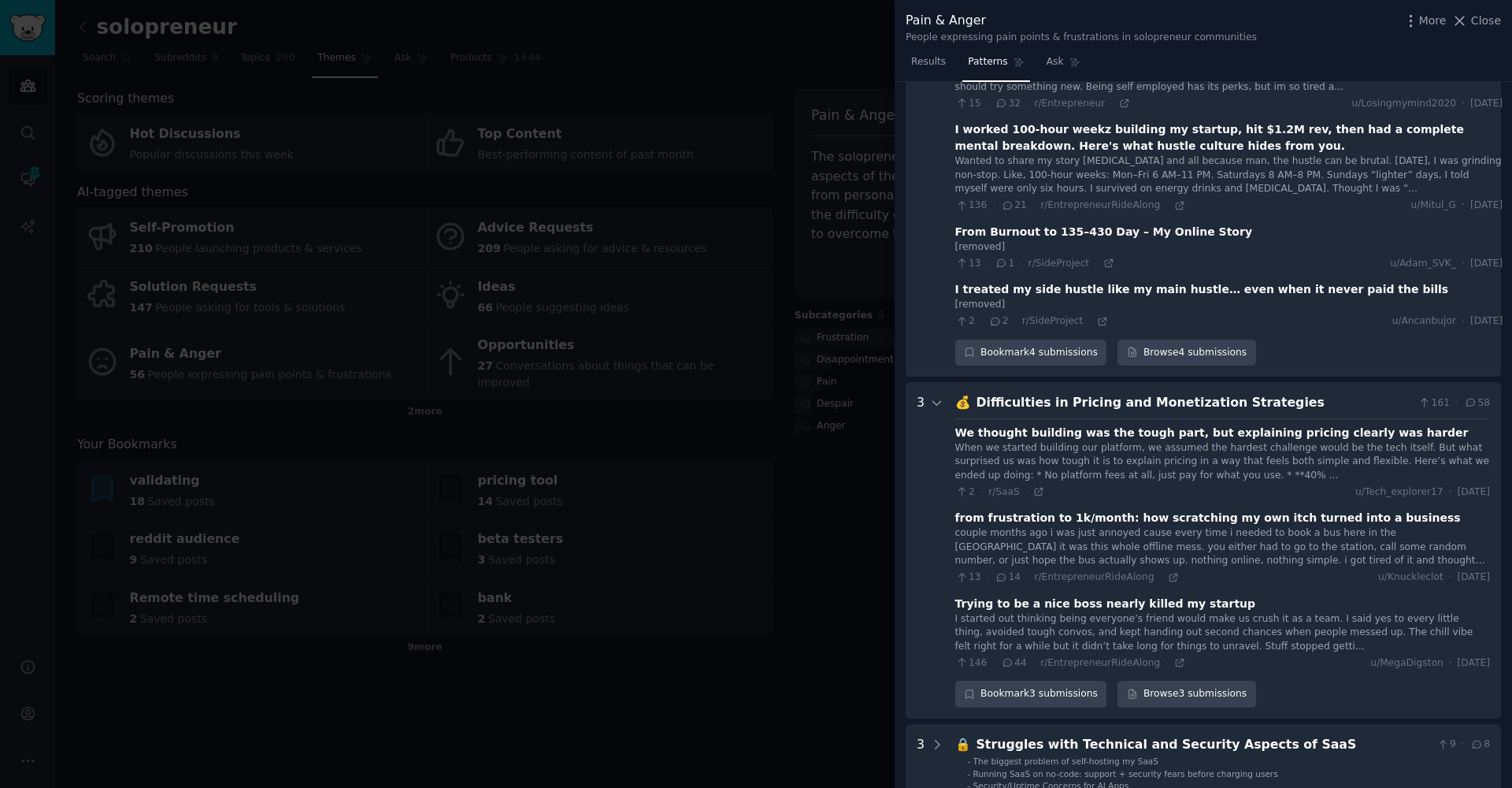
scroll to position [965, 0]
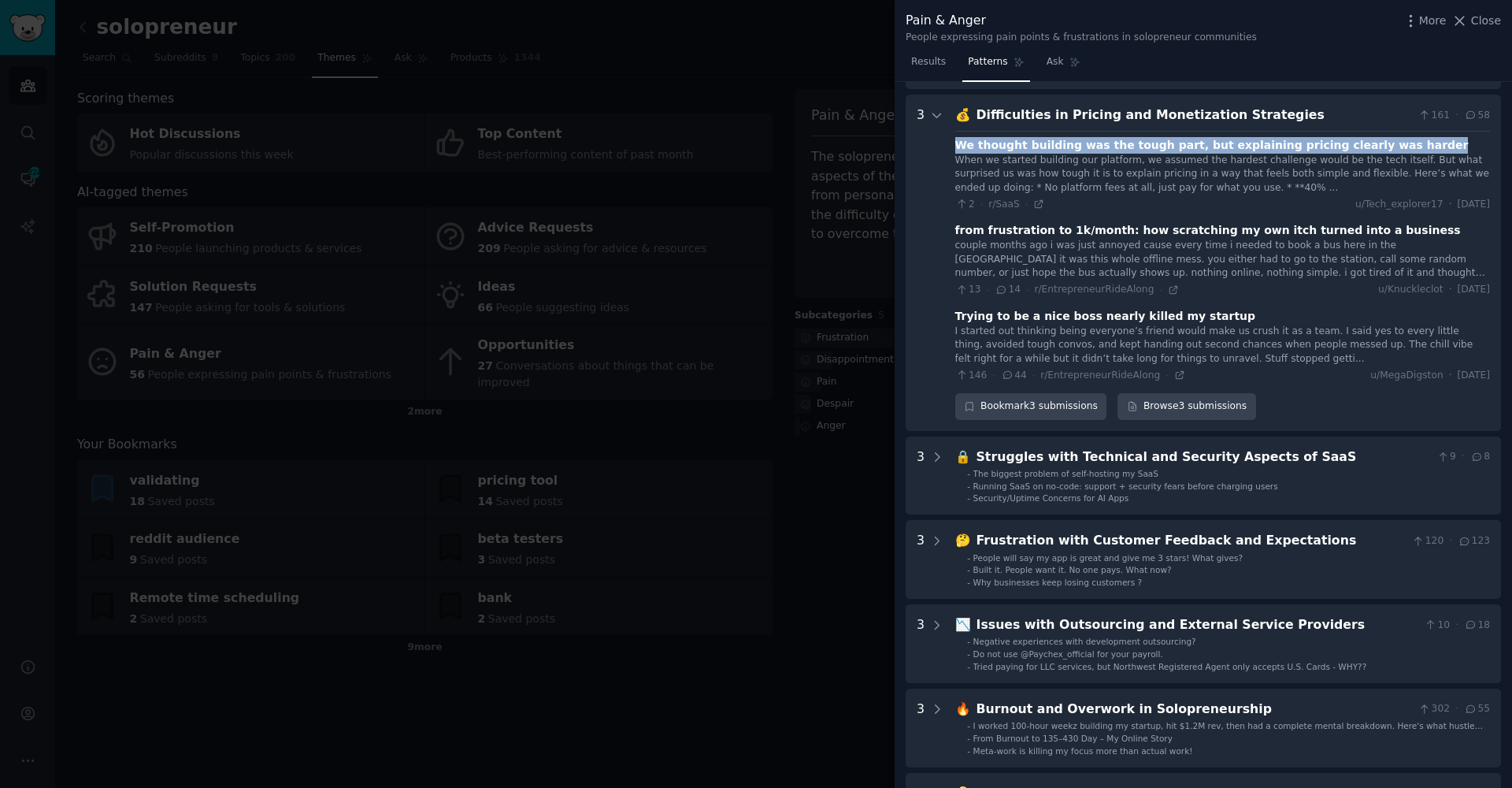
drag, startPoint x: 950, startPoint y: 131, endPoint x: 1427, endPoint y: 123, distance: 477.1
click at [1427, 123] on Strategies "3 💰 Difficulties in Pricing and Monetization Strategies 161 · 58 We thought bui…" at bounding box center [1204, 263] width 595 height 337
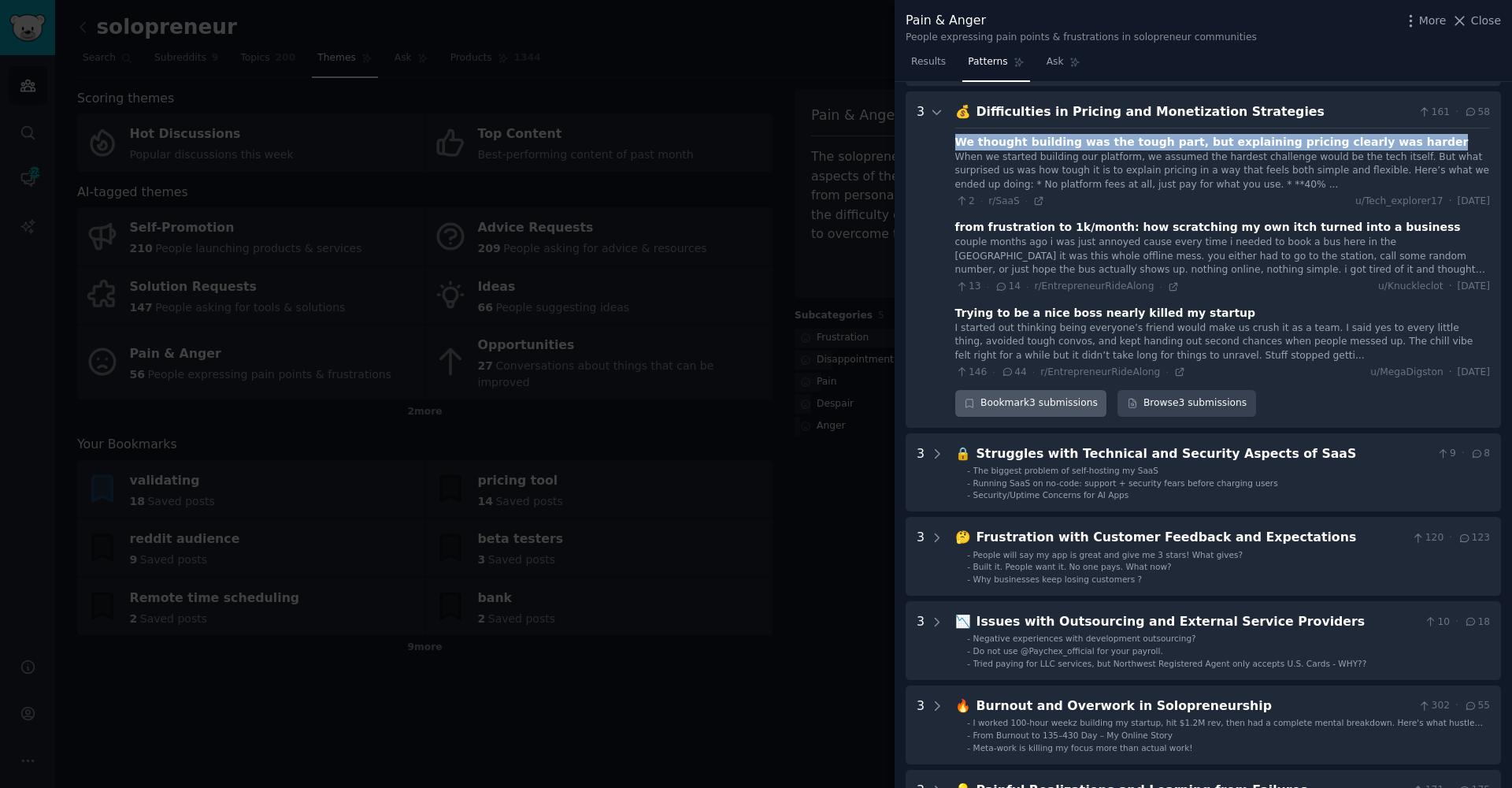
scroll to position [979, 0]
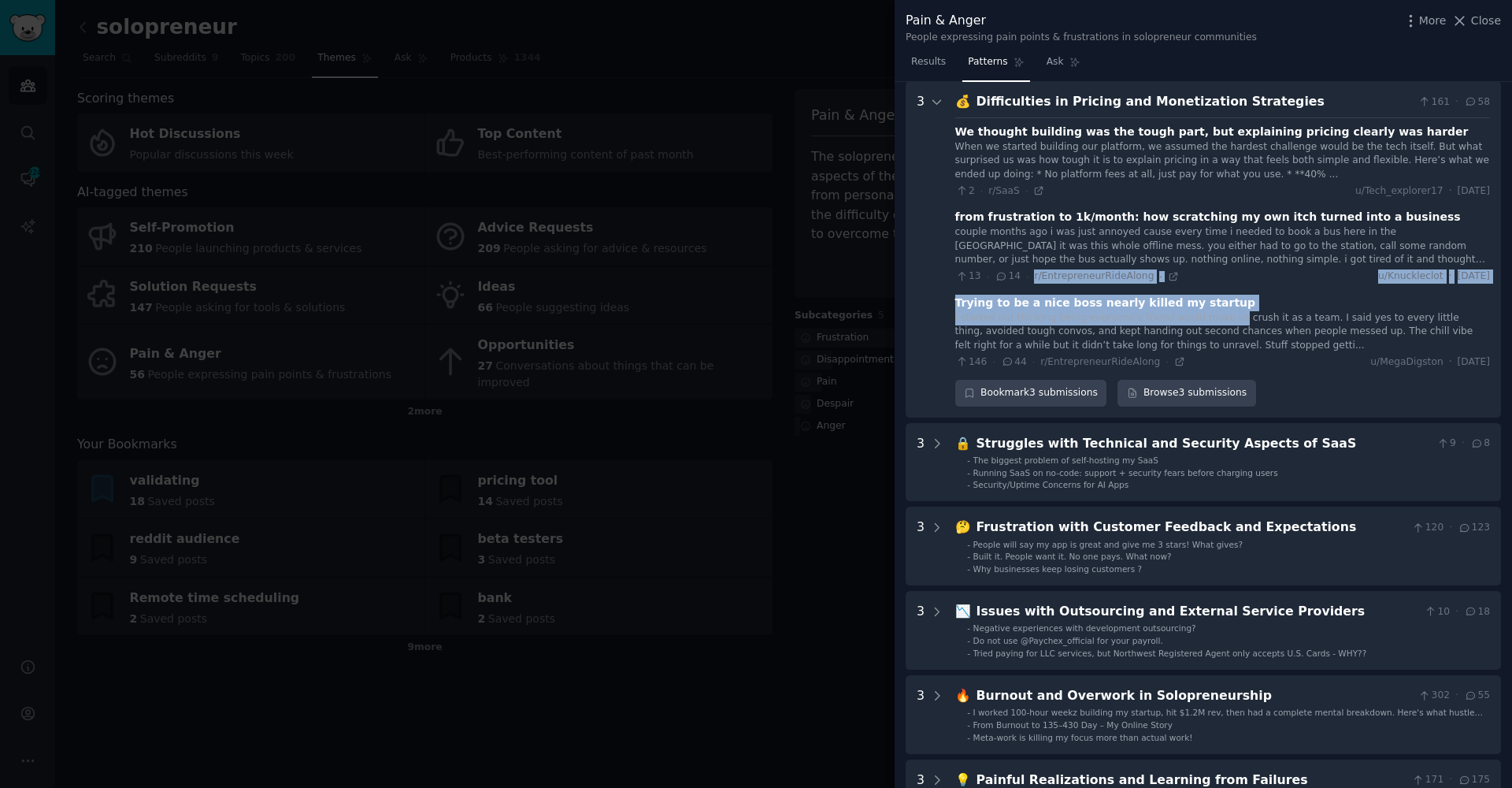
drag, startPoint x: 1082, startPoint y: 267, endPoint x: 1224, endPoint y: 295, distance: 144.7
click at [1224, 295] on div "We thought building was the tough part, but explaining pricing clearly was hard…" at bounding box center [1222, 243] width 534 height 252
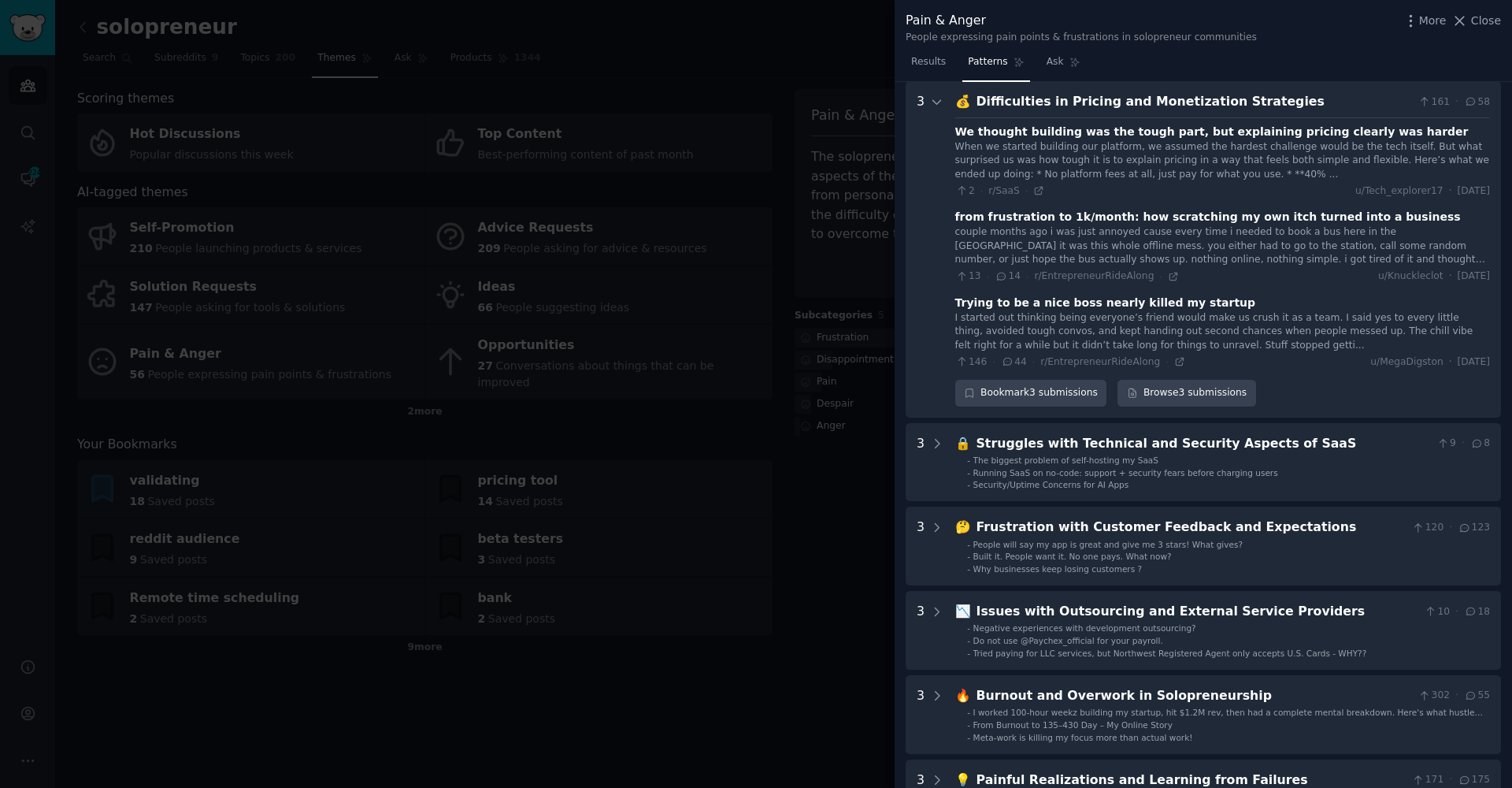
click at [1226, 311] on div "I started out thinking being everyone’s friend would make us crush it as a team…" at bounding box center [1222, 332] width 534 height 42
drag, startPoint x: 953, startPoint y: 285, endPoint x: 1016, endPoint y: 290, distance: 63.2
click at [1016, 290] on Strategies "3 💰 Difficulties in Pricing and Monetization Strategies 161 · 58 We thought bui…" at bounding box center [1204, 250] width 595 height 337
click at [1037, 327] on div "I started out thinking being everyone’s friend would make us crush it as a team…" at bounding box center [1222, 332] width 534 height 42
click at [1030, 320] on div "I started out thinking being everyone’s friend would make us crush it as a team…" at bounding box center [1222, 332] width 534 height 42
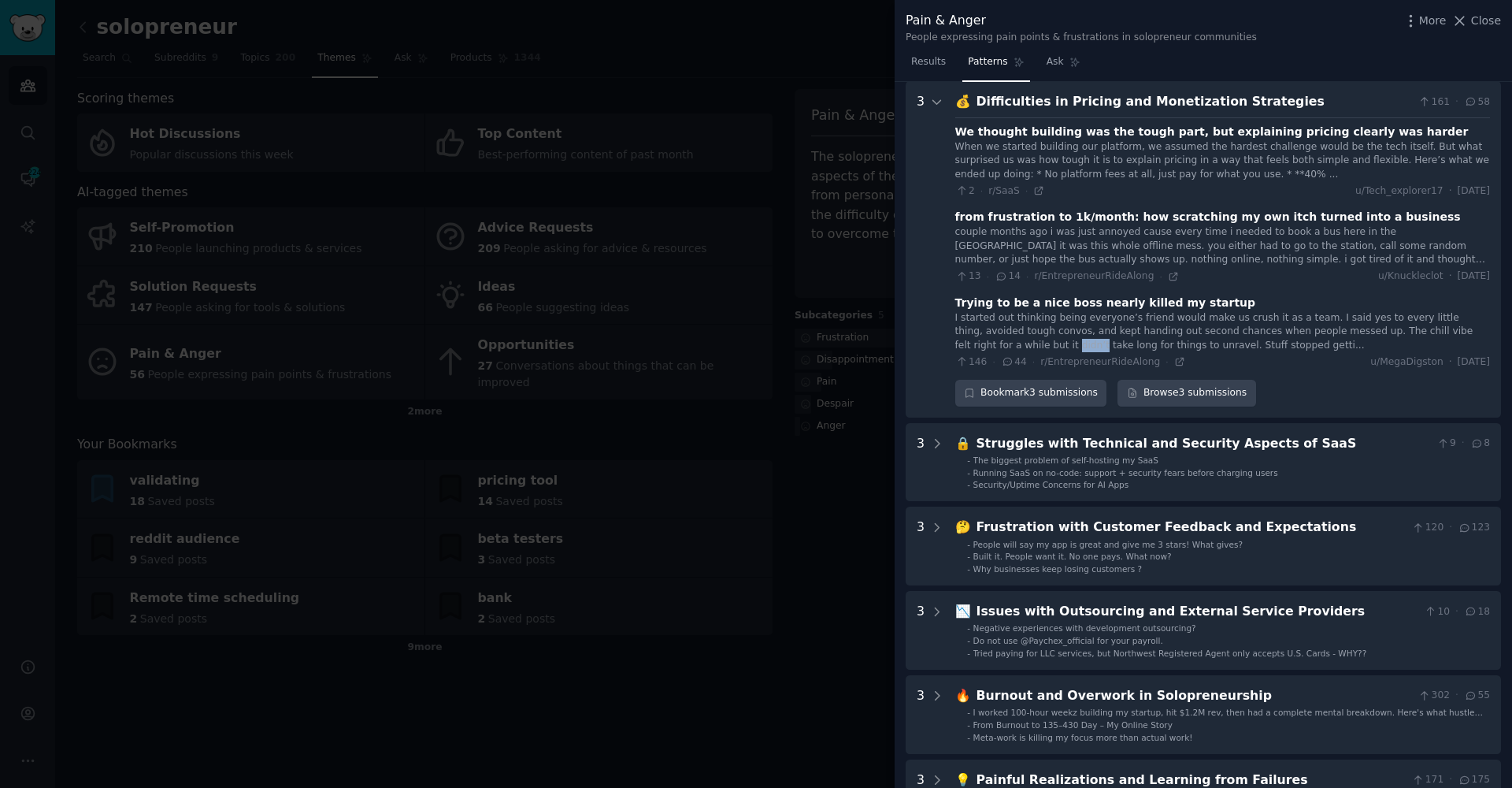
click at [1030, 320] on div "I started out thinking being everyone’s friend would make us crush it as a team…" at bounding box center [1222, 332] width 534 height 42
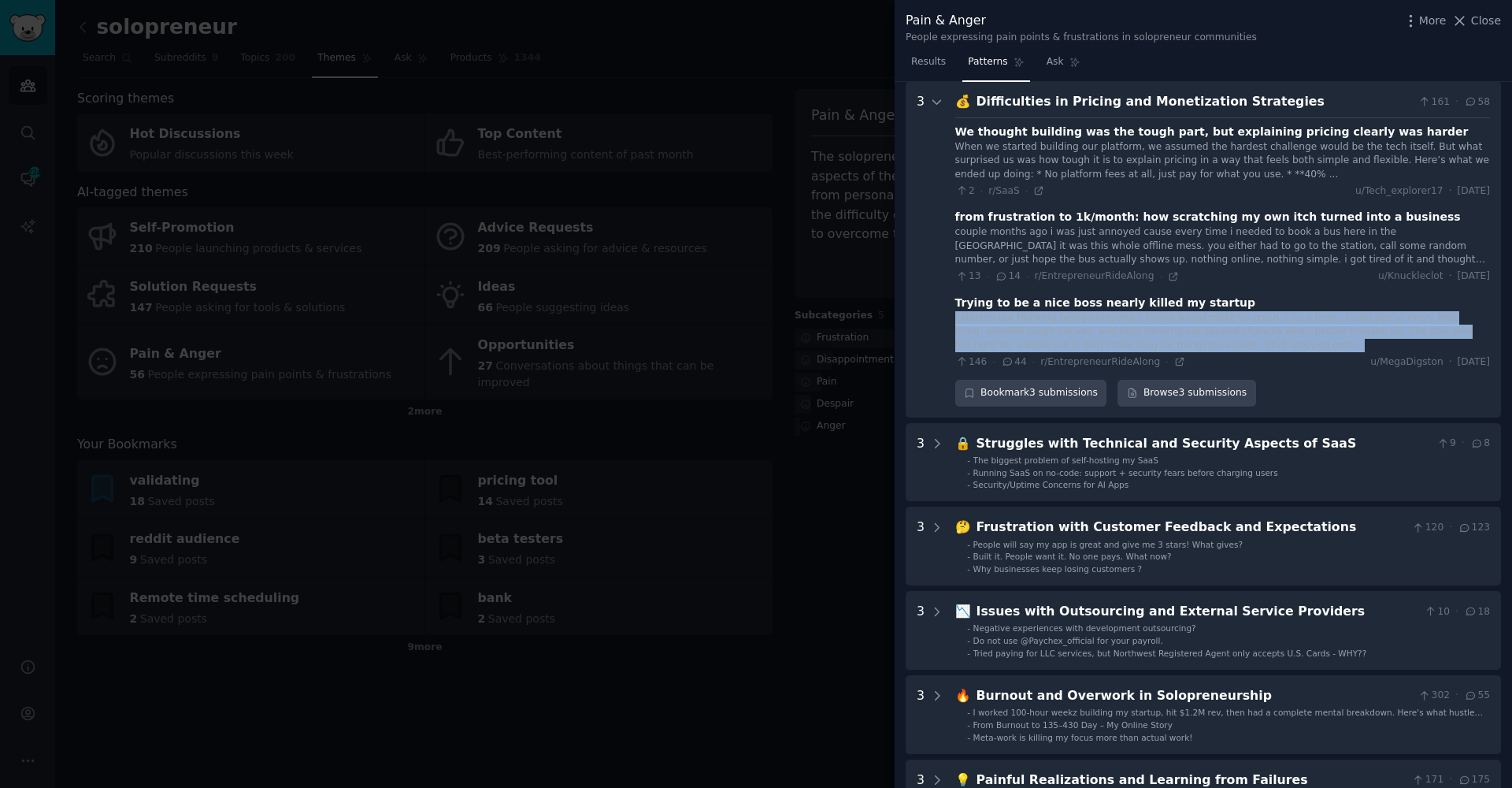
click at [1030, 320] on div "I started out thinking being everyone’s friend would make us crush it as a team…" at bounding box center [1222, 332] width 534 height 42
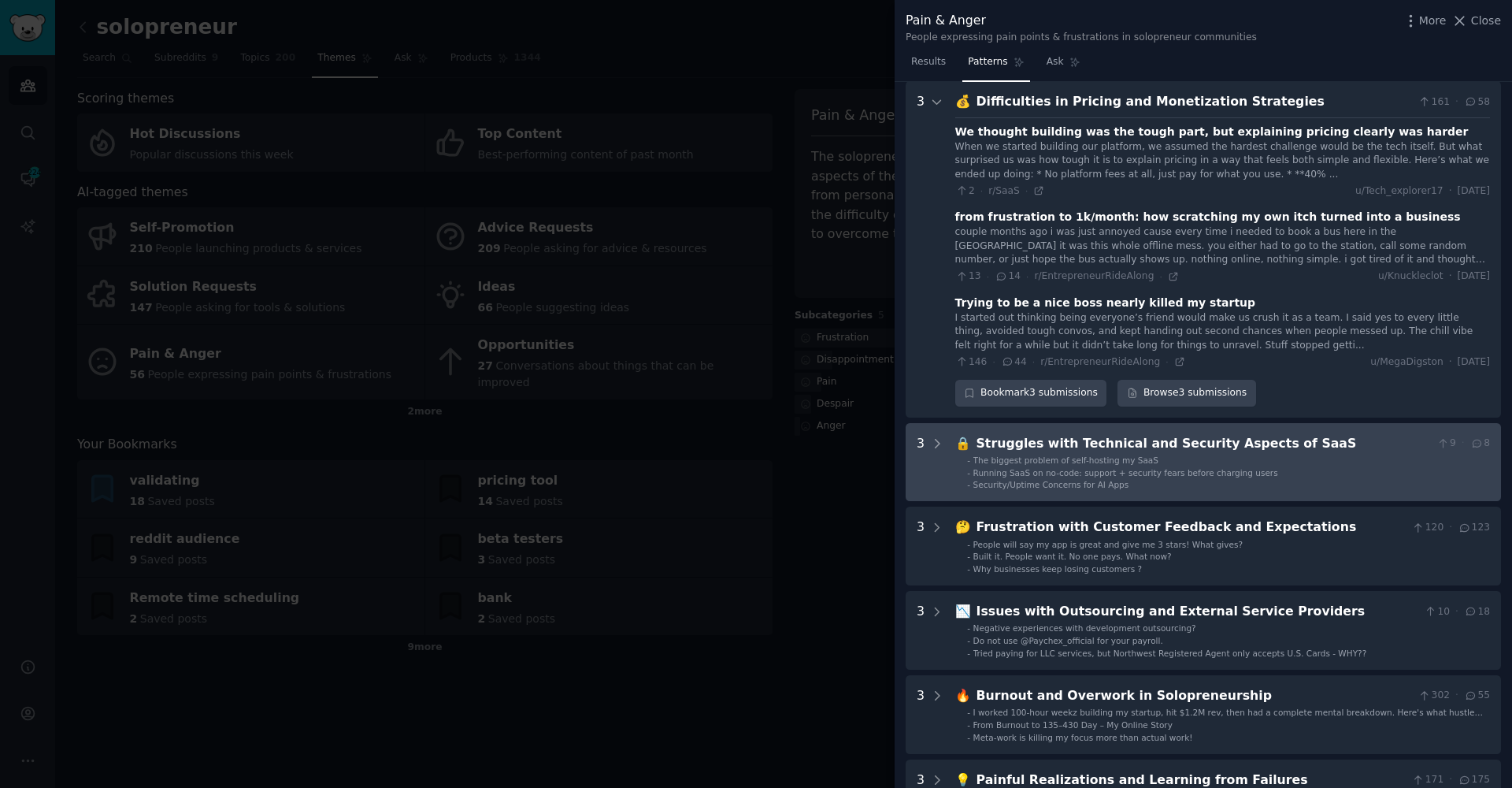
click at [1112, 455] on span "The biggest problem of self-hosting my SaaS" at bounding box center [1065, 460] width 185 height 9
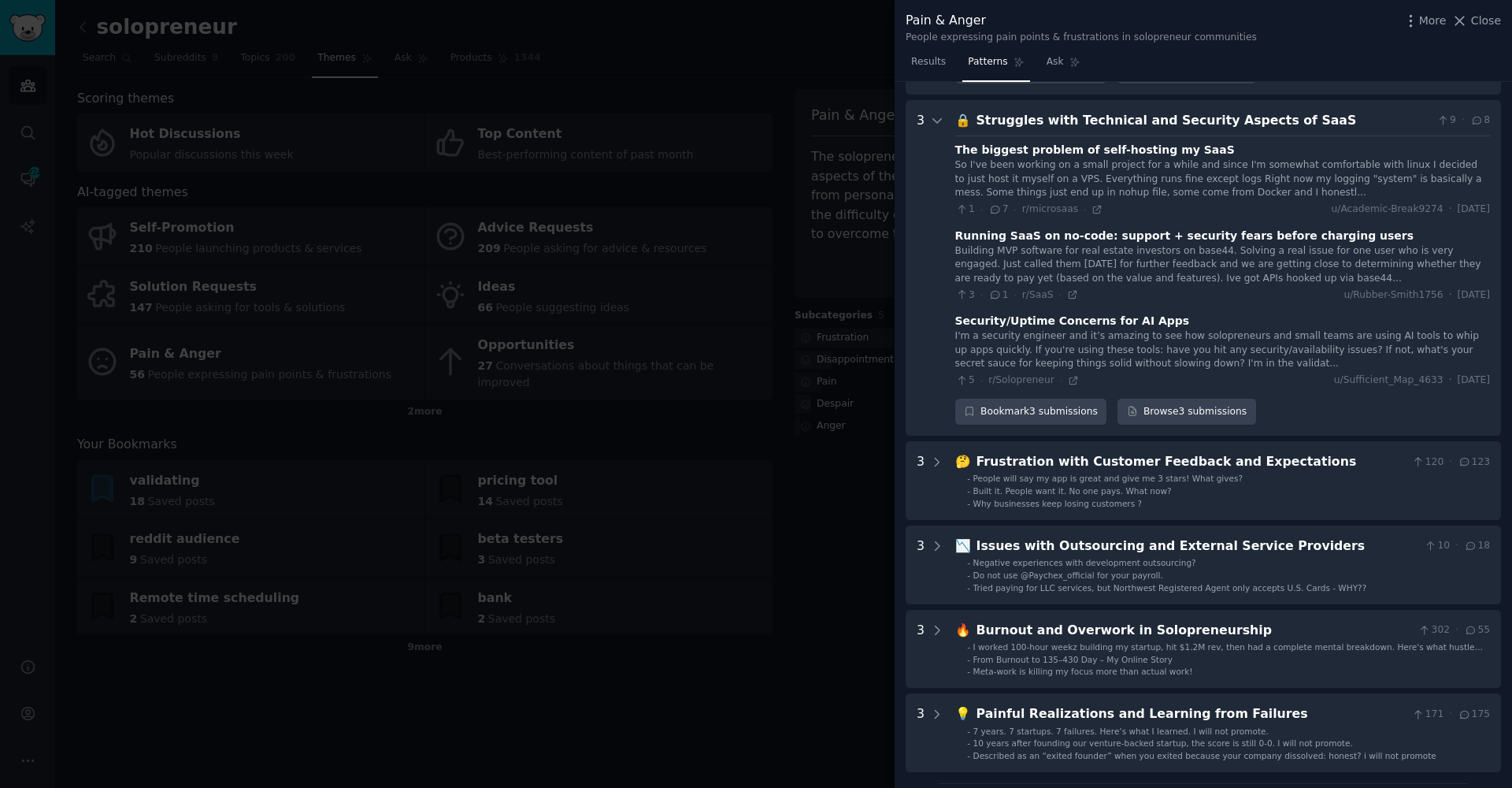
scroll to position [1305, 0]
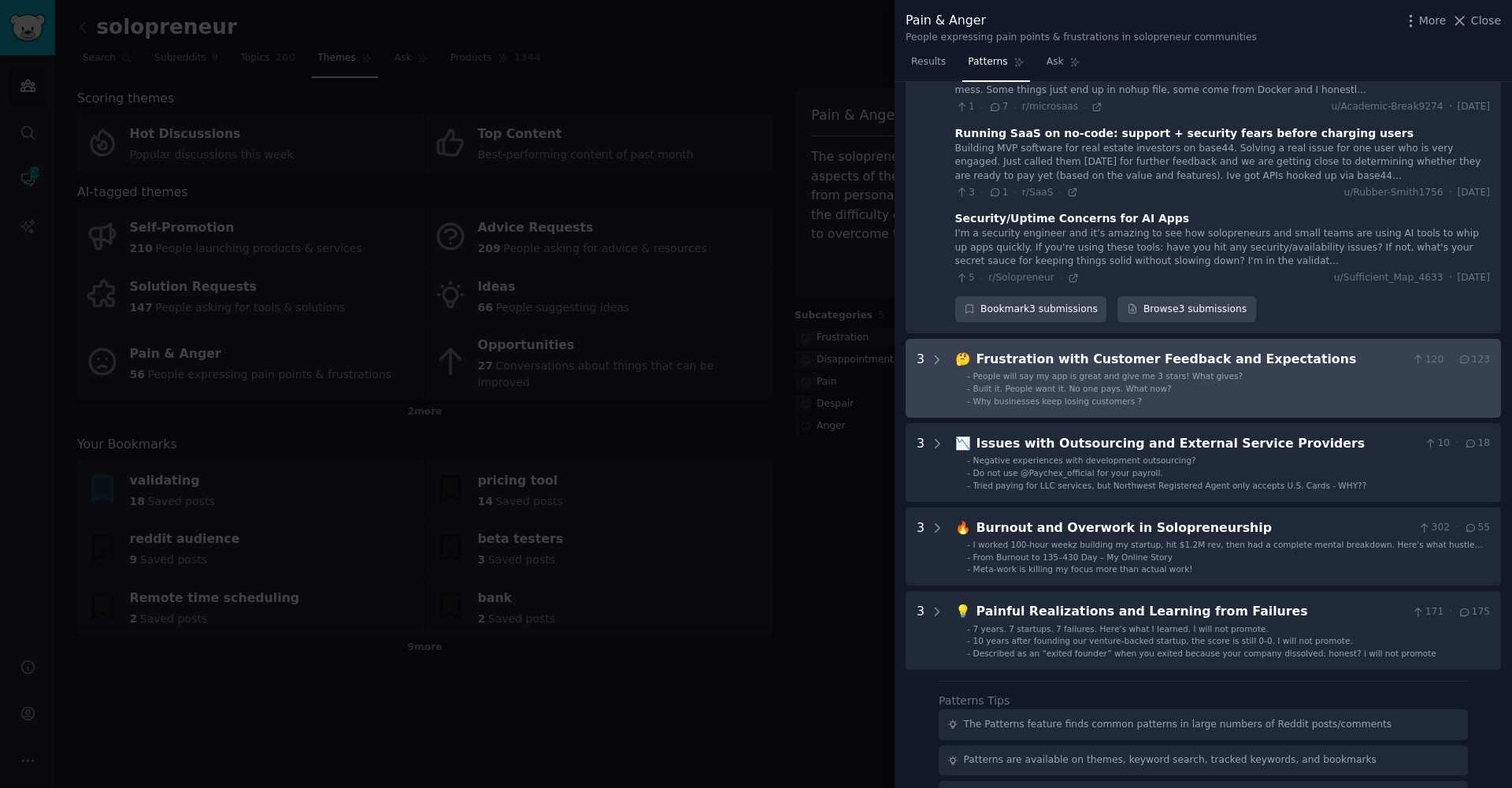
click at [1011, 396] on span "Why businesses keep losing customers ?" at bounding box center [1057, 401] width 168 height 9
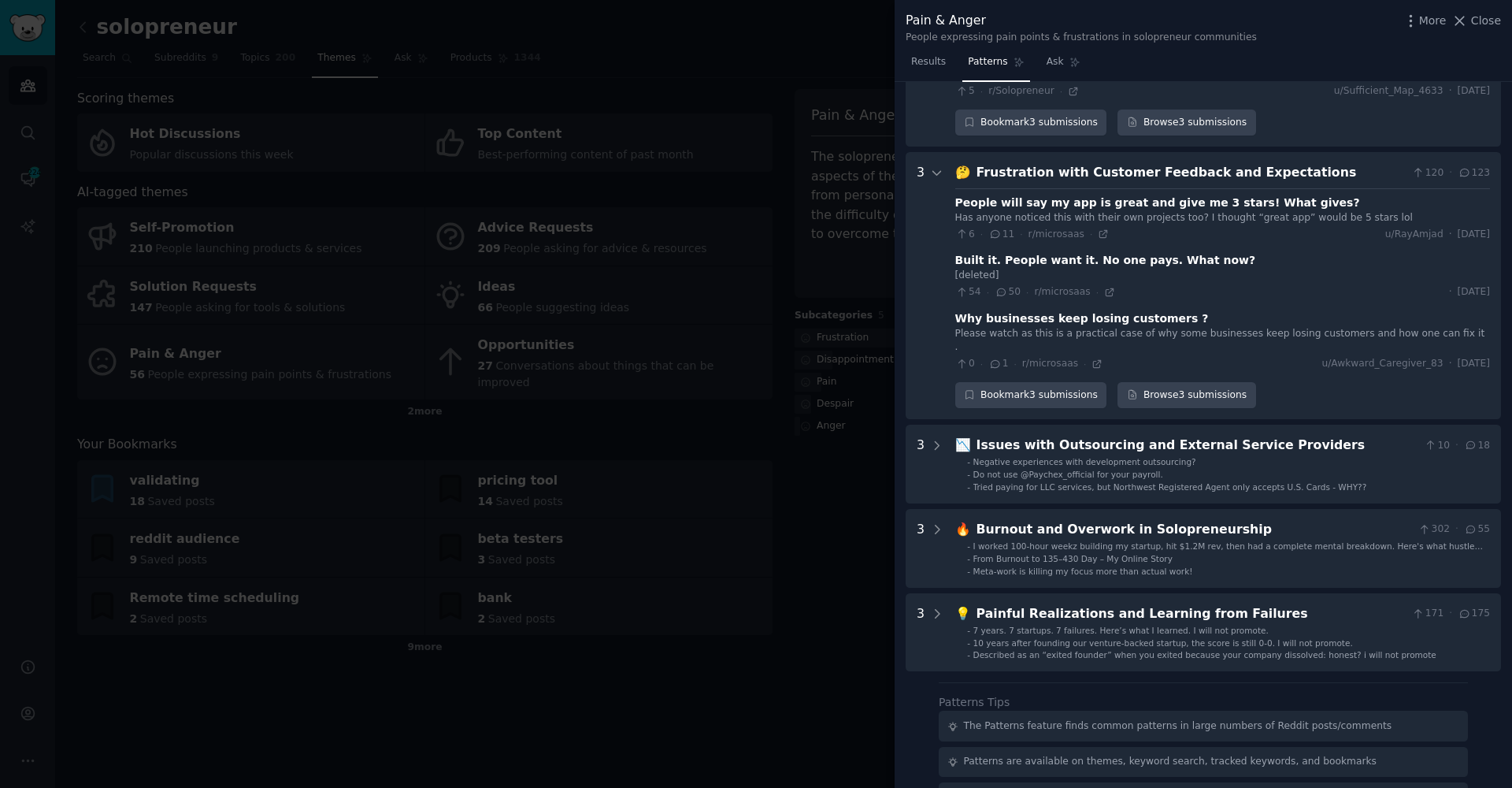
scroll to position [1638, 0]
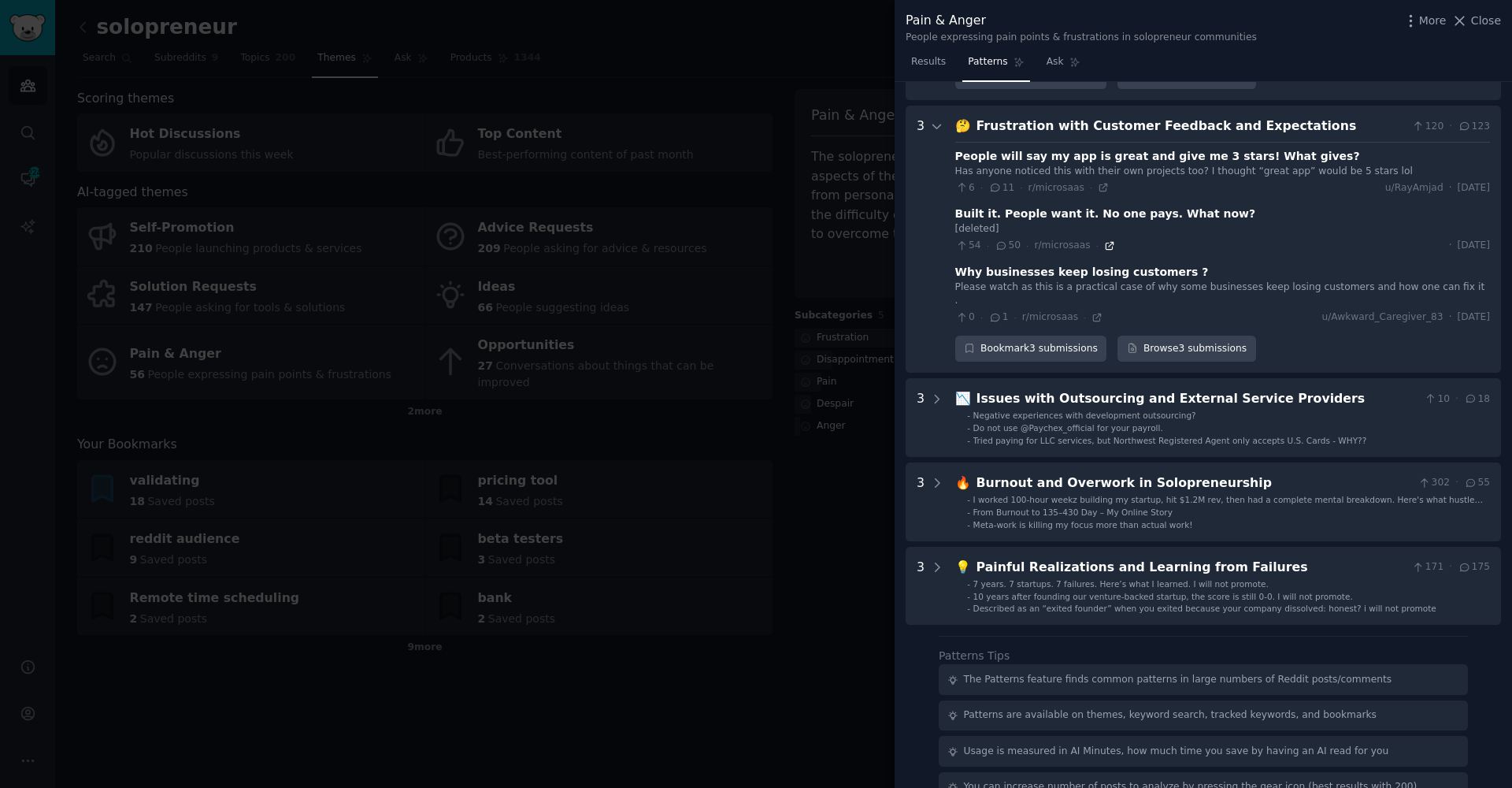
click at [1108, 241] on icon at bounding box center [1110, 246] width 11 height 11
